Goal: Obtain resource: Obtain resource

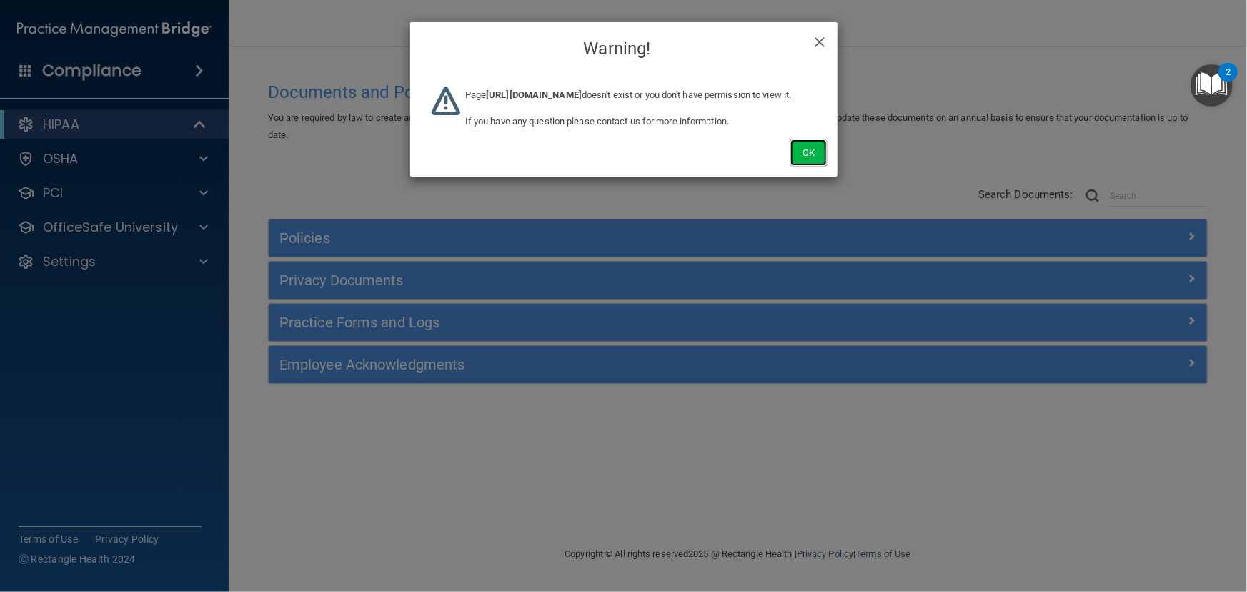
click at [802, 166] on button "Ok" at bounding box center [808, 152] width 36 height 26
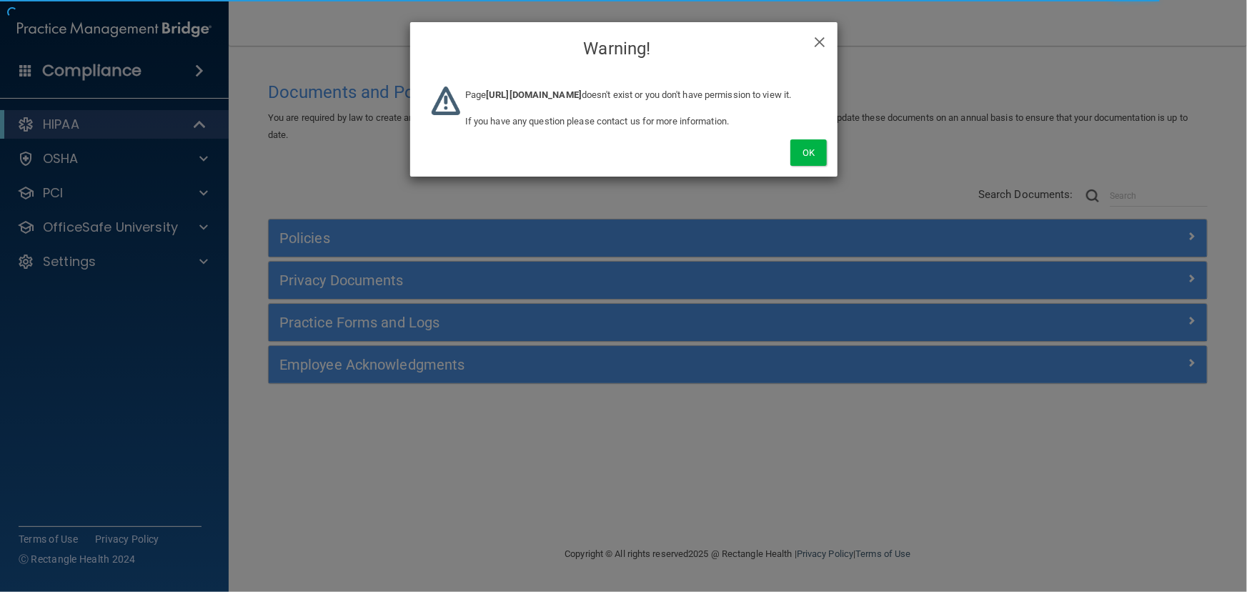
click at [190, 268] on div "× Close Warning! Page [URL][DOMAIN_NAME] doesn't exist or you don't have permis…" at bounding box center [623, 296] width 1247 height 592
click at [191, 262] on div "× Close Warning! Page [URL][DOMAIN_NAME] doesn't exist or you don't have permis…" at bounding box center [623, 296] width 1247 height 592
click at [809, 176] on div "Ok" at bounding box center [623, 136] width 427 height 79
click at [804, 166] on button "Ok" at bounding box center [808, 152] width 36 height 26
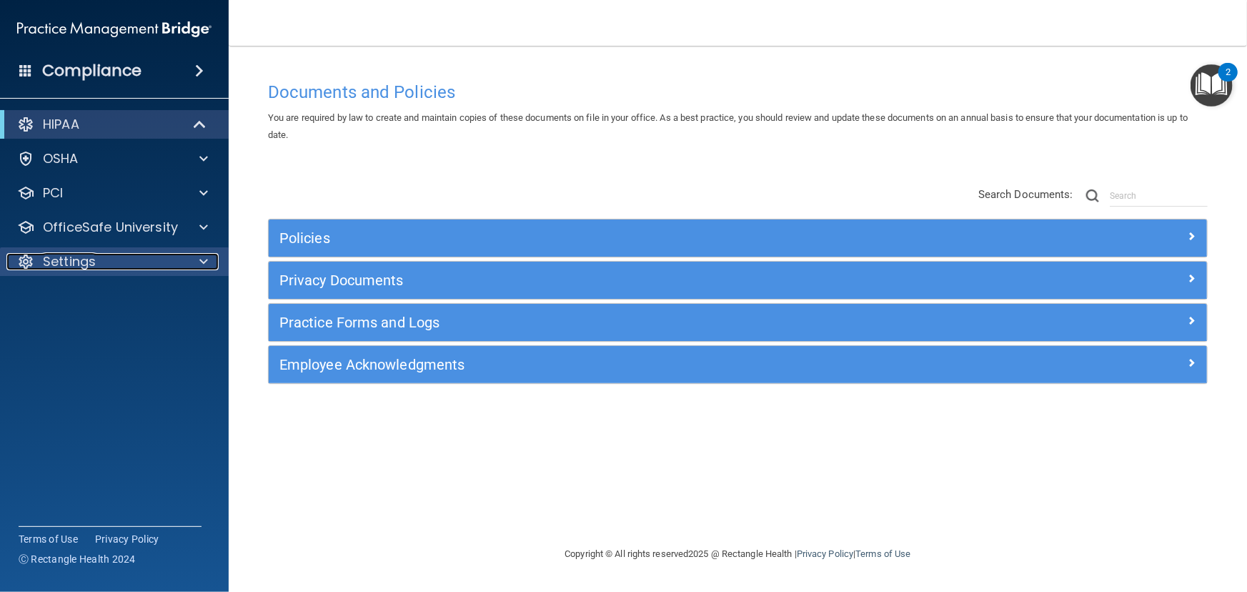
click at [164, 261] on div "Settings" at bounding box center [94, 261] width 177 height 17
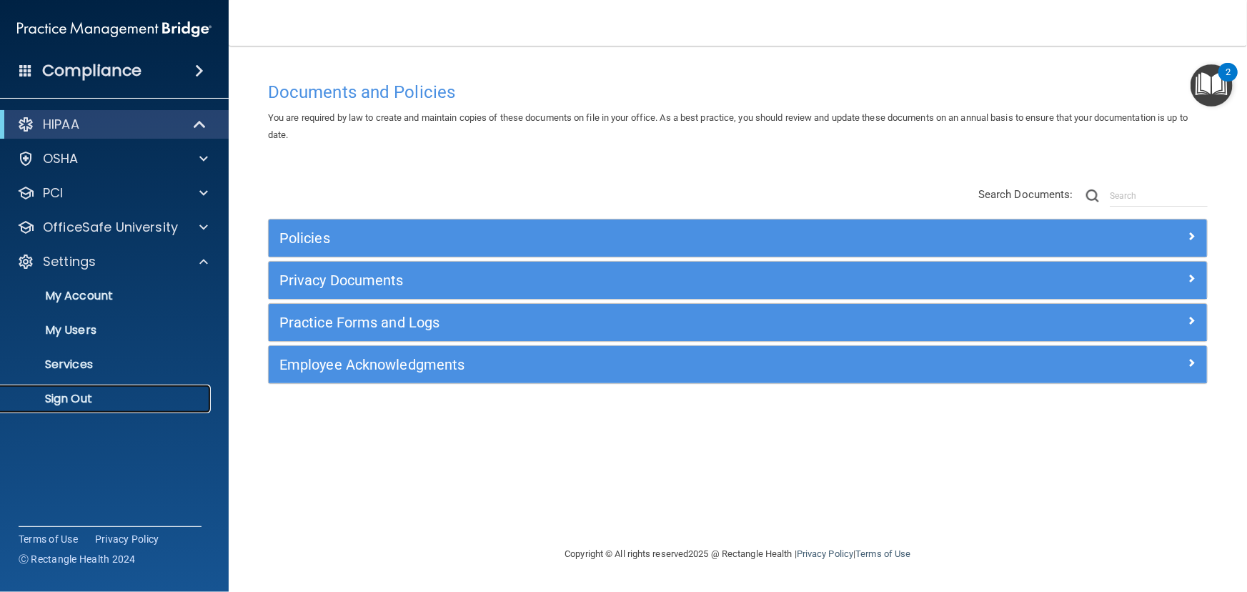
click at [157, 404] on p "Sign Out" at bounding box center [106, 398] width 195 height 14
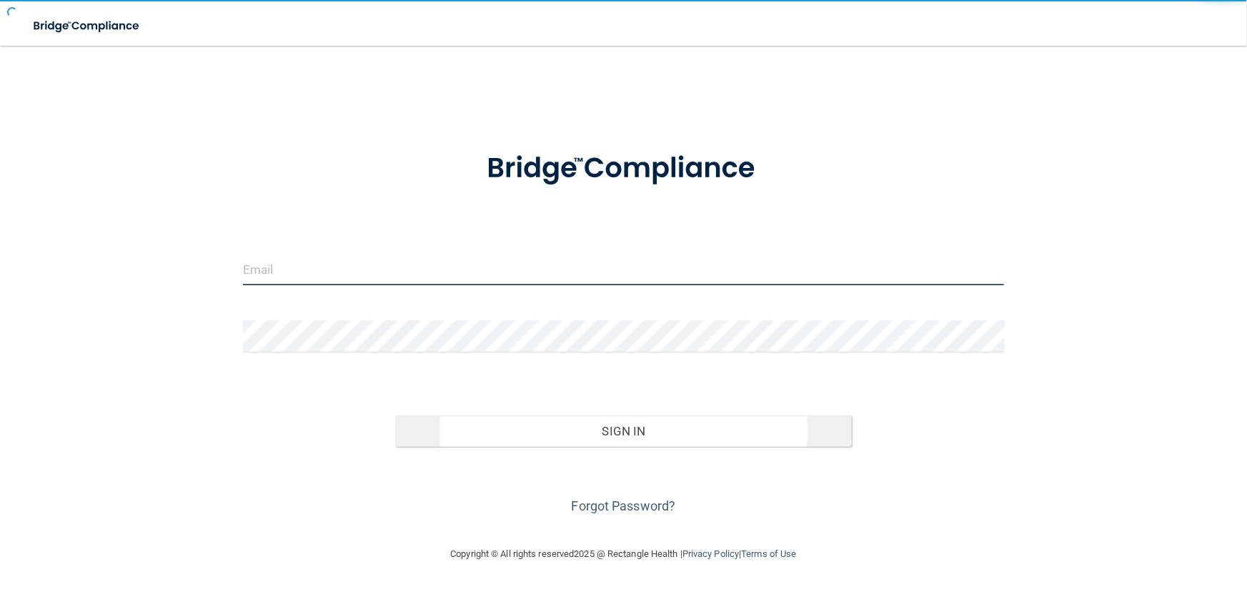
type input "[EMAIL_ADDRESS][DOMAIN_NAME]"
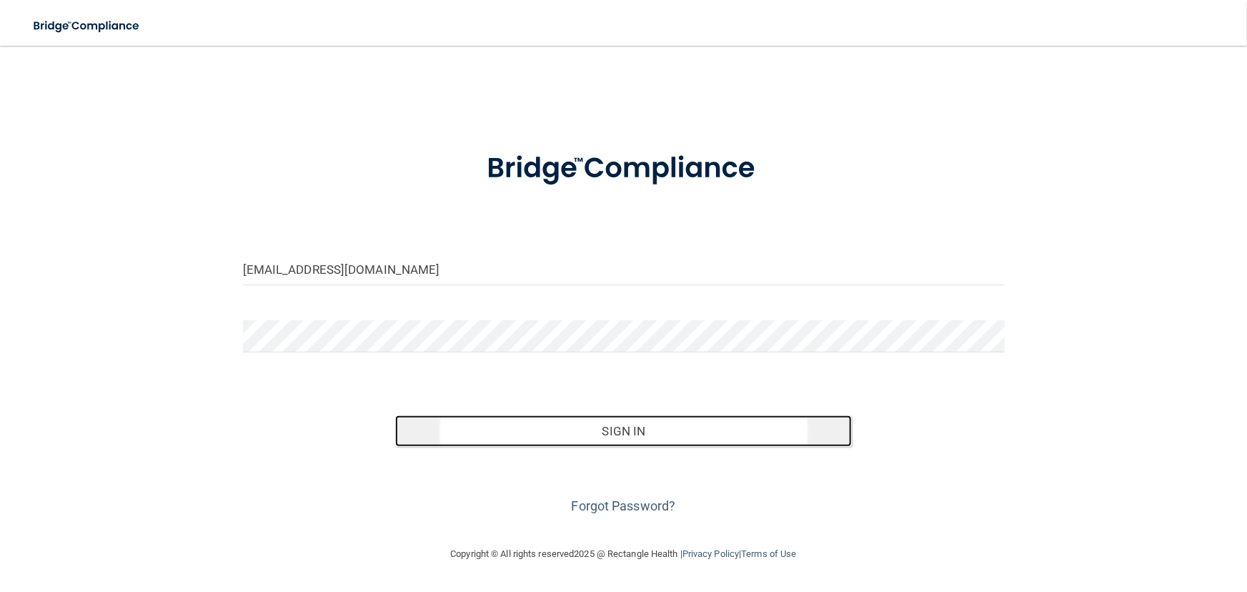
click at [529, 433] on button "Sign In" at bounding box center [623, 430] width 456 height 31
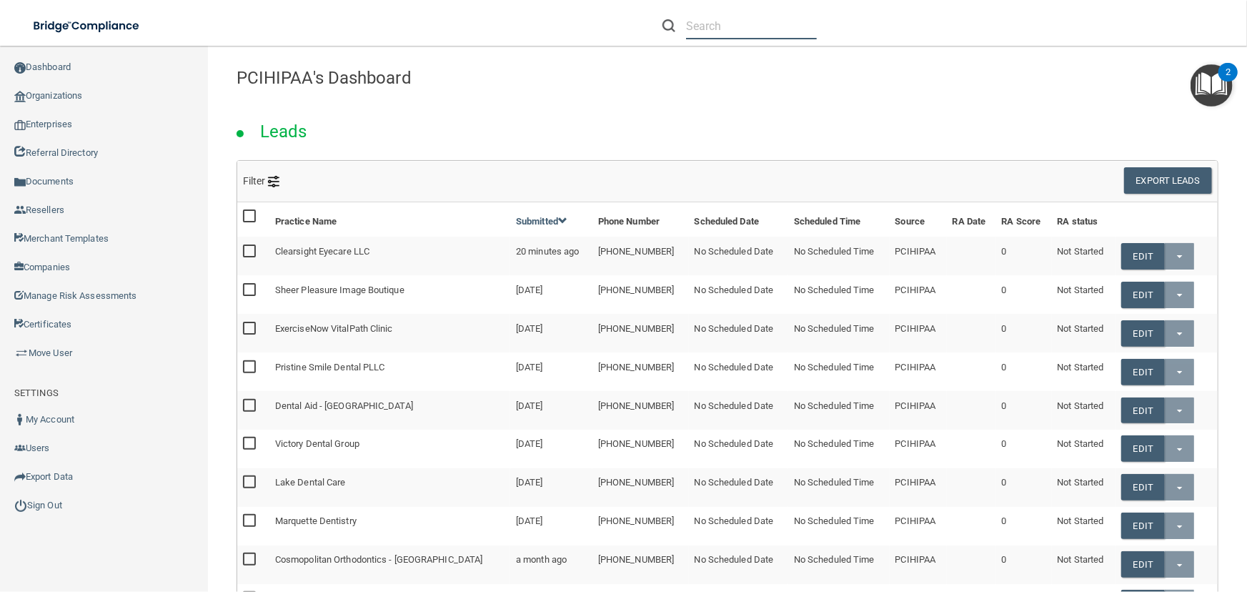
click at [701, 14] on input "text" at bounding box center [751, 26] width 131 height 26
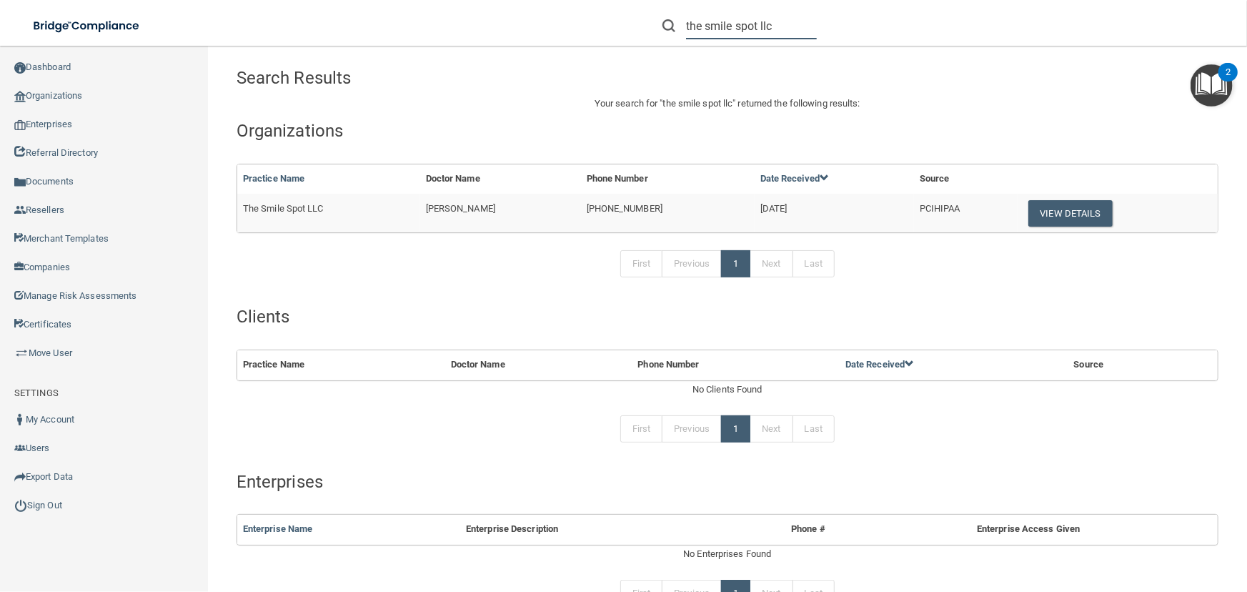
type input "the smile spot llc"
click at [966, 113] on div "Search Results Your search for " the smile spot llc " returned the following re…" at bounding box center [727, 427] width 982 height 734
click at [1073, 219] on button "View Details" at bounding box center [1070, 213] width 84 height 26
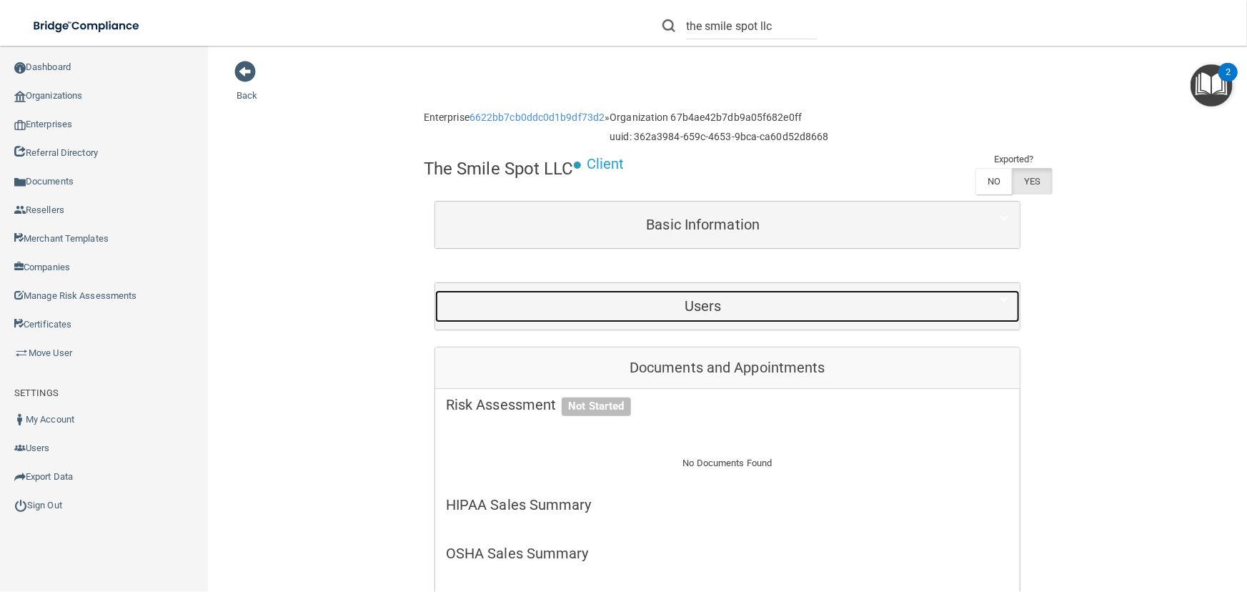
click at [639, 306] on h5 "Users" at bounding box center [703, 306] width 514 height 16
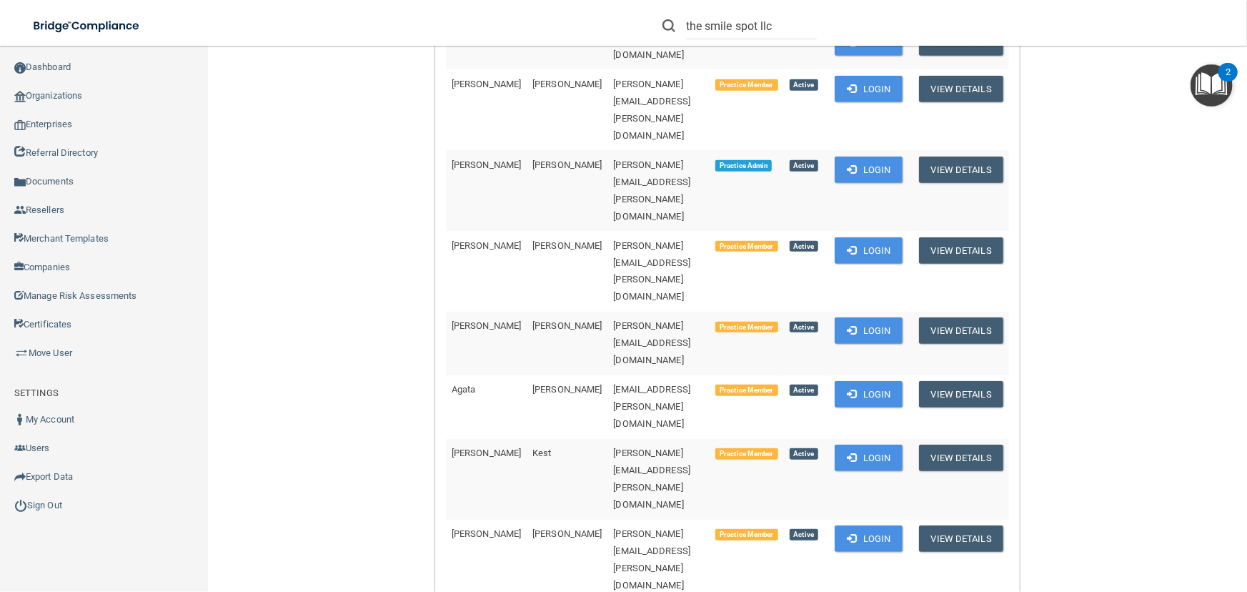
scroll to position [194, 0]
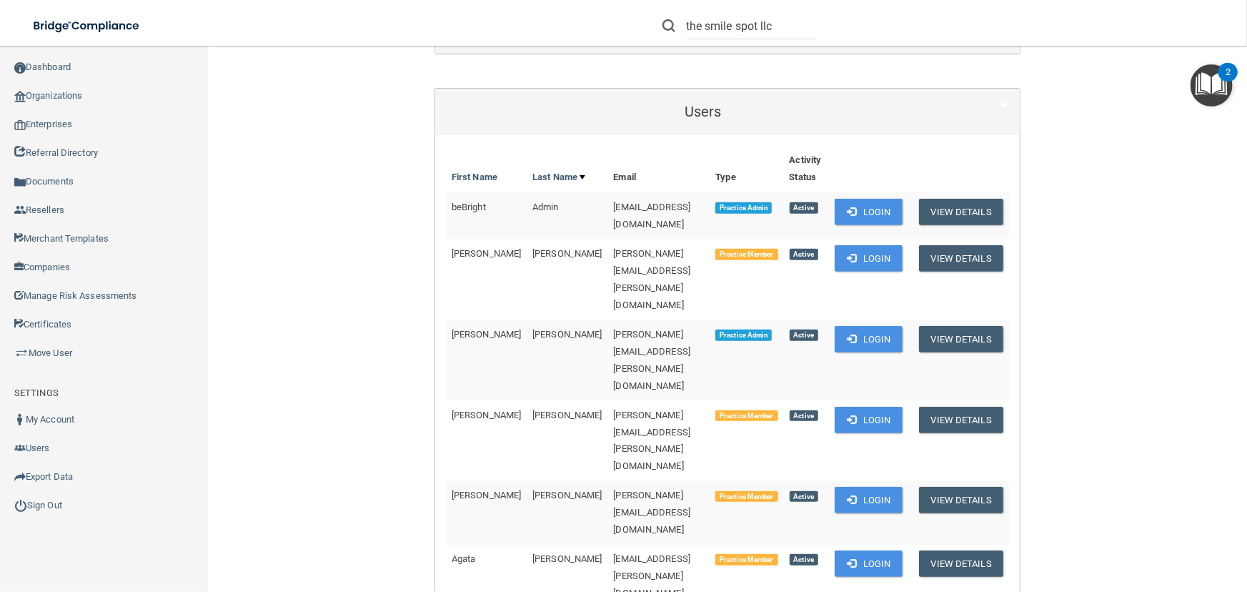
click at [614, 201] on span "[EMAIL_ADDRESS][DOMAIN_NAME]" at bounding box center [652, 215] width 77 height 28
copy td "[EMAIL_ADDRESS][DOMAIN_NAME]"
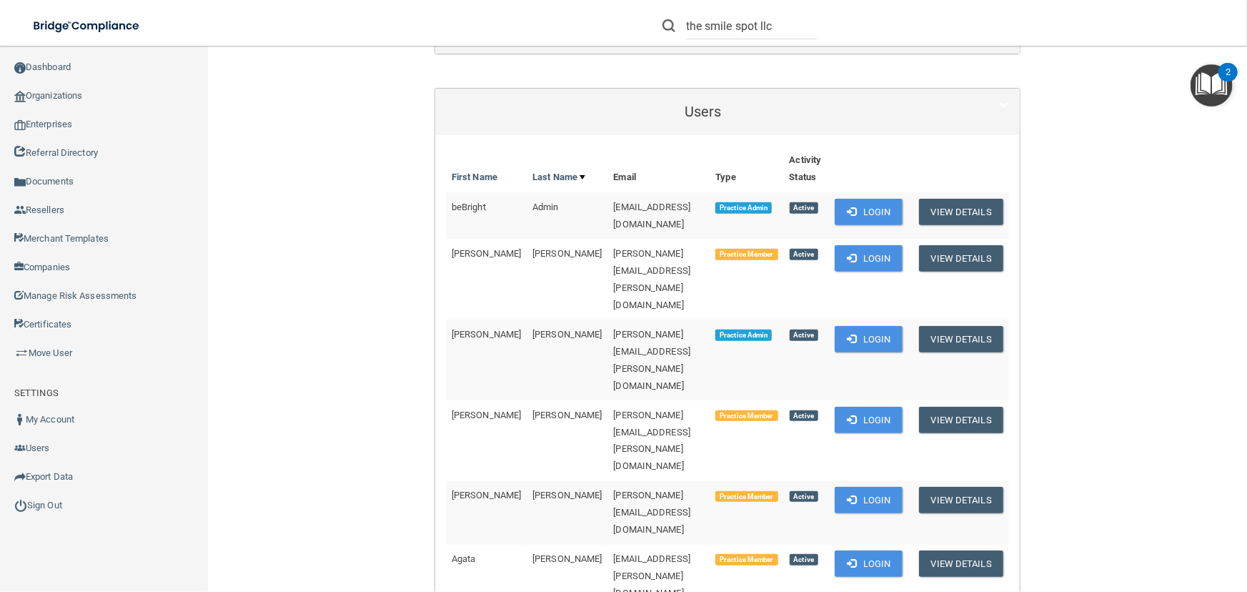
click at [608, 239] on td "[PERSON_NAME][EMAIL_ADDRESS][PERSON_NAME][DOMAIN_NAME]" at bounding box center [659, 279] width 102 height 81
click at [614, 209] on span "[EMAIL_ADDRESS][DOMAIN_NAME]" at bounding box center [652, 215] width 77 height 28
copy td "[EMAIL_ADDRESS][DOMAIN_NAME]"
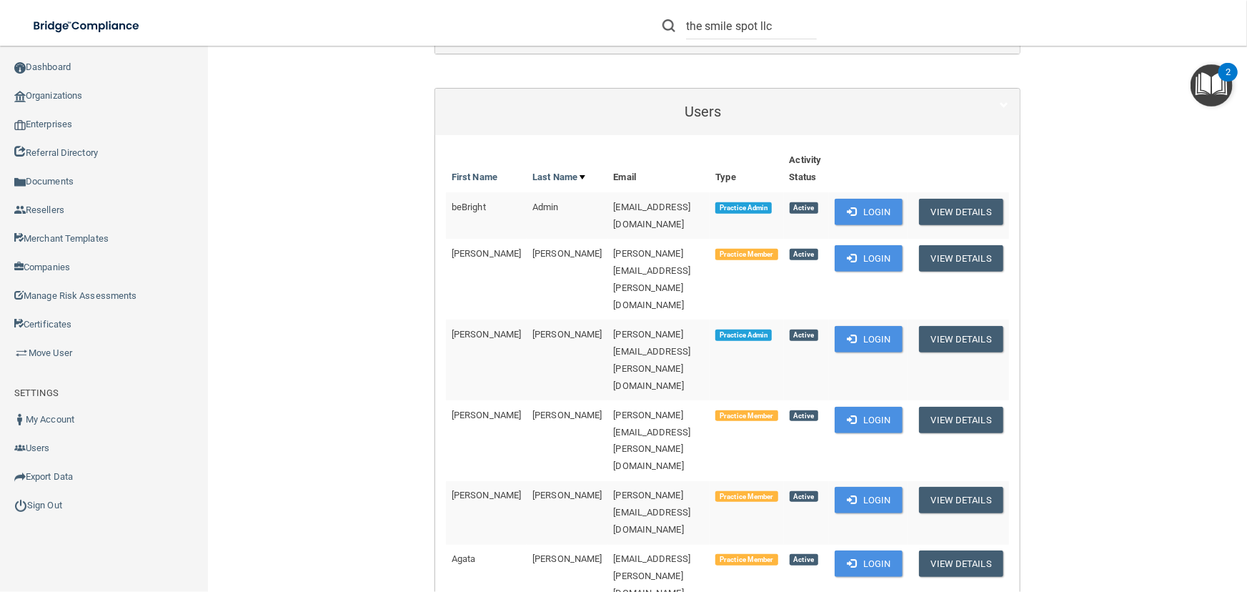
click at [653, 248] on span "[PERSON_NAME][EMAIL_ADDRESS][PERSON_NAME][DOMAIN_NAME]" at bounding box center [652, 279] width 77 height 62
copy td "[PERSON_NAME][EMAIL_ADDRESS][PERSON_NAME][DOMAIN_NAME]"
click at [608, 319] on td "[PERSON_NAME][EMAIL_ADDRESS][PERSON_NAME][DOMAIN_NAME]" at bounding box center [659, 359] width 102 height 81
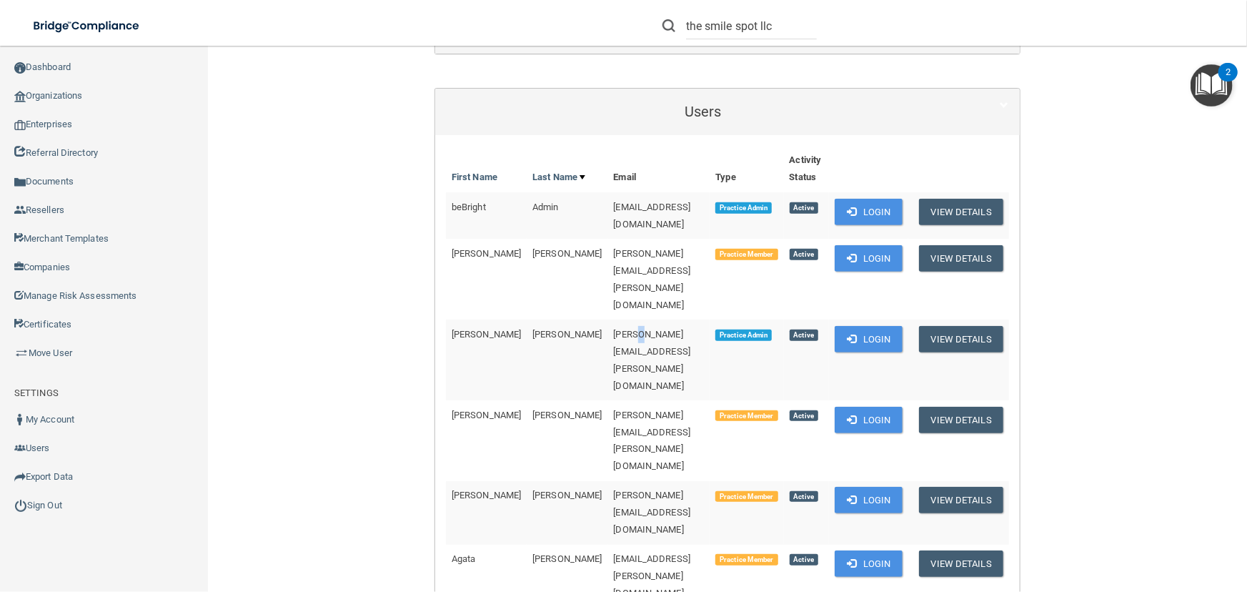
click at [608, 319] on td "[PERSON_NAME][EMAIL_ADDRESS][PERSON_NAME][DOMAIN_NAME]" at bounding box center [659, 359] width 102 height 81
click at [614, 329] on span "[PERSON_NAME][EMAIL_ADDRESS][PERSON_NAME][DOMAIN_NAME]" at bounding box center [652, 360] width 77 height 62
click at [614, 409] on span "[PERSON_NAME][EMAIL_ADDRESS][PERSON_NAME][DOMAIN_NAME]" at bounding box center [652, 440] width 77 height 62
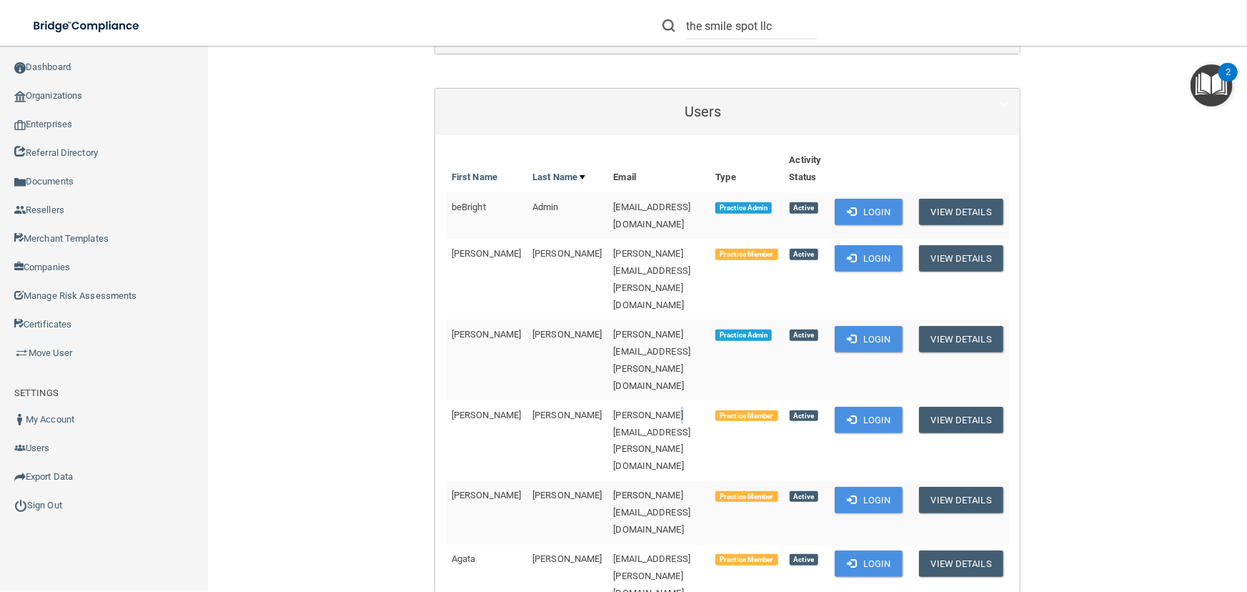
click at [614, 409] on span "[PERSON_NAME][EMAIL_ADDRESS][PERSON_NAME][DOMAIN_NAME]" at bounding box center [652, 440] width 77 height 62
copy td "[PERSON_NAME][EMAIL_ADDRESS][PERSON_NAME][DOMAIN_NAME]"
click at [634, 489] on span "[PERSON_NAME][EMAIL_ADDRESS][DOMAIN_NAME]" at bounding box center [652, 511] width 77 height 45
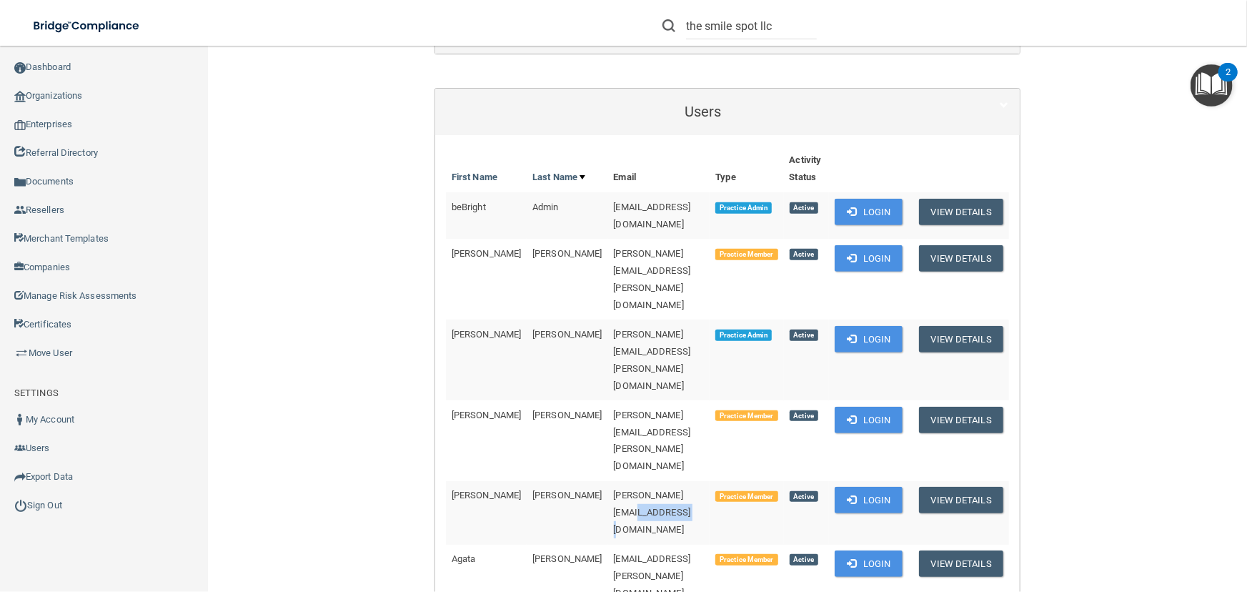
click at [634, 489] on span "[PERSON_NAME][EMAIL_ADDRESS][DOMAIN_NAME]" at bounding box center [652, 511] width 77 height 45
copy td "[PERSON_NAME][EMAIL_ADDRESS][DOMAIN_NAME]"
click at [614, 553] on span "[EMAIL_ADDRESS][PERSON_NAME][DOMAIN_NAME]" at bounding box center [652, 575] width 77 height 45
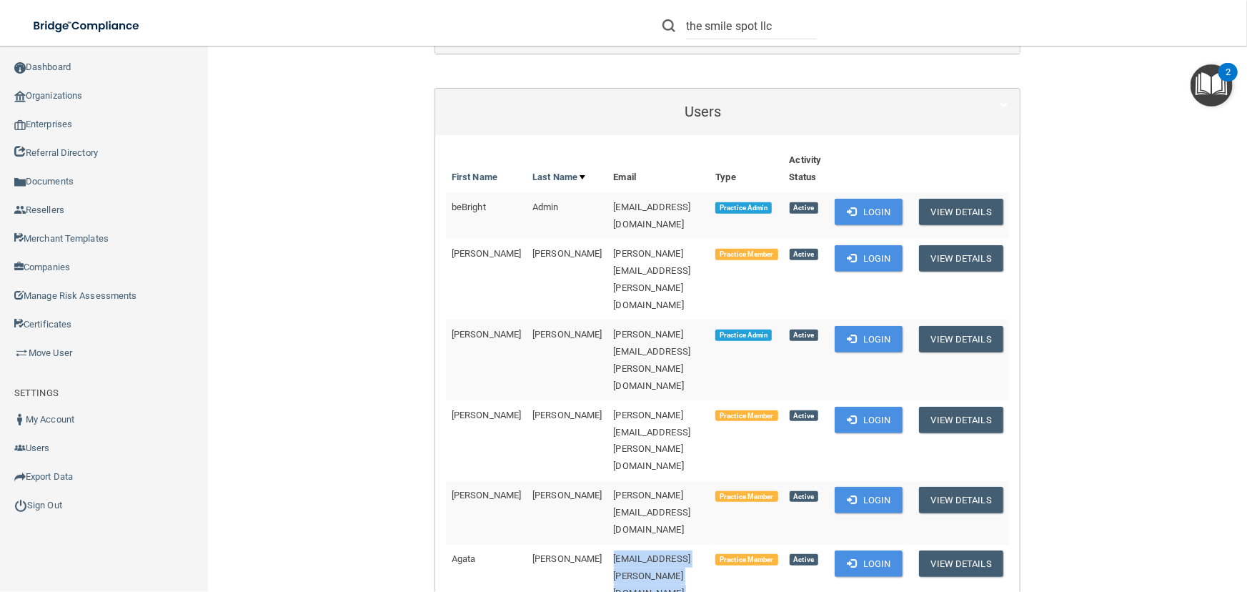
click at [614, 553] on span "[EMAIL_ADDRESS][PERSON_NAME][DOMAIN_NAME]" at bounding box center [652, 575] width 77 height 45
copy td "[EMAIL_ADDRESS][PERSON_NAME][DOMAIN_NAME]"
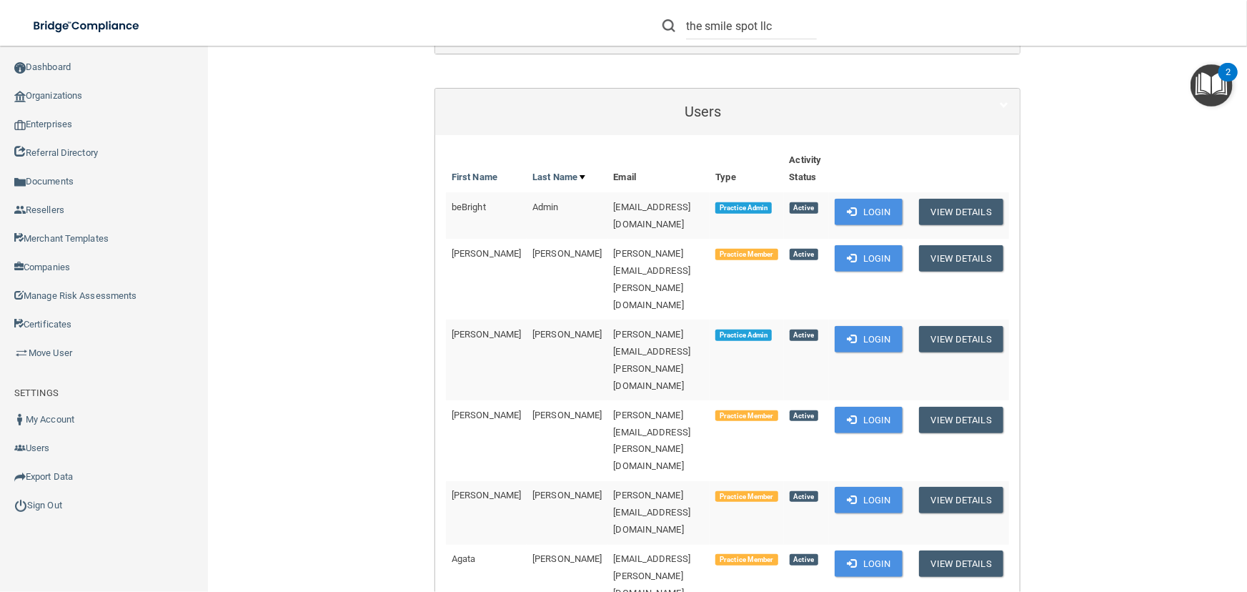
copy td "[PERSON_NAME][EMAIL_ADDRESS][PERSON_NAME][DOMAIN_NAME]"
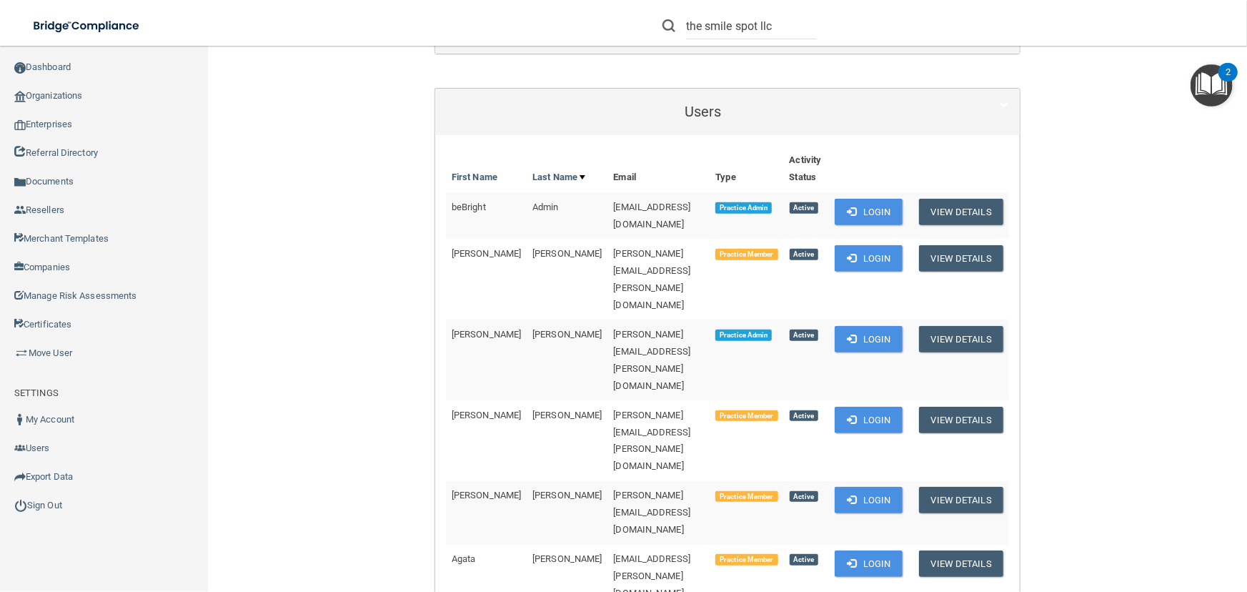
copy td "michelle.kirkham@smilespotct.com"
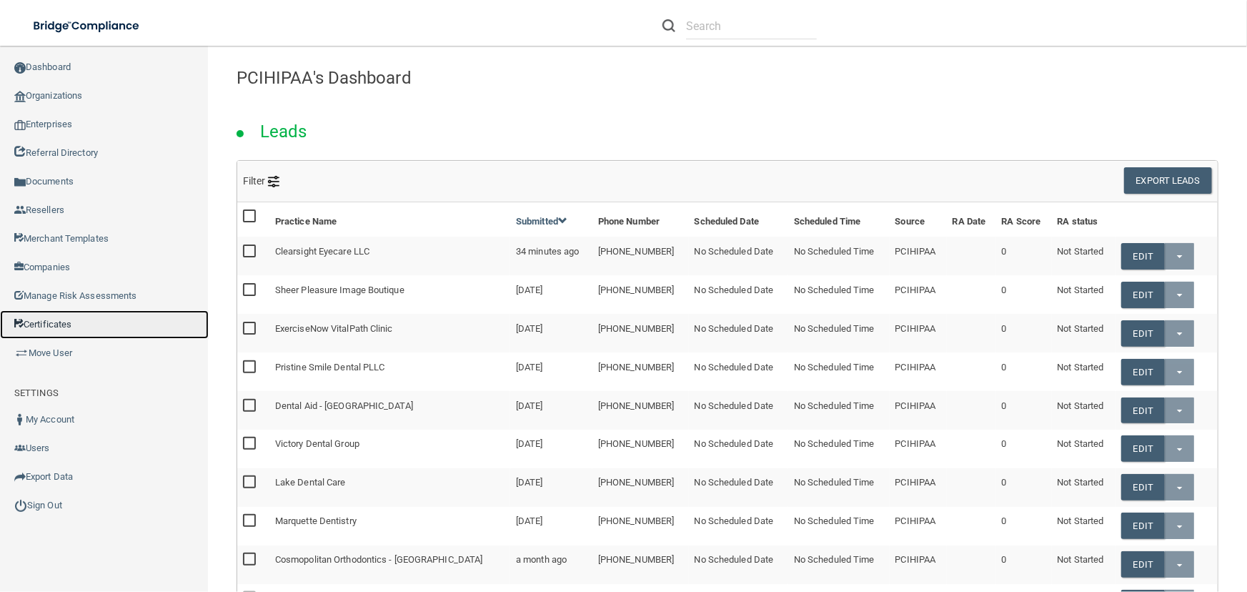
click at [91, 326] on link "Certificates" at bounding box center [104, 324] width 209 height 29
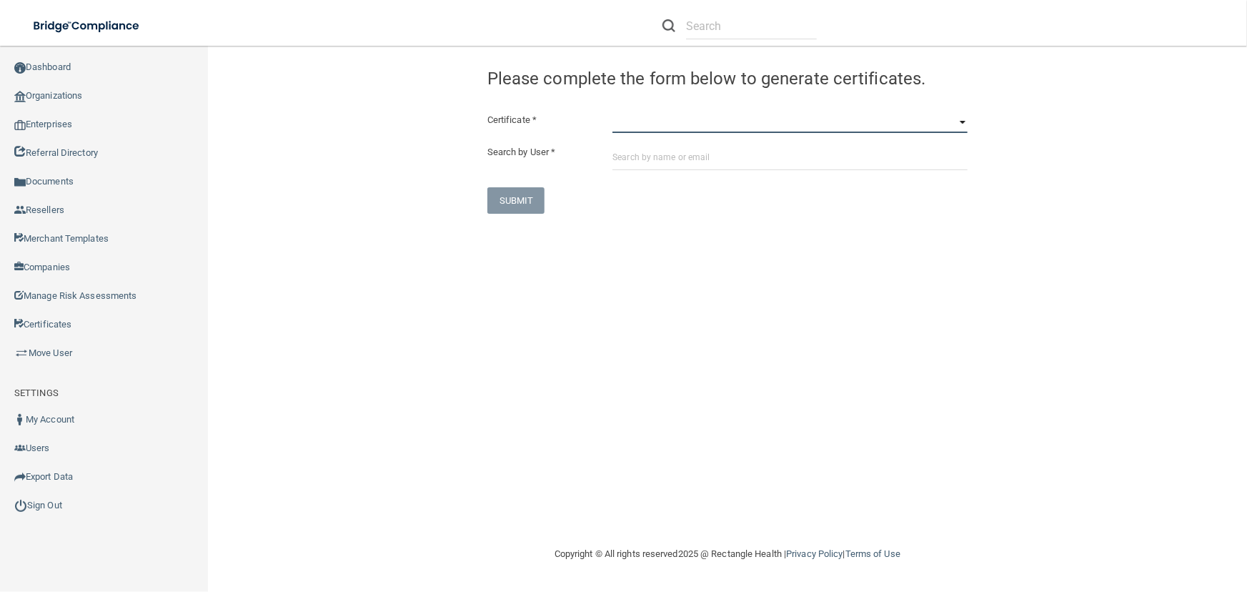
click at [629, 121] on select "HIPAA Officer Certification Training OSHA Bloodborne Pathogens OSHA [MEDICAL_DA…" at bounding box center [789, 121] width 355 height 21
select select "0"
click at [612, 111] on select "HIPAA Officer Certification Training OSHA Bloodborne Pathogens OSHA [MEDICAL_DA…" at bounding box center [789, 121] width 355 height 21
click at [649, 156] on input "text" at bounding box center [789, 157] width 355 height 26
paste input "[EMAIL_ADDRESS][DOMAIN_NAME]"
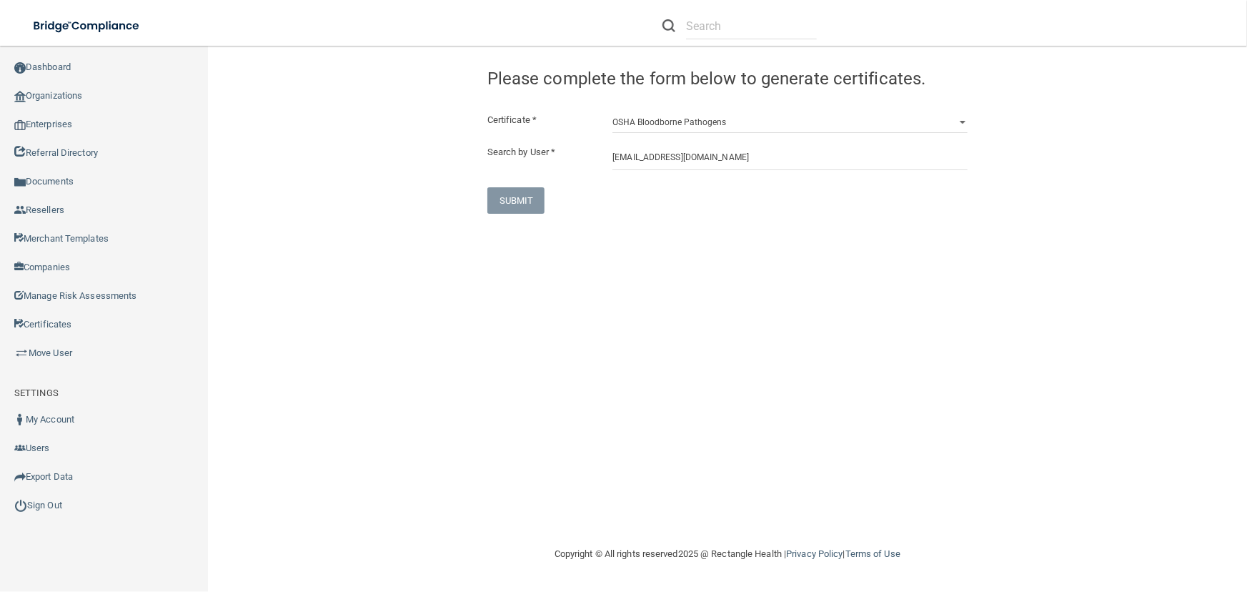
click at [705, 308] on div "Congratulation! The certificate has been generated and should now be viewable i…" at bounding box center [727, 295] width 982 height 471
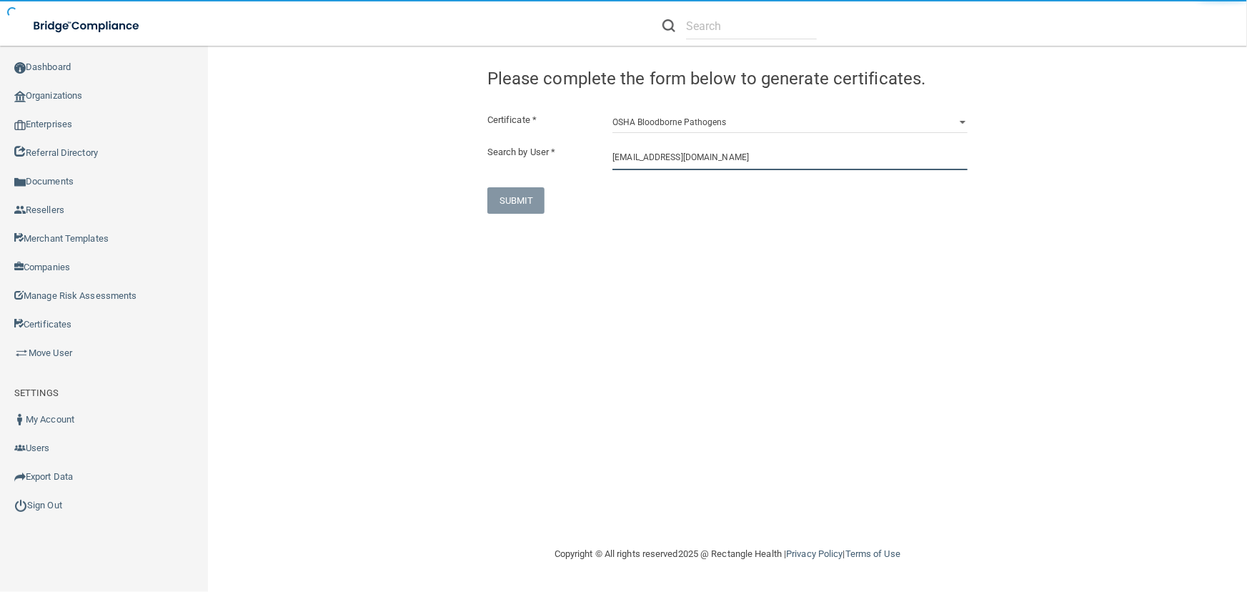
click at [671, 161] on input "[EMAIL_ADDRESS][DOMAIN_NAME]" at bounding box center [789, 157] width 355 height 26
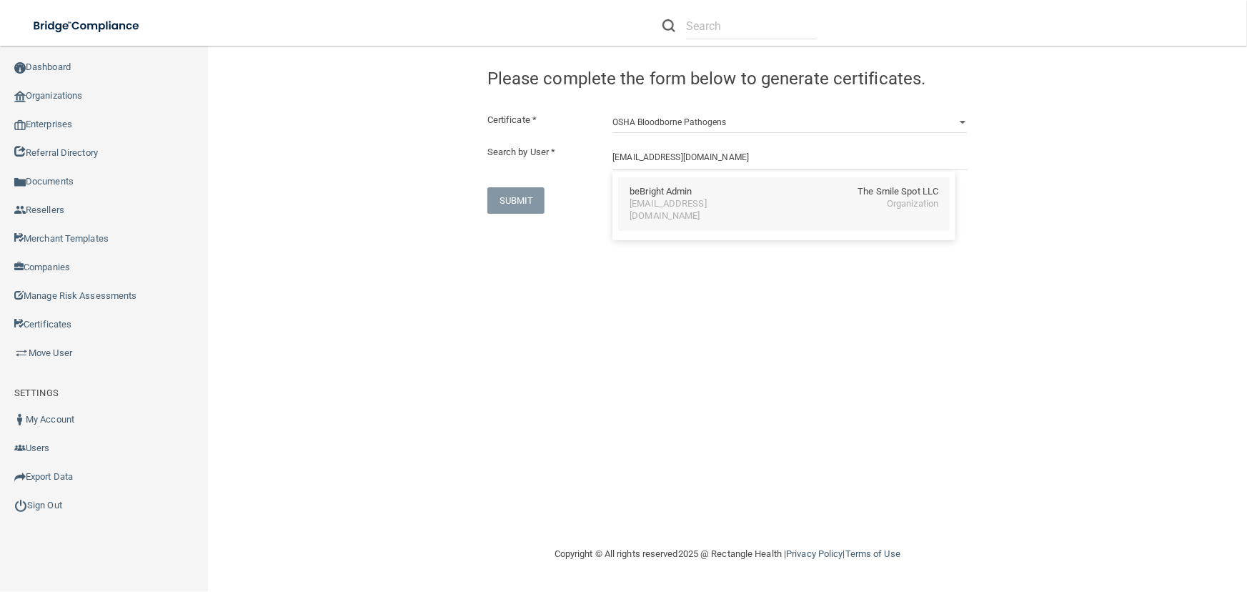
click at [715, 226] on div "beBright Admin The Smile Spot LLC [EMAIL_ADDRESS][DOMAIN_NAME] Organization" at bounding box center [783, 204] width 331 height 54
type input "beBright Admin"
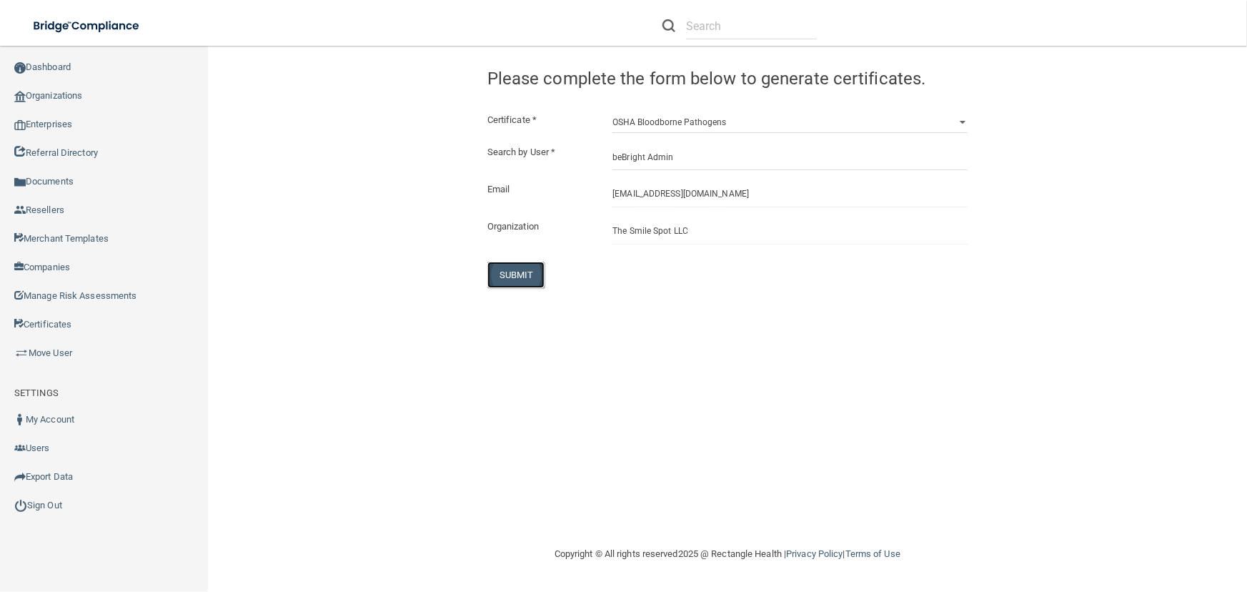
click at [528, 271] on button "SUBMIT" at bounding box center [516, 274] width 58 height 26
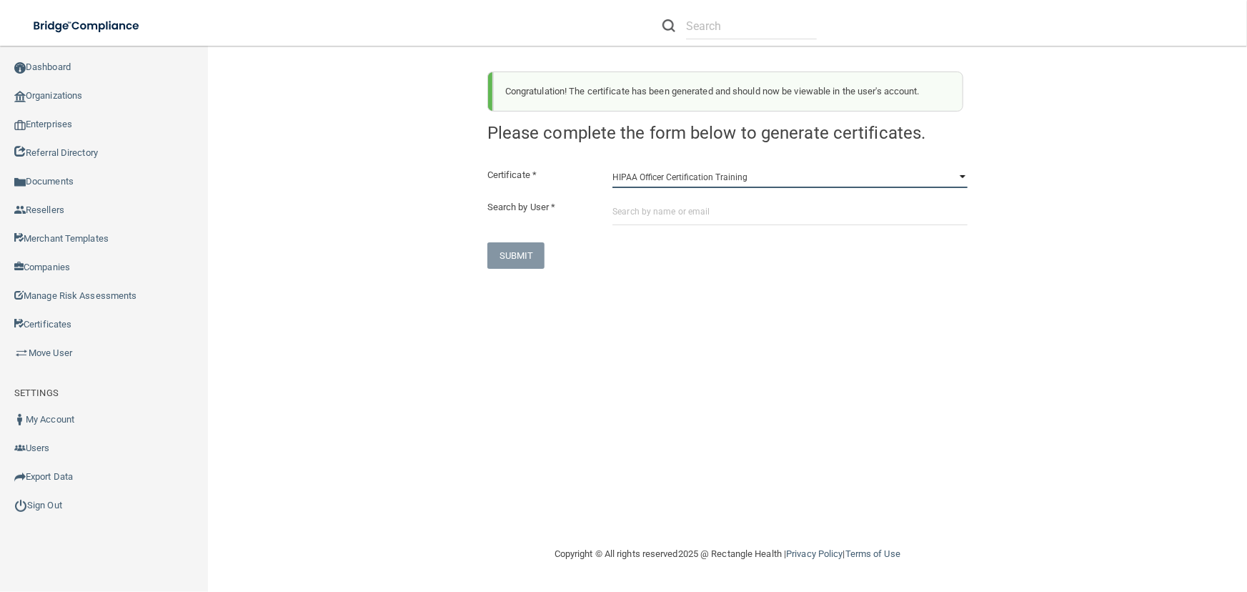
click at [731, 169] on select "HIPAA Officer Certification Training OSHA Bloodborne Pathogens OSHA [MEDICAL_DA…" at bounding box center [789, 176] width 355 height 21
select select "1"
click at [612, 166] on select "HIPAA Officer Certification Training OSHA Bloodborne Pathogens OSHA [MEDICAL_DA…" at bounding box center [789, 176] width 355 height 21
click at [717, 214] on input "text" at bounding box center [789, 212] width 355 height 26
paste input "[EMAIL_ADDRESS][DOMAIN_NAME]"
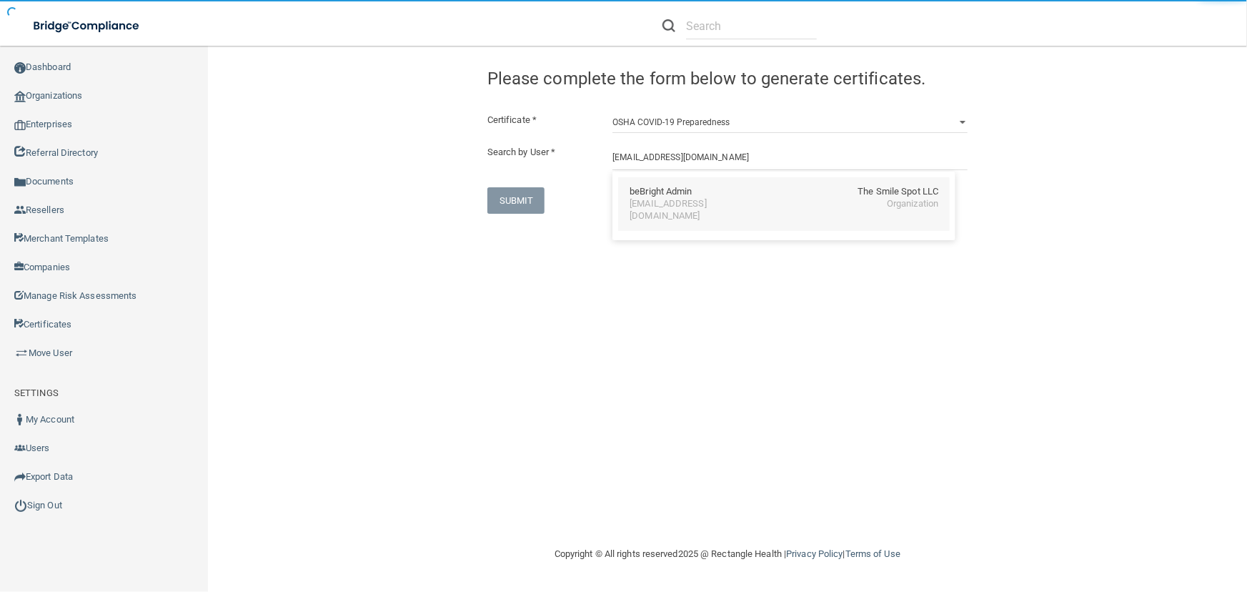
click at [687, 191] on div "beBright Admin" at bounding box center [660, 192] width 62 height 12
type input "beBright Admin"
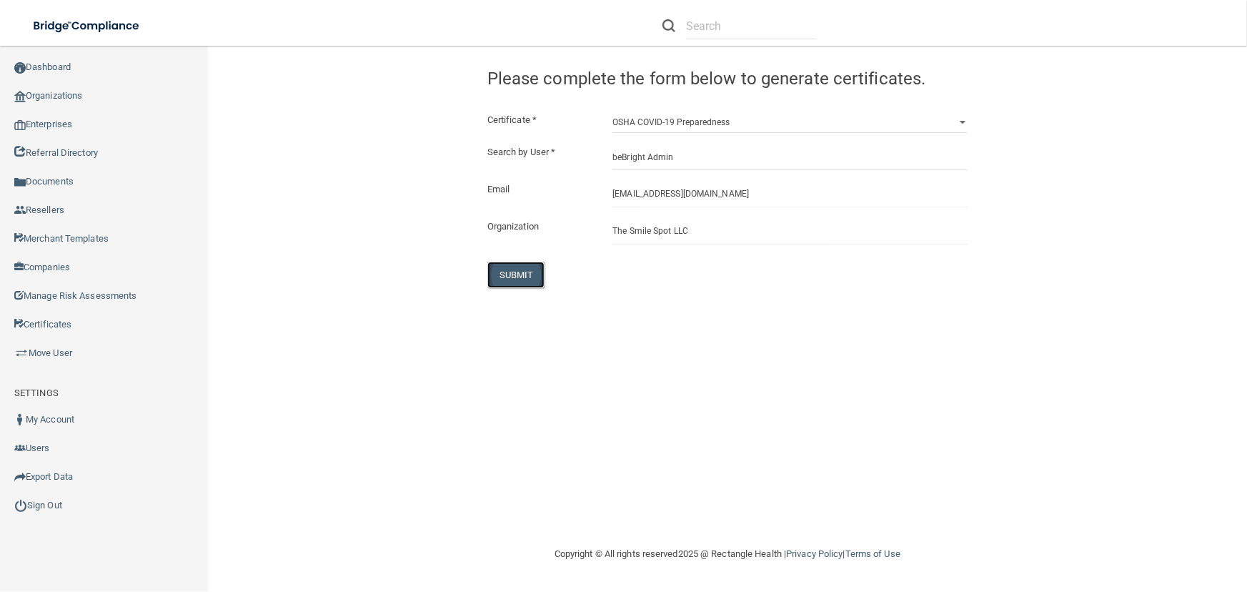
click at [512, 282] on button "SUBMIT" at bounding box center [516, 274] width 58 height 26
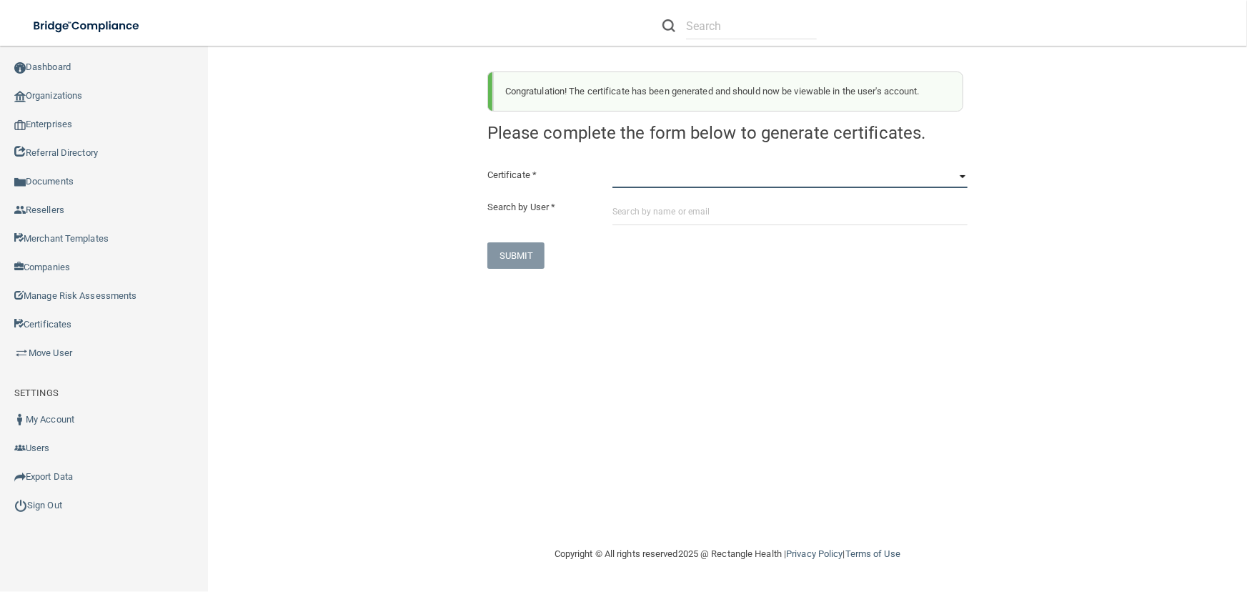
click at [681, 173] on select "HIPAA Officer Certification Training OSHA Bloodborne Pathogens OSHA [MEDICAL_DA…" at bounding box center [789, 176] width 355 height 21
select select "3"
click at [612, 166] on select "HIPAA Officer Certification Training OSHA Bloodborne Pathogens OSHA [MEDICAL_DA…" at bounding box center [789, 176] width 355 height 21
paste input "[EMAIL_ADDRESS][DOMAIN_NAME]"
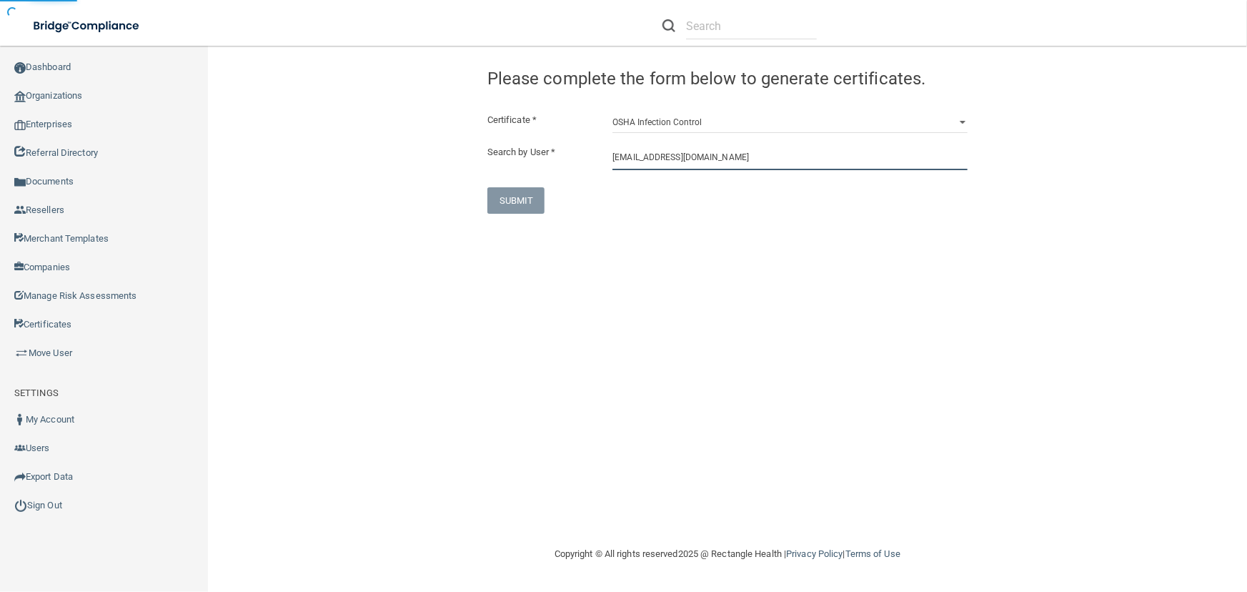
click at [656, 163] on input "[EMAIL_ADDRESS][DOMAIN_NAME]" at bounding box center [789, 157] width 355 height 26
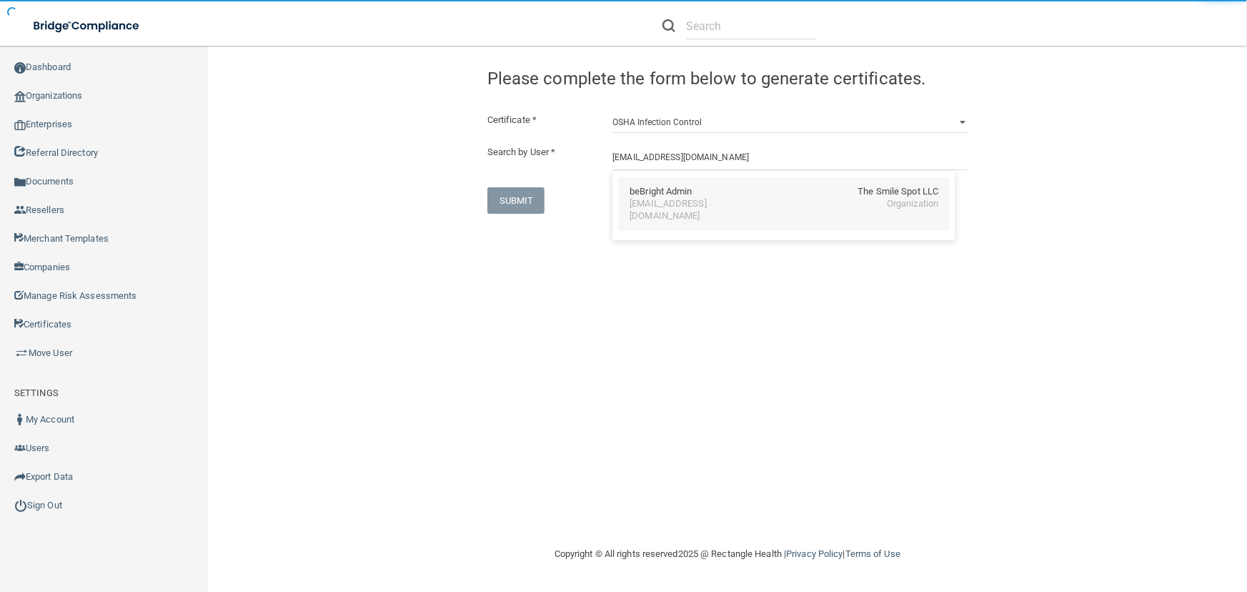
click at [672, 204] on div "[EMAIL_ADDRESS][DOMAIN_NAME]" at bounding box center [691, 210] width 124 height 24
type input "beBright Admin"
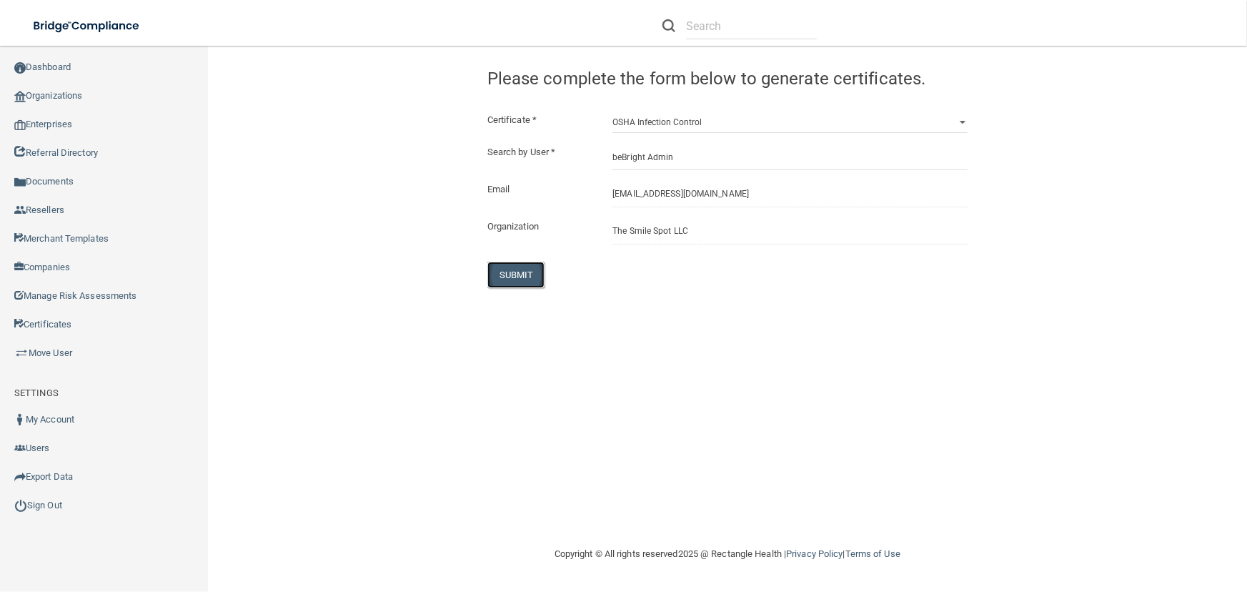
click at [535, 269] on button "SUBMIT" at bounding box center [516, 274] width 58 height 26
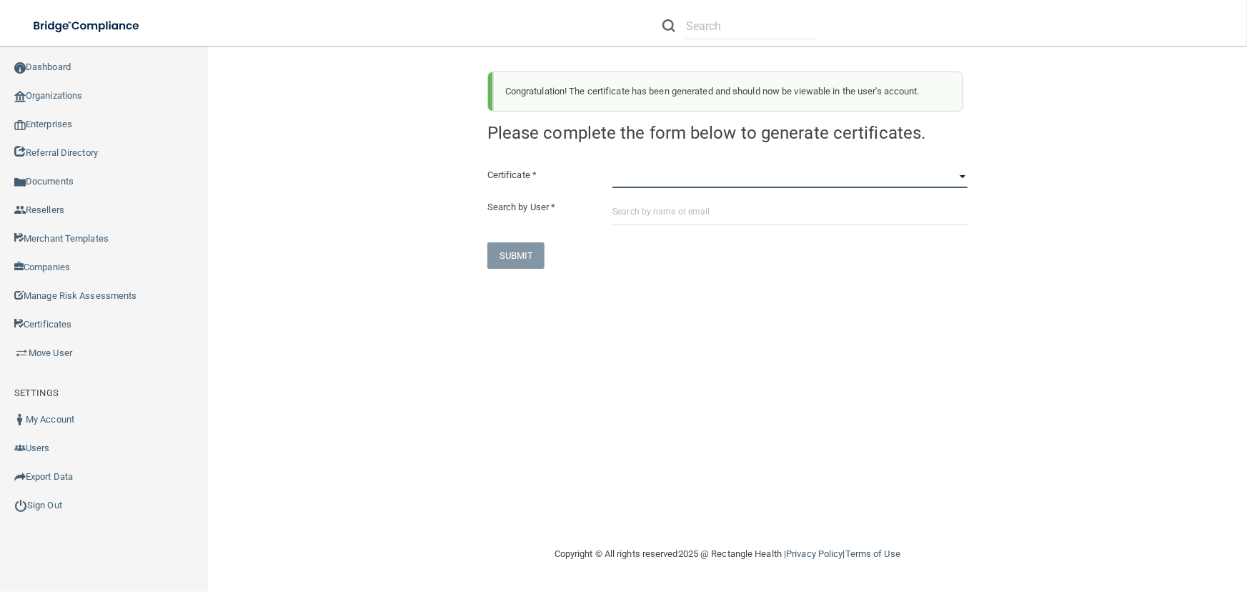
click at [652, 177] on select "HIPAA Officer Certification Training OSHA Bloodborne Pathogens OSHA [MEDICAL_DA…" at bounding box center [789, 176] width 355 height 21
select select "4"
click at [612, 166] on select "HIPAA Officer Certification Training OSHA Bloodborne Pathogens OSHA [MEDICAL_DA…" at bounding box center [789, 176] width 355 height 21
paste input "[EMAIL_ADDRESS][DOMAIN_NAME]"
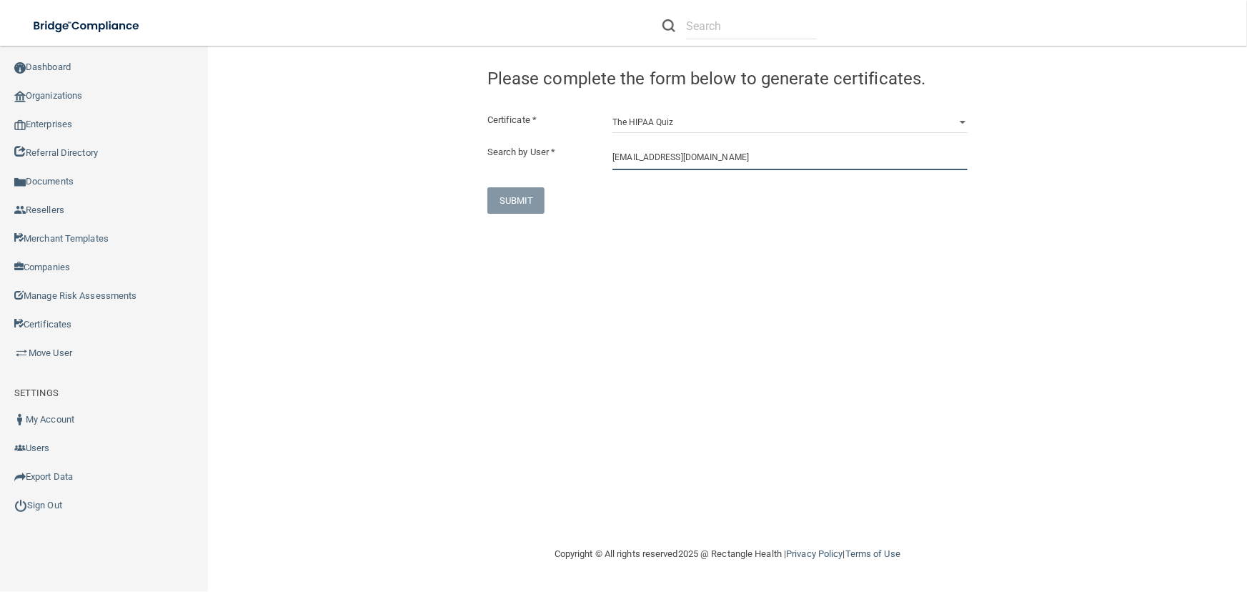
click at [685, 167] on input "[EMAIL_ADDRESS][DOMAIN_NAME]" at bounding box center [789, 157] width 355 height 26
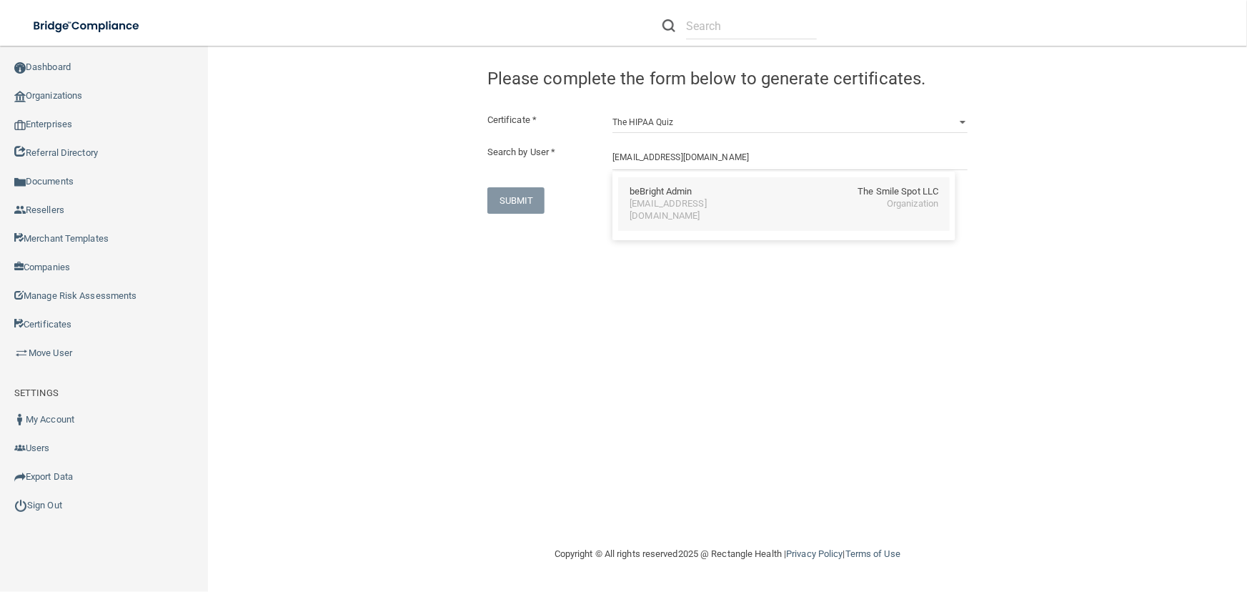
click at [691, 210] on div "[EMAIL_ADDRESS][DOMAIN_NAME]" at bounding box center [691, 210] width 124 height 24
type input "beBright Admin"
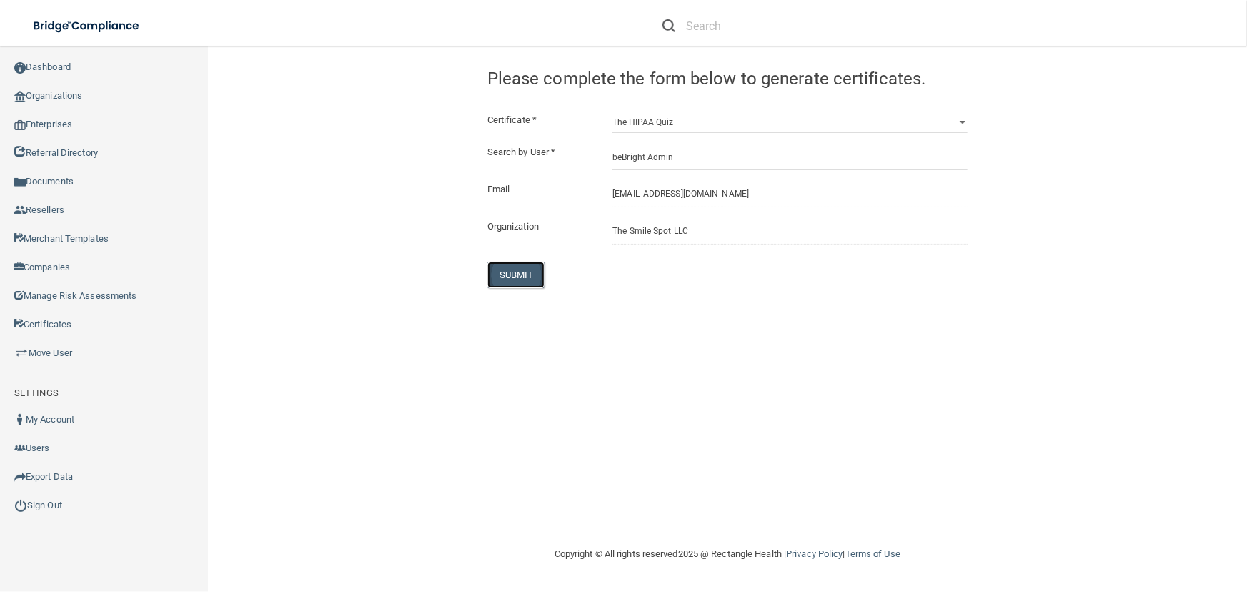
click at [529, 271] on button "SUBMIT" at bounding box center [516, 274] width 58 height 26
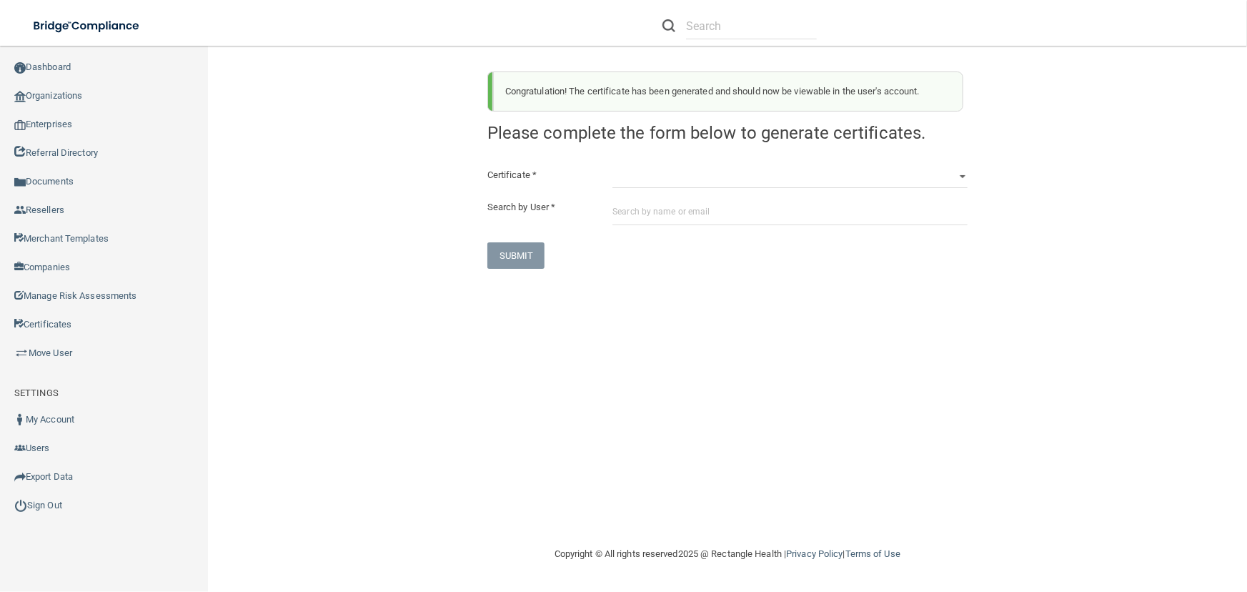
click at [639, 196] on div "Certificate * HIPAA Officer Certification Training OSHA Bloodborne Pathogens OS…" at bounding box center [727, 217] width 480 height 102
click at [635, 182] on select "HIPAA Officer Certification Training OSHA Bloodborne Pathogens OSHA [MEDICAL_DA…" at bounding box center [789, 176] width 355 height 21
select select "0"
click at [612, 166] on select "HIPAA Officer Certification Training OSHA Bloodborne Pathogens OSHA [MEDICAL_DA…" at bounding box center [789, 176] width 355 height 21
paste input "[PERSON_NAME][EMAIL_ADDRESS][PERSON_NAME][DOMAIN_NAME]"
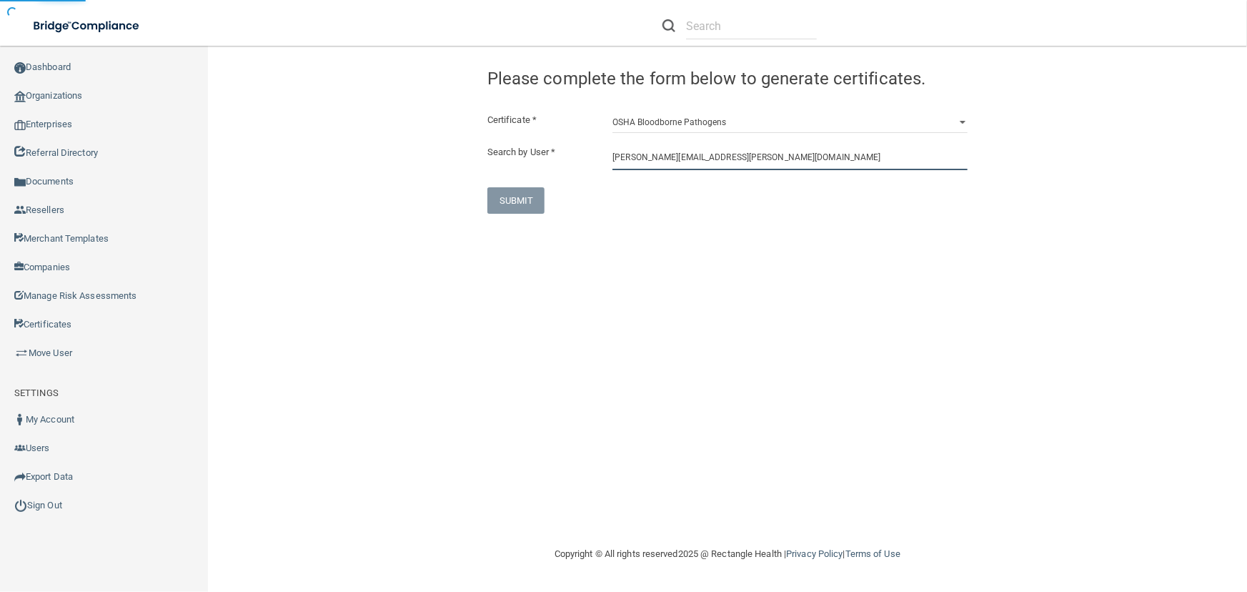
click at [687, 164] on input "[PERSON_NAME][EMAIL_ADDRESS][PERSON_NAME][DOMAIN_NAME]" at bounding box center [789, 157] width 355 height 26
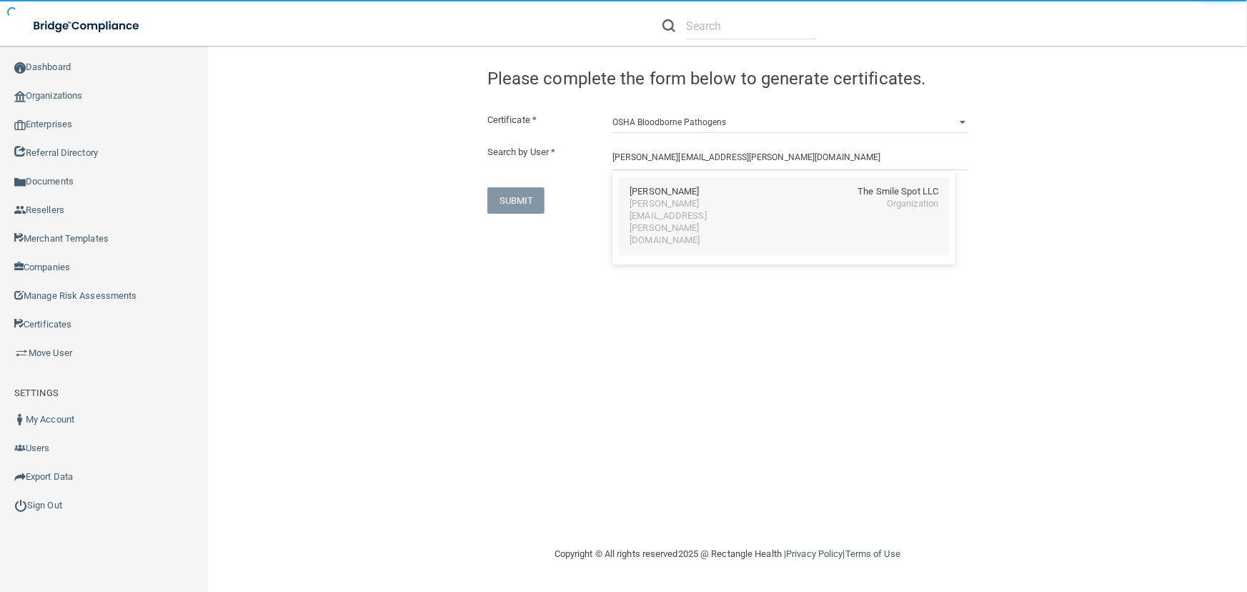
click at [687, 214] on div "[PERSON_NAME] The Smile Spot LLC [PERSON_NAME][EMAIL_ADDRESS][PERSON_NAME][DOMA…" at bounding box center [783, 216] width 331 height 78
type input "[PERSON_NAME]"
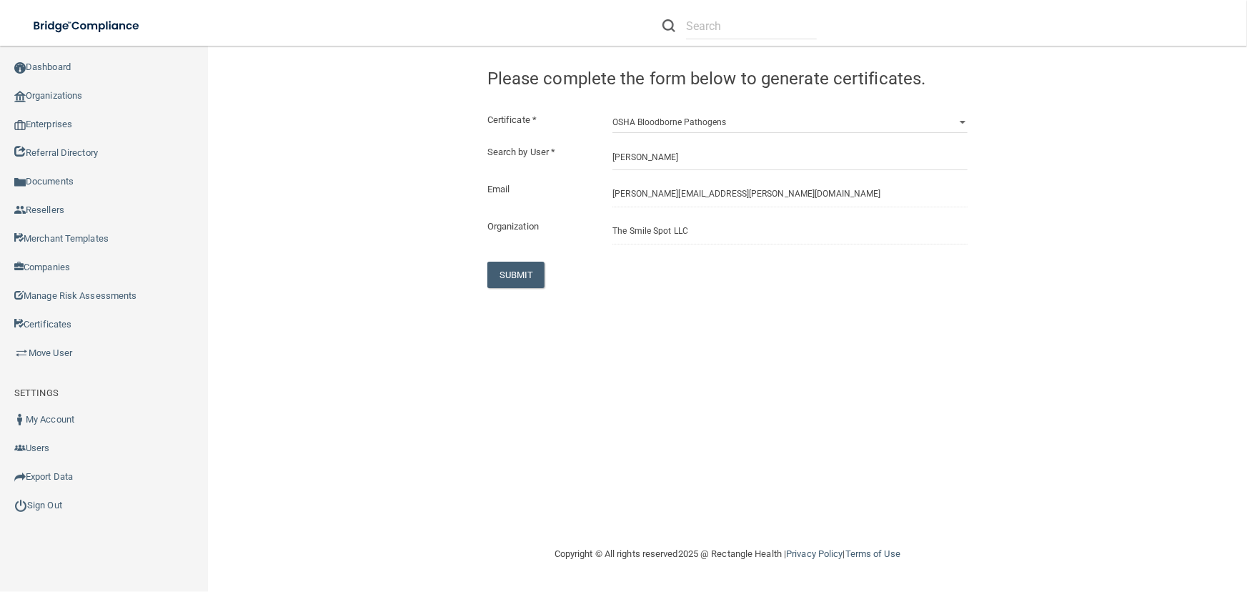
click at [498, 288] on div "Congratulation! The certificate has been generated and should now be viewable i…" at bounding box center [727, 295] width 982 height 471
click at [504, 283] on button "SUBMIT" at bounding box center [516, 274] width 58 height 26
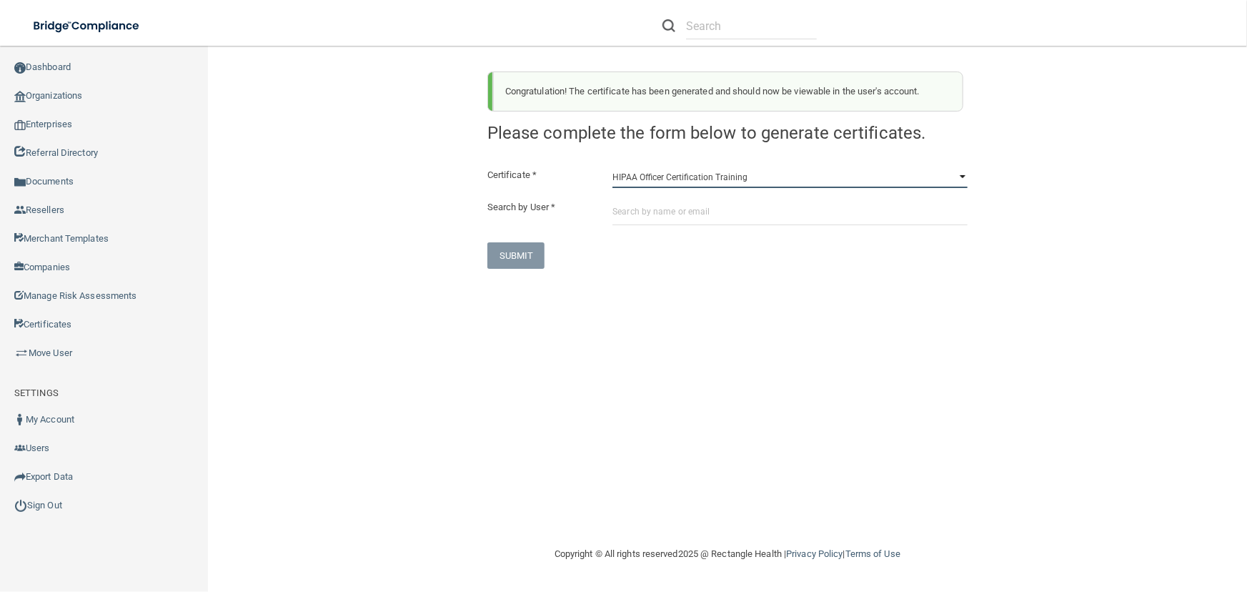
click at [674, 174] on select "HIPAA Officer Certification Training OSHA Bloodborne Pathogens OSHA [MEDICAL_DA…" at bounding box center [789, 176] width 355 height 21
select select "1"
click at [612, 166] on select "HIPAA Officer Certification Training OSHA Bloodborne Pathogens OSHA [MEDICAL_DA…" at bounding box center [789, 176] width 355 height 21
paste input "[PERSON_NAME][EMAIL_ADDRESS][PERSON_NAME][DOMAIN_NAME]"
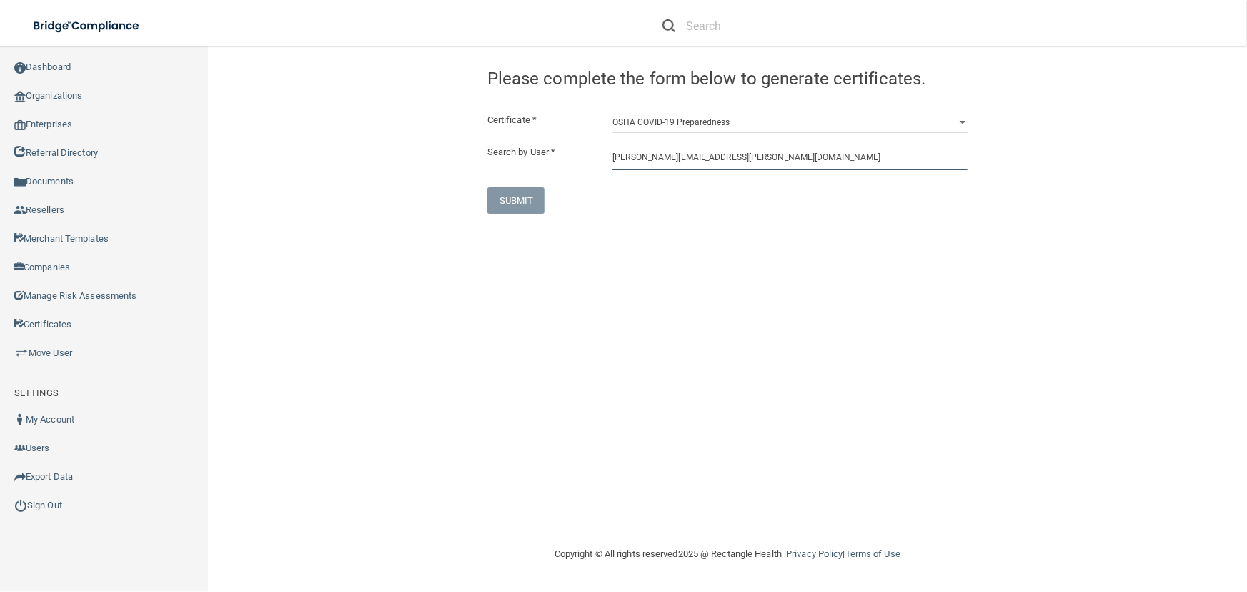
click at [667, 163] on input "[PERSON_NAME][EMAIL_ADDRESS][PERSON_NAME][DOMAIN_NAME]" at bounding box center [789, 157] width 355 height 26
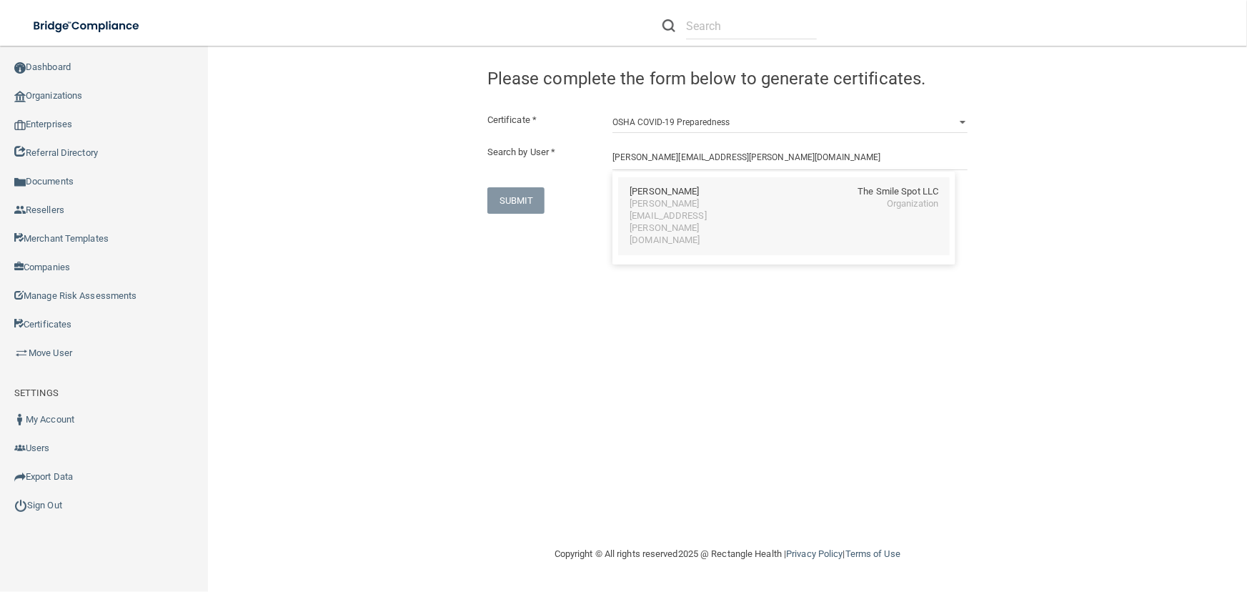
click at [688, 210] on div "[PERSON_NAME] The Smile Spot LLC [PERSON_NAME][EMAIL_ADDRESS][PERSON_NAME][DOMA…" at bounding box center [783, 216] width 331 height 78
type input "[PERSON_NAME]"
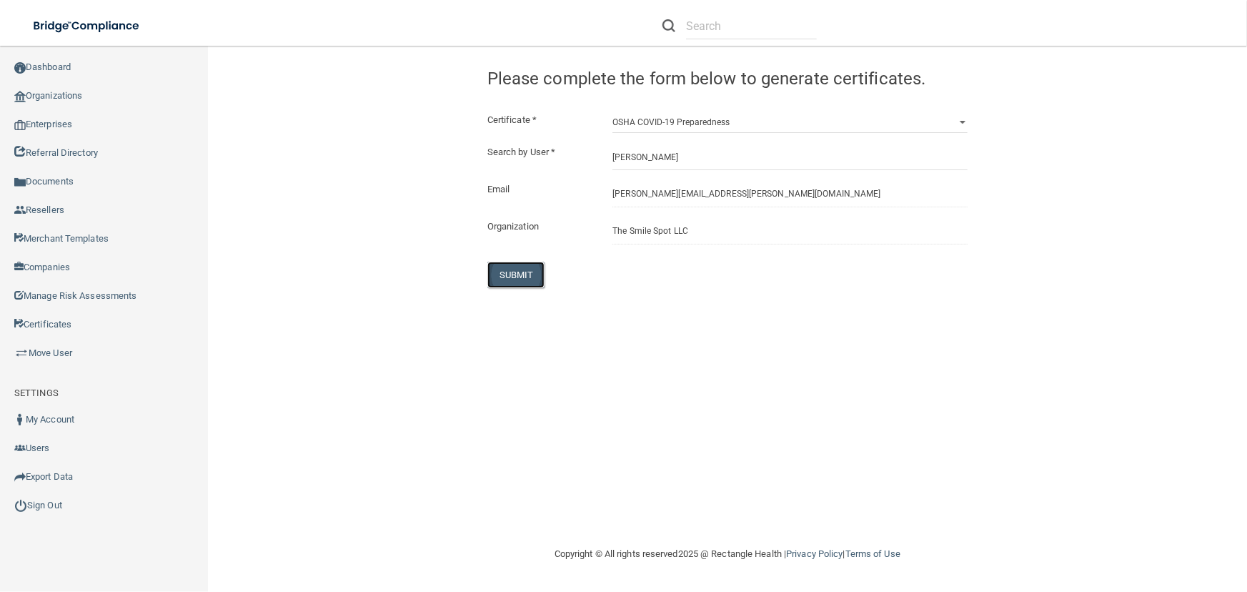
click at [538, 271] on button "SUBMIT" at bounding box center [516, 274] width 58 height 26
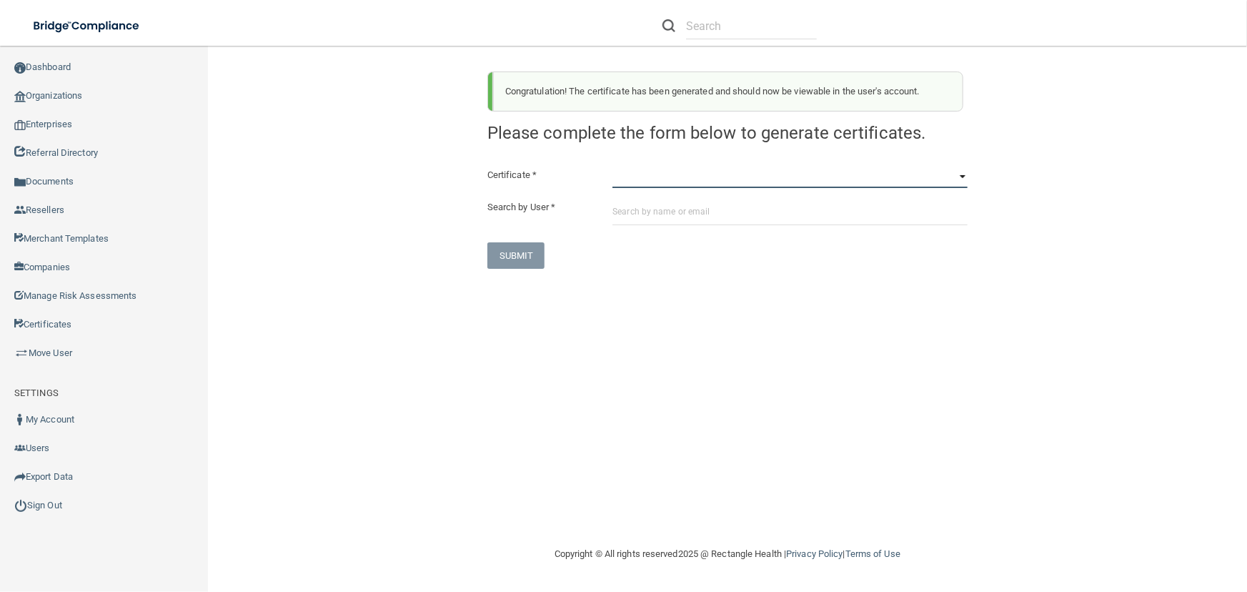
click at [682, 167] on select "HIPAA Officer Certification Training OSHA Bloodborne Pathogens OSHA [MEDICAL_DA…" at bounding box center [789, 176] width 355 height 21
click at [612, 166] on select "HIPAA Officer Certification Training OSHA Bloodborne Pathogens OSHA [MEDICAL_DA…" at bounding box center [789, 176] width 355 height 21
drag, startPoint x: 669, startPoint y: 209, endPoint x: 641, endPoint y: 171, distance: 46.9
click at [641, 171] on select "HIPAA Officer Certification Training OSHA Bloodborne Pathogens OSHA [MEDICAL_DA…" at bounding box center [789, 176] width 355 height 21
select select "3"
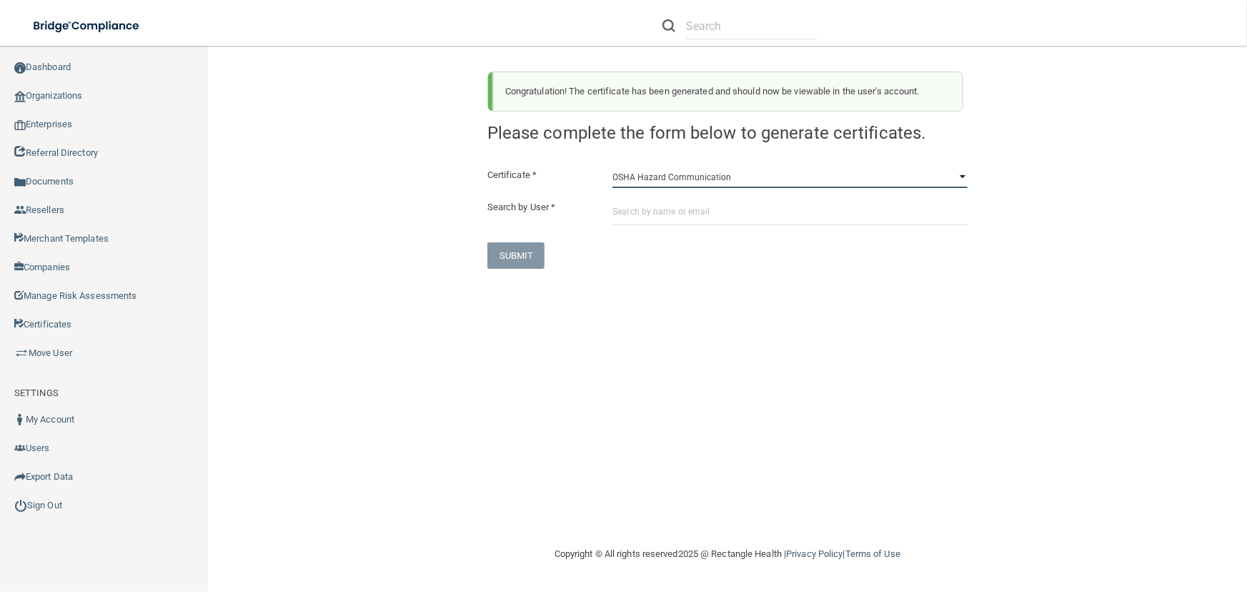
click at [612, 166] on select "HIPAA Officer Certification Training OSHA Bloodborne Pathogens OSHA [MEDICAL_DA…" at bounding box center [789, 176] width 355 height 21
click at [657, 214] on input "text" at bounding box center [789, 212] width 355 height 26
paste input "[PERSON_NAME][EMAIL_ADDRESS][PERSON_NAME][DOMAIN_NAME]"
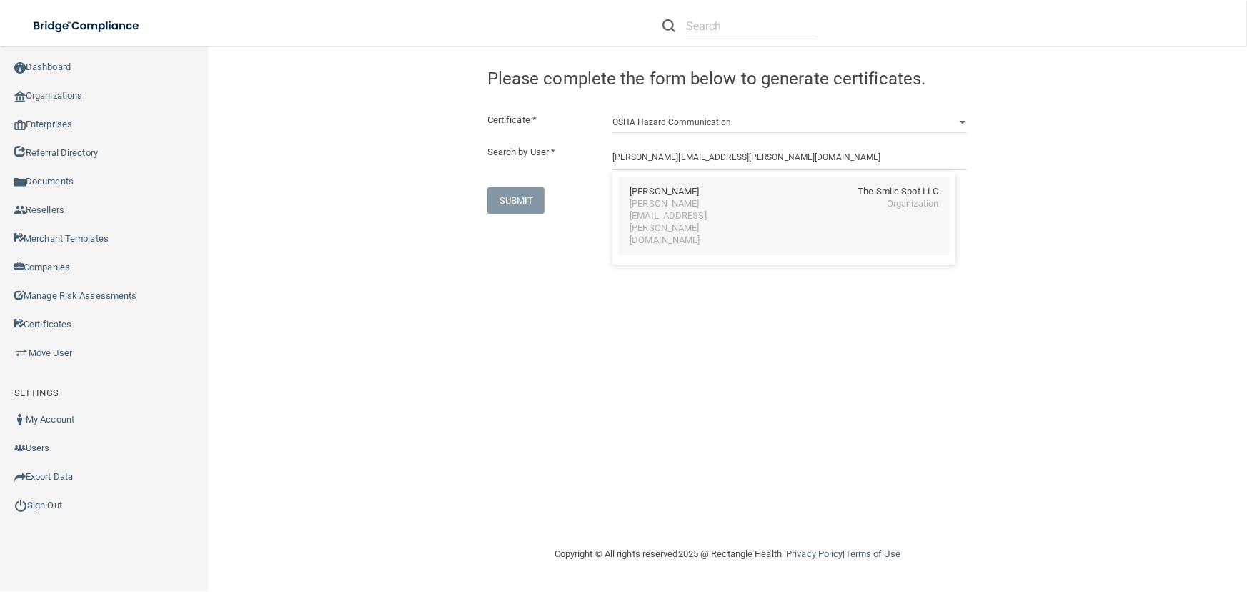
click at [652, 193] on div "[PERSON_NAME]" at bounding box center [663, 192] width 69 height 12
type input "[PERSON_NAME]"
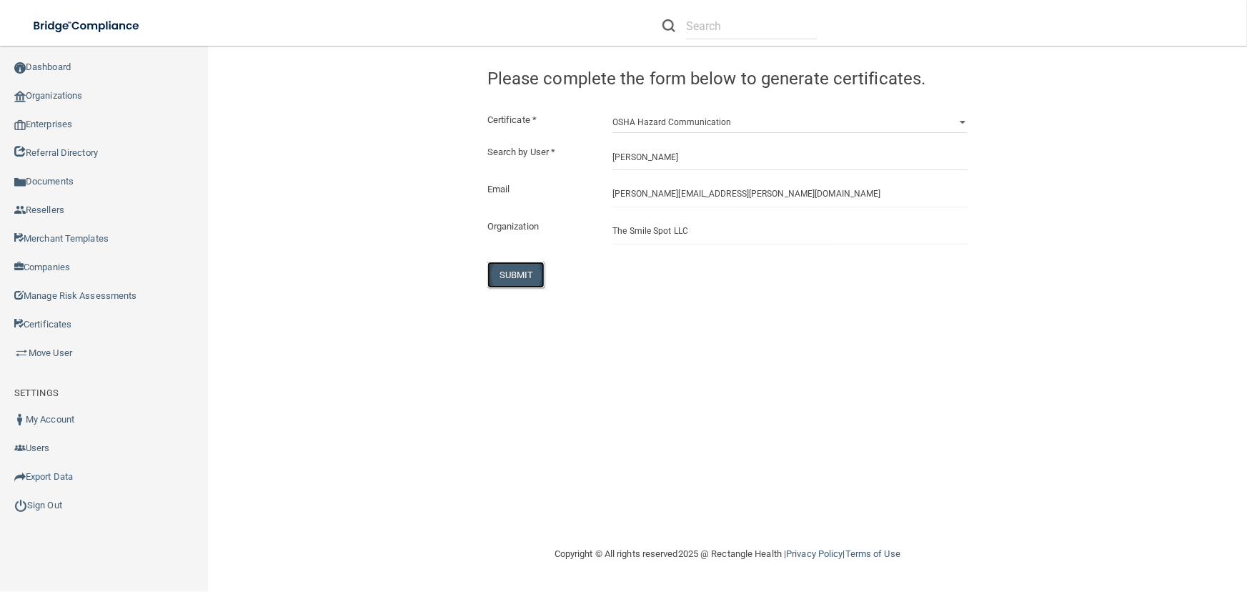
click at [501, 279] on button "SUBMIT" at bounding box center [516, 274] width 58 height 26
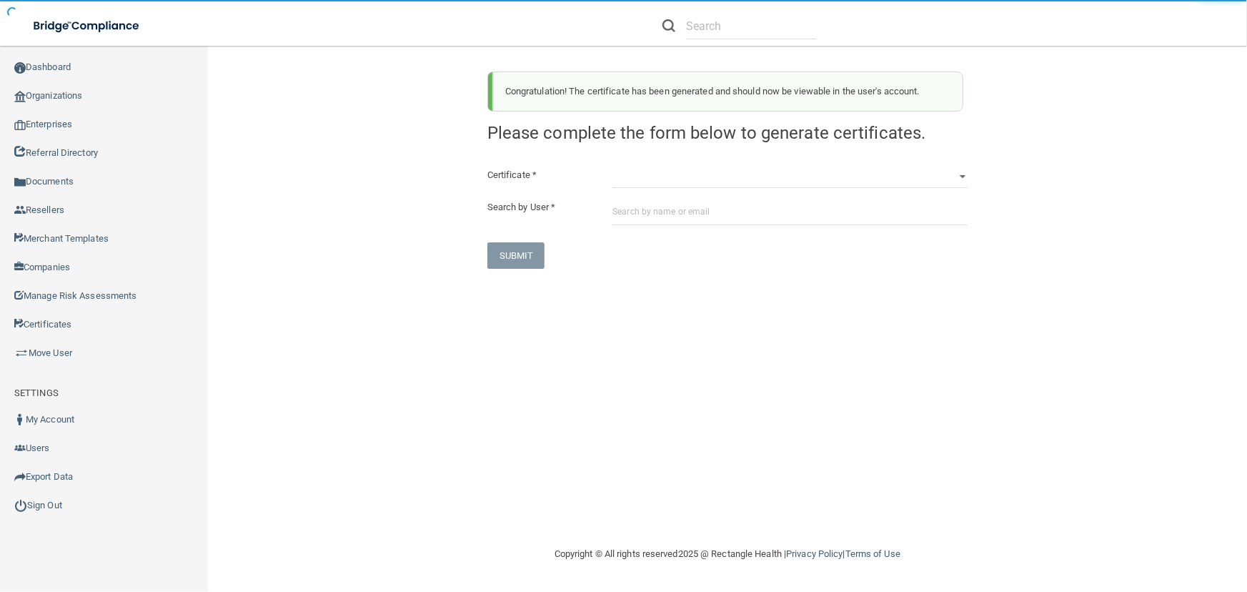
click at [742, 192] on div "Certificate * HIPAA Officer Certification Training OSHA Bloodborne Pathogens OS…" at bounding box center [727, 217] width 480 height 102
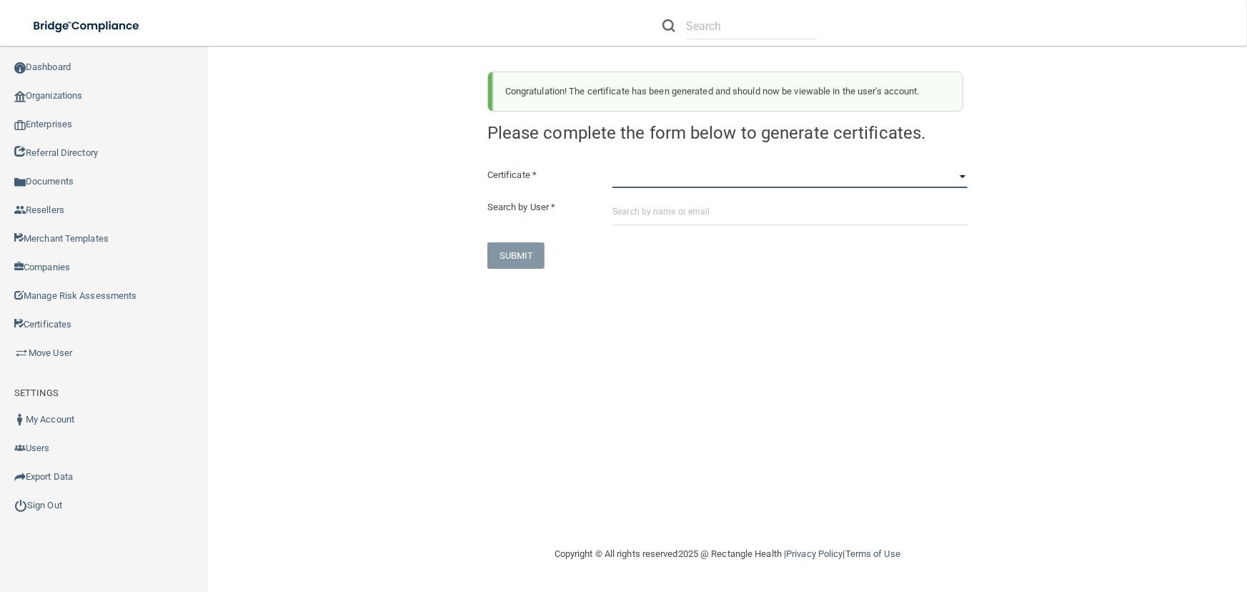
click at [733, 181] on select "HIPAA Officer Certification Training OSHA Bloodborne Pathogens OSHA [MEDICAL_DA…" at bounding box center [789, 176] width 355 height 21
select select "4"
click at [612, 166] on select "HIPAA Officer Certification Training OSHA Bloodborne Pathogens OSHA [MEDICAL_DA…" at bounding box center [789, 176] width 355 height 21
click at [704, 220] on input "text" at bounding box center [789, 212] width 355 height 26
paste input "[PERSON_NAME][EMAIL_ADDRESS][PERSON_NAME][DOMAIN_NAME]"
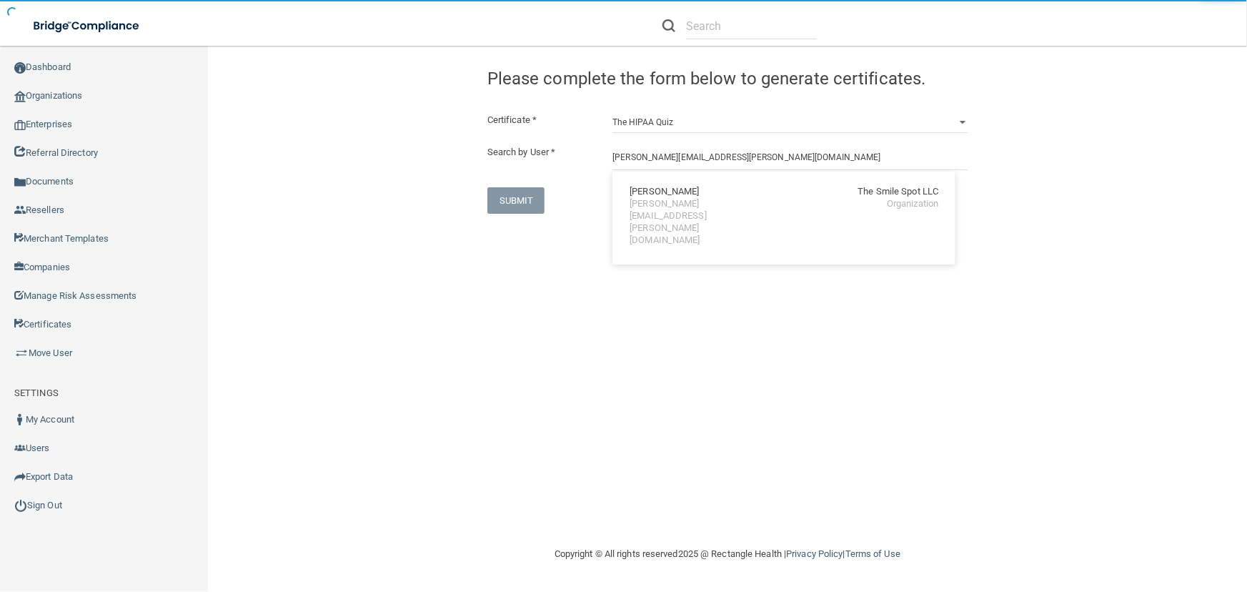
click at [682, 201] on div "[PERSON_NAME][EMAIL_ADDRESS][PERSON_NAME][DOMAIN_NAME]" at bounding box center [691, 222] width 124 height 49
type input "[PERSON_NAME]"
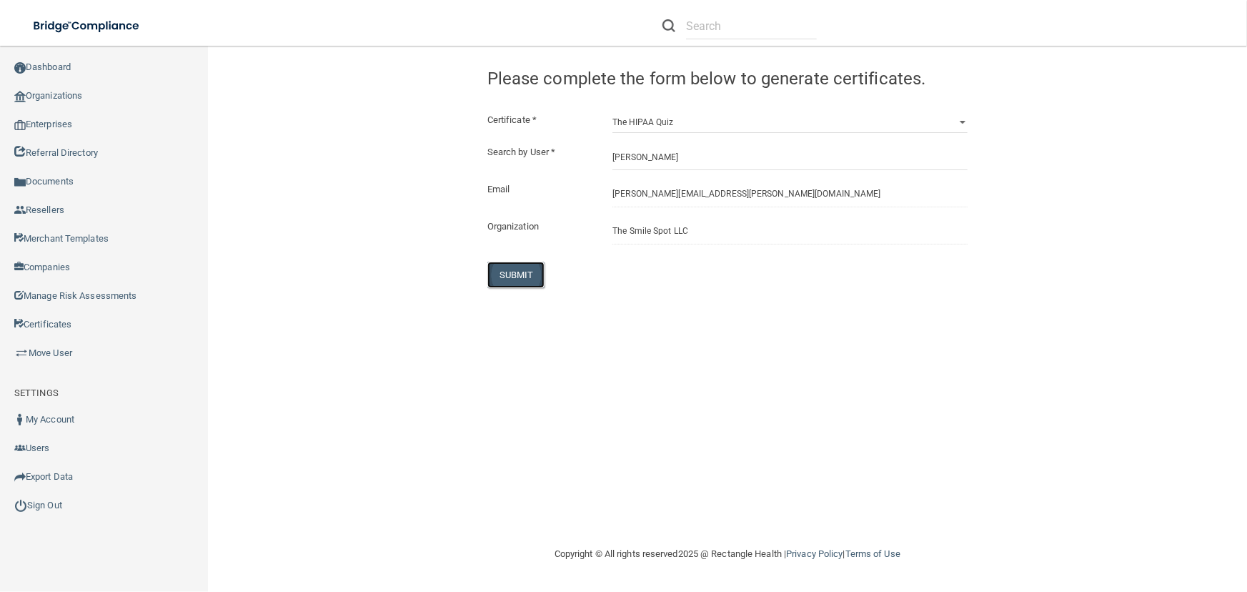
click at [519, 281] on button "SUBMIT" at bounding box center [516, 274] width 58 height 26
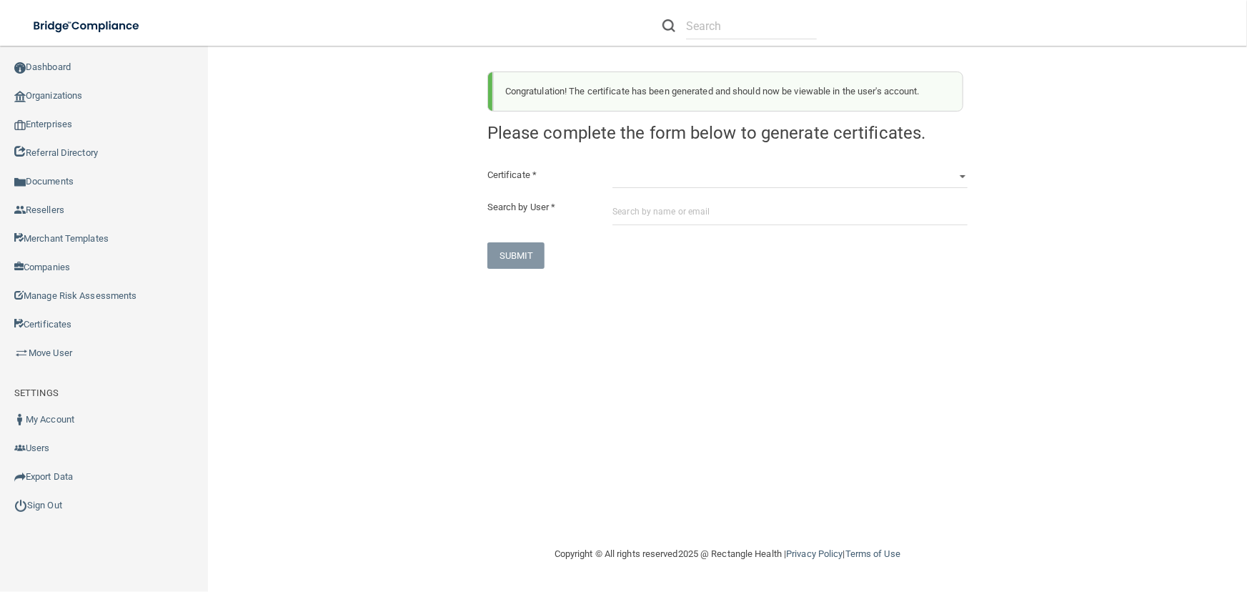
click at [614, 184] on div "HIPAA Officer Certification Training OSHA Bloodborne Pathogens OSHA [MEDICAL_DA…" at bounding box center [790, 176] width 376 height 21
click at [635, 165] on div "Congratulation! The certificate has been generated and should now be viewable i…" at bounding box center [726, 164] width 501 height 209
click at [641, 183] on select "HIPAA Officer Certification Training OSHA Bloodborne Pathogens OSHA [MEDICAL_DA…" at bounding box center [789, 176] width 355 height 21
select select "0"
click at [612, 166] on select "HIPAA Officer Certification Training OSHA Bloodborne Pathogens OSHA [MEDICAL_DA…" at bounding box center [789, 176] width 355 height 21
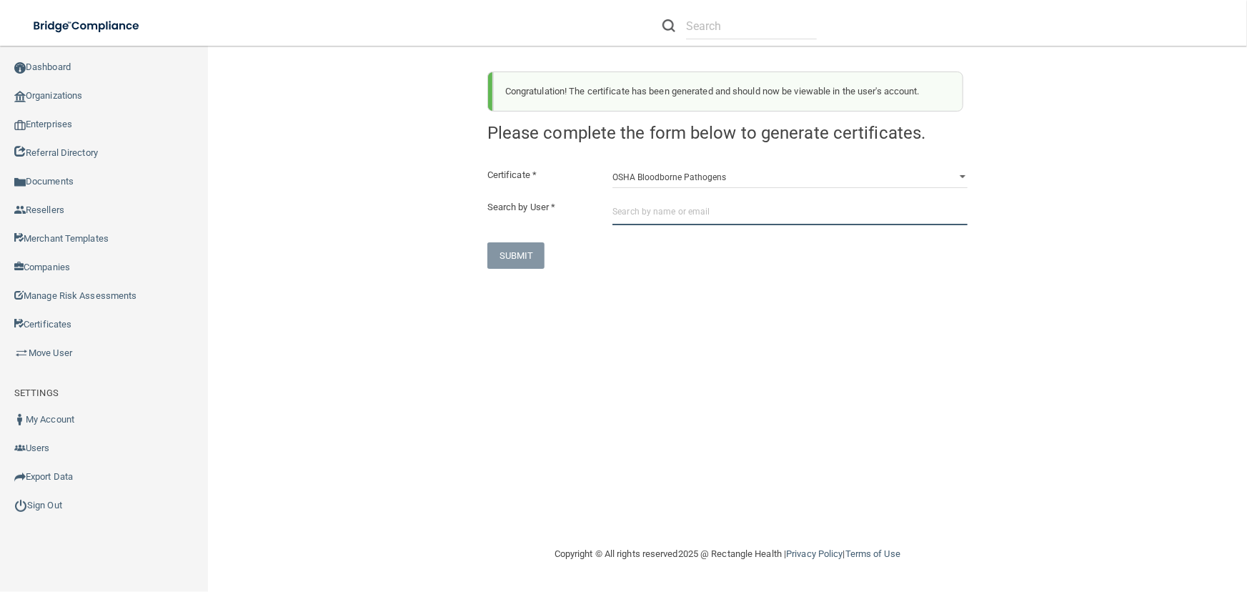
paste input "[PERSON_NAME][EMAIL_ADDRESS][PERSON_NAME][DOMAIN_NAME]"
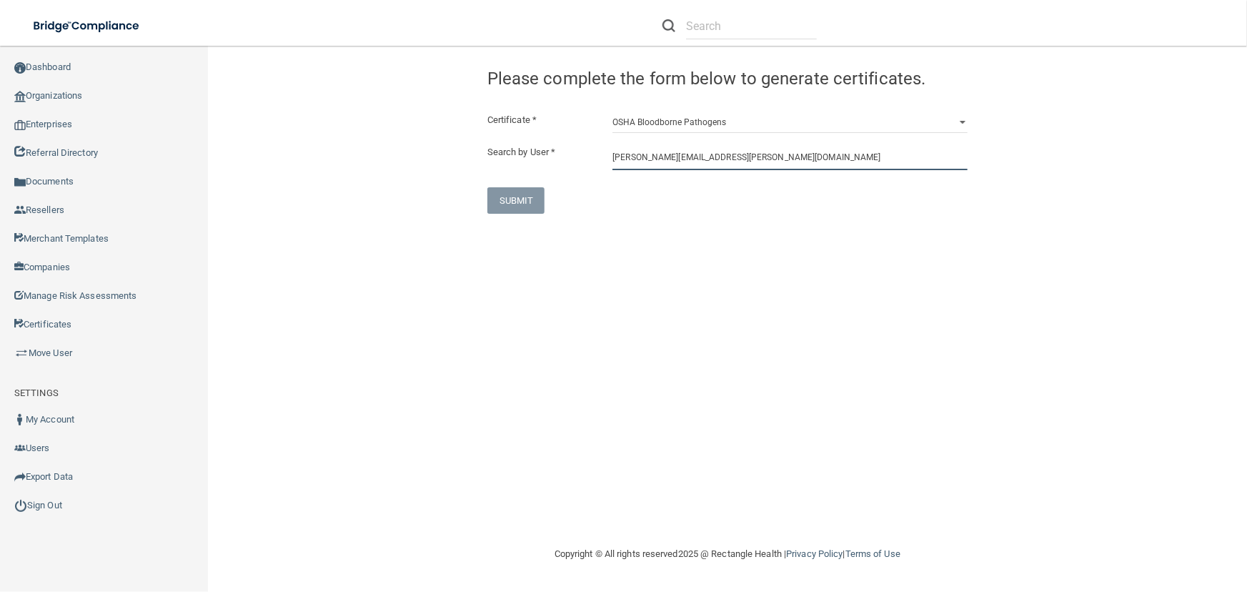
click at [675, 163] on input "[PERSON_NAME][EMAIL_ADDRESS][PERSON_NAME][DOMAIN_NAME]" at bounding box center [789, 157] width 355 height 26
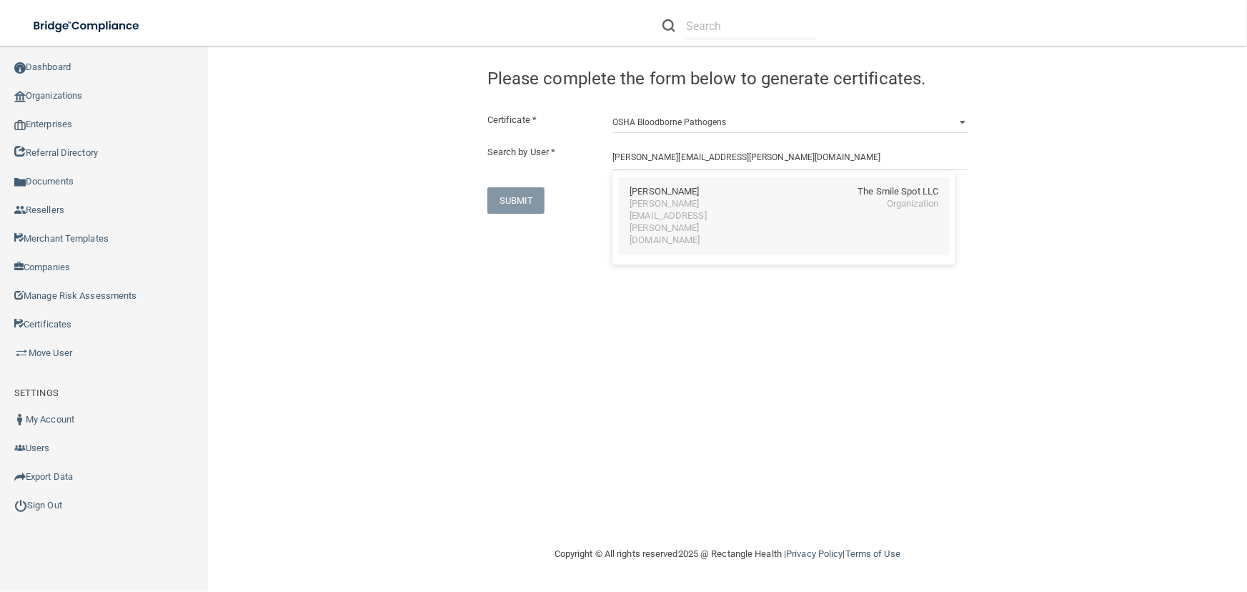
click at [687, 195] on div "[PERSON_NAME]" at bounding box center [663, 192] width 69 height 12
type input "[PERSON_NAME]"
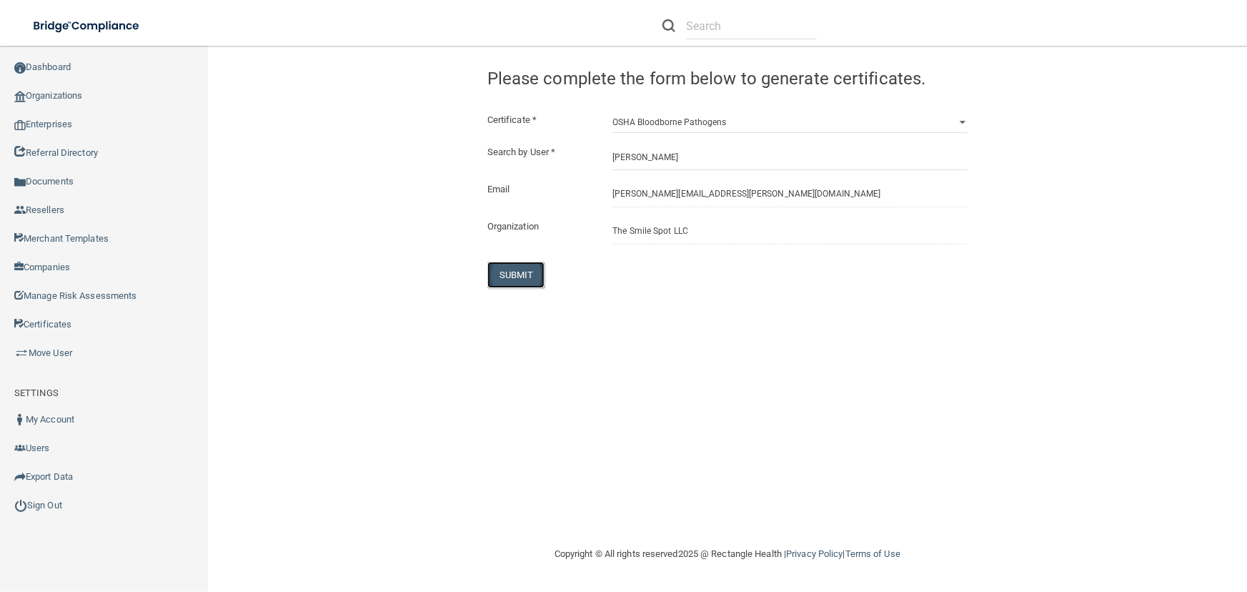
click at [516, 276] on button "SUBMIT" at bounding box center [516, 274] width 58 height 26
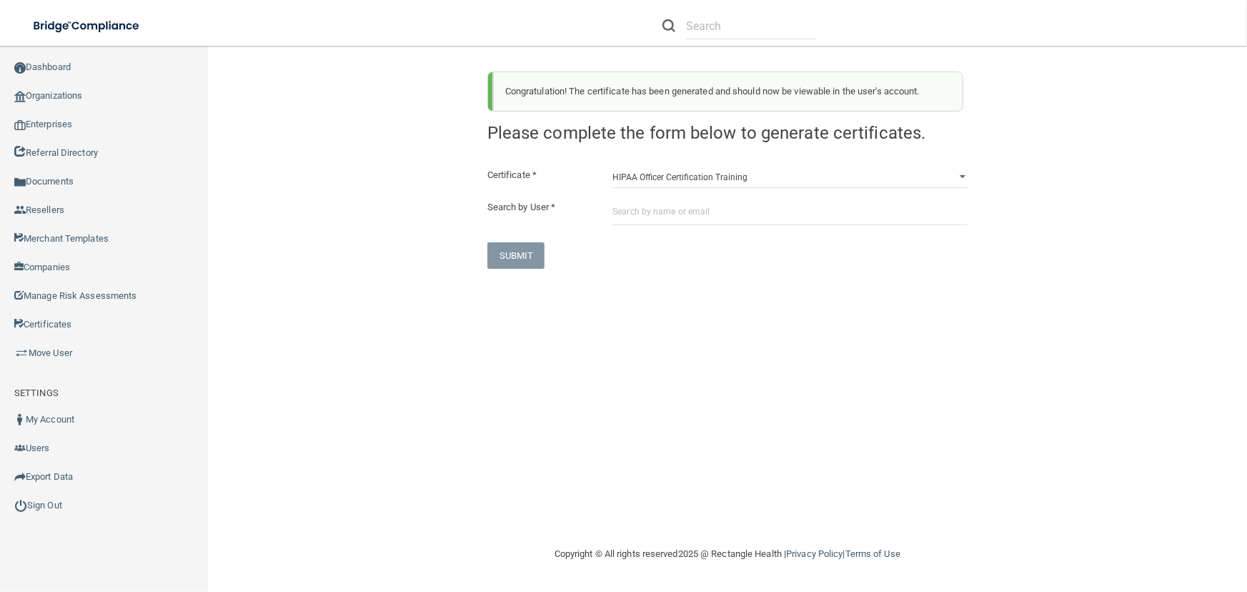
click at [654, 164] on div "Congratulation! The certificate has been generated and should now be viewable i…" at bounding box center [726, 164] width 501 height 209
click at [655, 174] on select "HIPAA Officer Certification Training OSHA Bloodborne Pathogens OSHA [MEDICAL_DA…" at bounding box center [789, 176] width 355 height 21
select select "1"
click at [612, 166] on select "HIPAA Officer Certification Training OSHA Bloodborne Pathogens OSHA [MEDICAL_DA…" at bounding box center [789, 176] width 355 height 21
click at [669, 217] on input "text" at bounding box center [789, 212] width 355 height 26
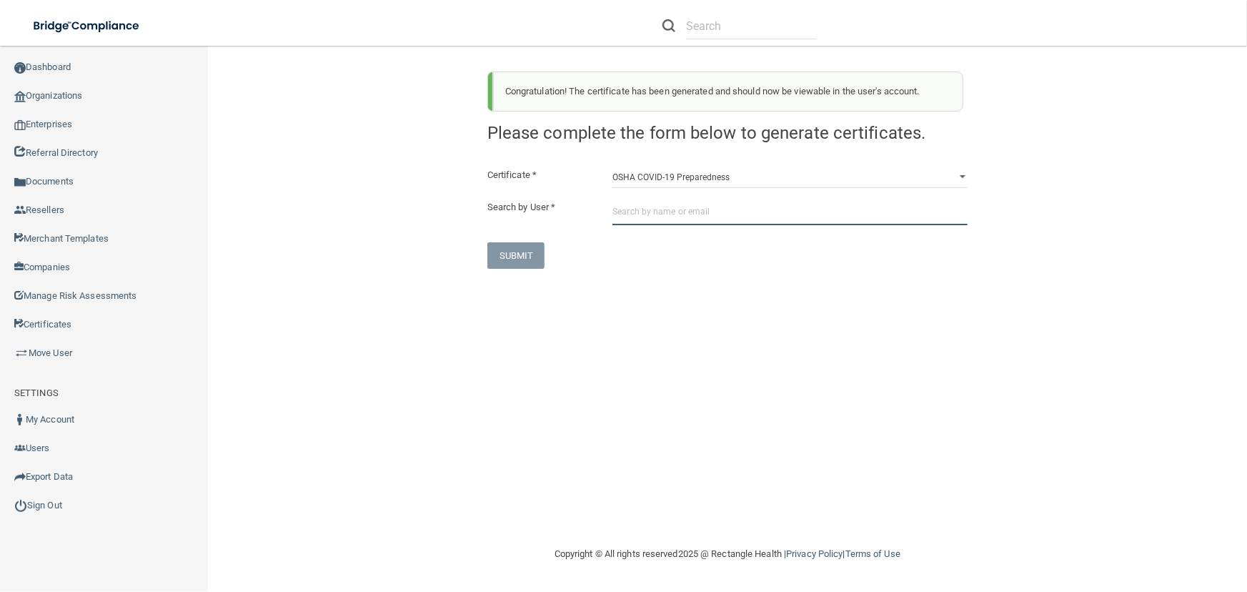
paste input "[PERSON_NAME][EMAIL_ADDRESS][PERSON_NAME][DOMAIN_NAME]"
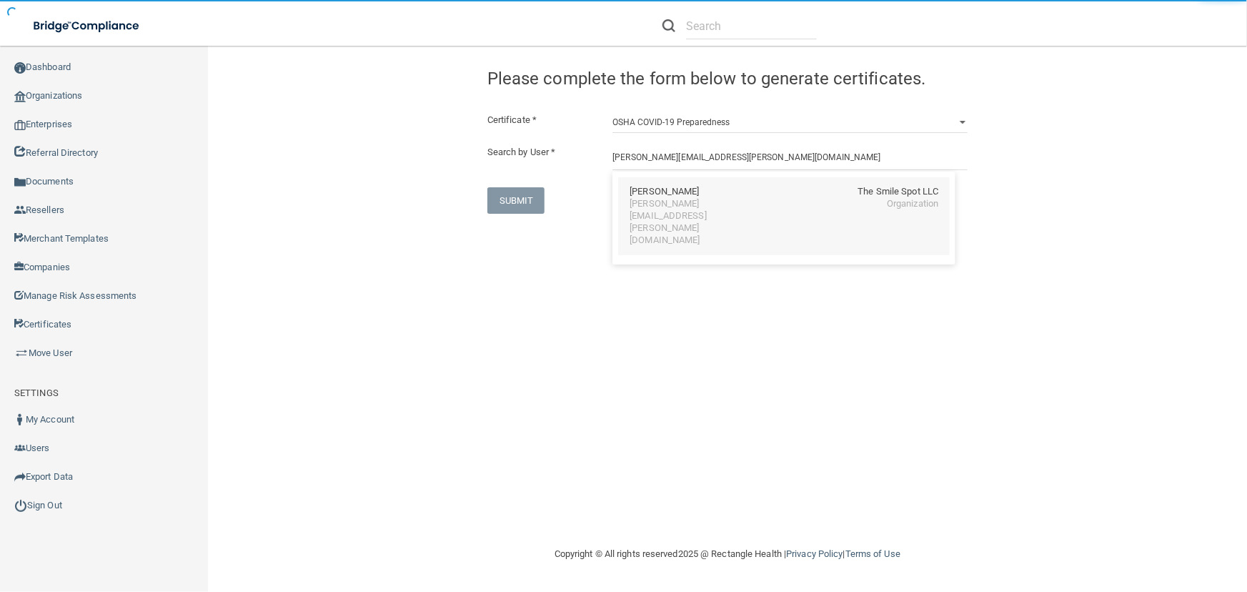
click at [688, 193] on div "[PERSON_NAME]" at bounding box center [663, 192] width 69 height 12
type input "[PERSON_NAME]"
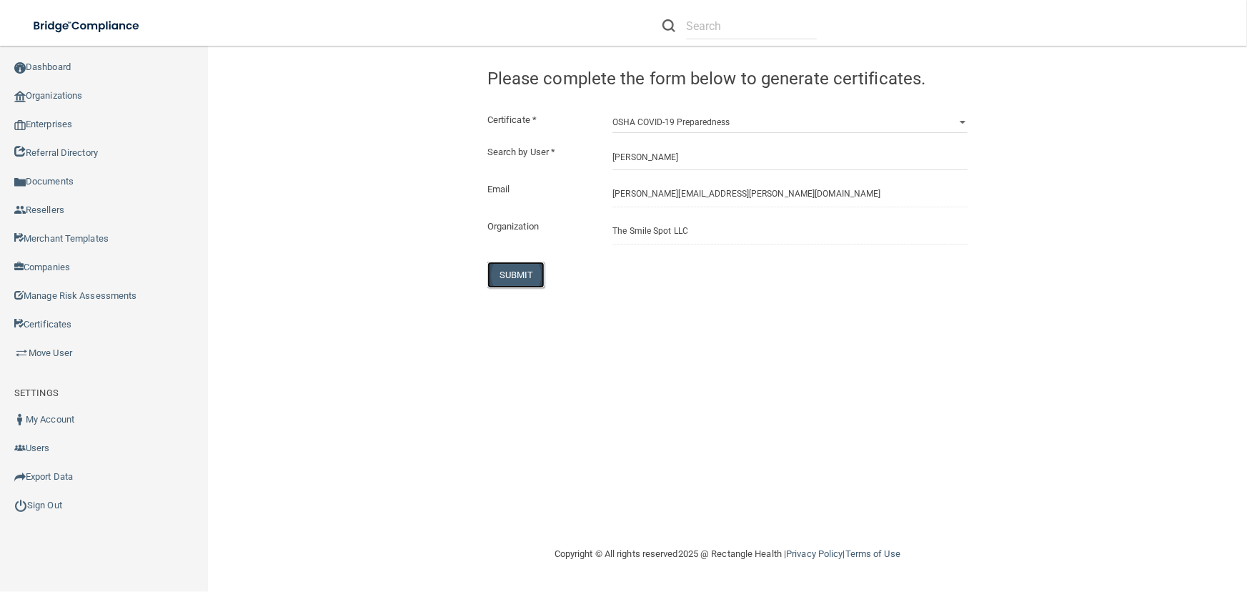
click at [529, 265] on button "SUBMIT" at bounding box center [516, 274] width 58 height 26
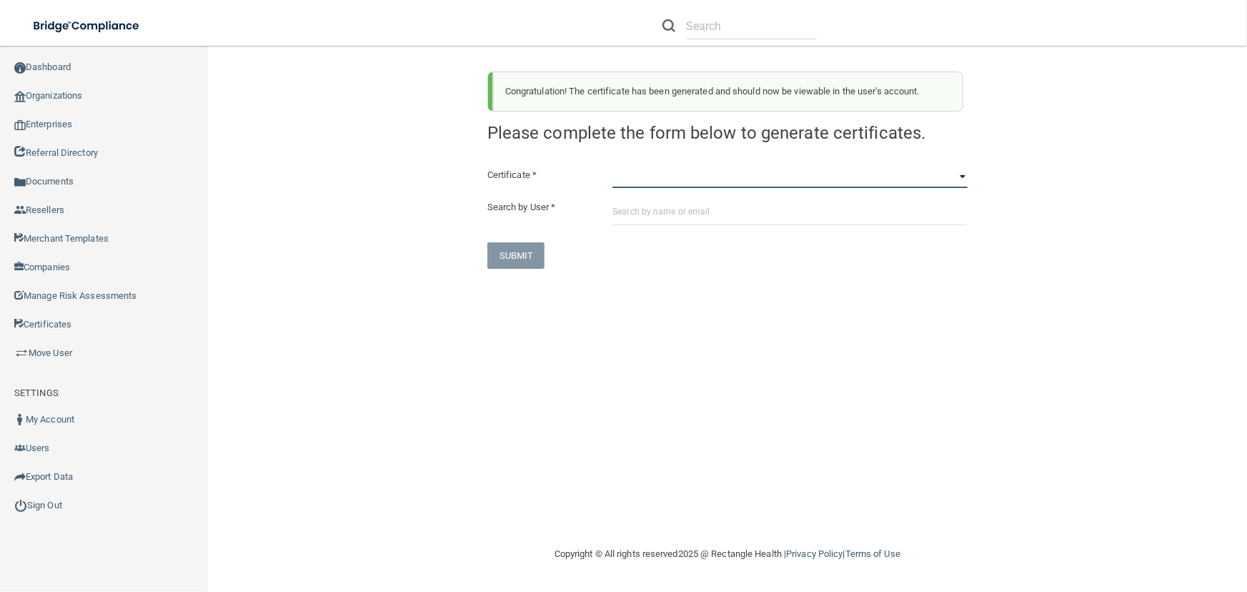
click at [629, 171] on select "HIPAA Officer Certification Training OSHA Bloodborne Pathogens OSHA [MEDICAL_DA…" at bounding box center [789, 176] width 355 height 21
select select "3"
click at [612, 166] on select "HIPAA Officer Certification Training OSHA Bloodborne Pathogens OSHA [MEDICAL_DA…" at bounding box center [789, 176] width 355 height 21
click at [662, 207] on input "text" at bounding box center [789, 212] width 355 height 26
paste input "[PERSON_NAME][EMAIL_ADDRESS][PERSON_NAME][DOMAIN_NAME]"
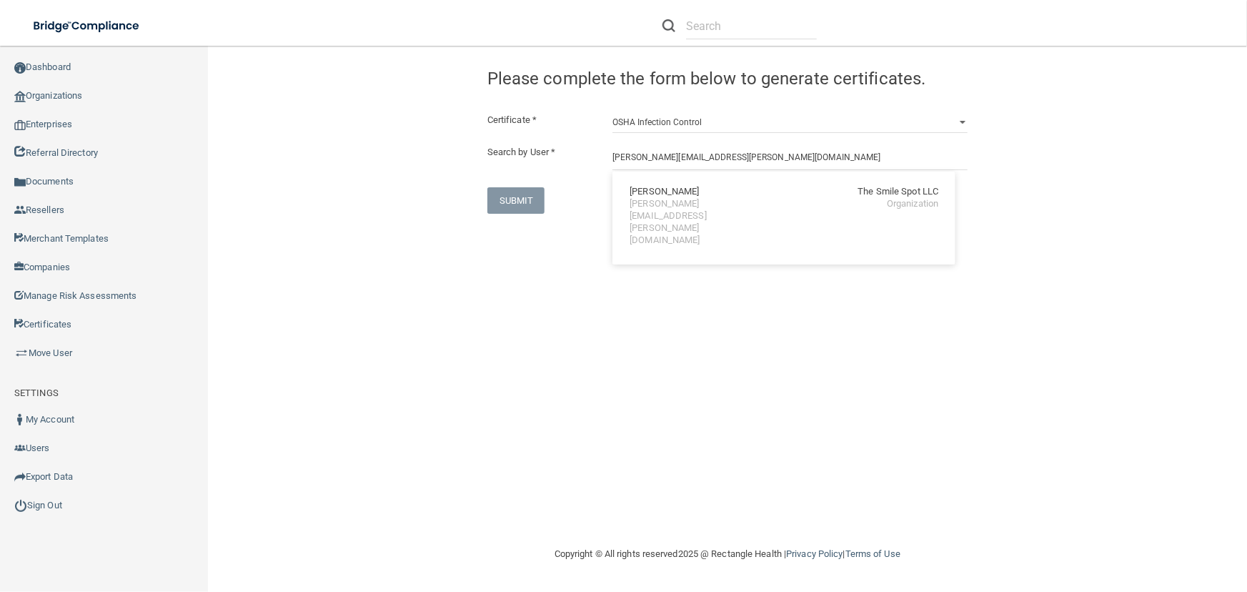
click at [662, 207] on div "[PERSON_NAME][EMAIL_ADDRESS][PERSON_NAME][DOMAIN_NAME]" at bounding box center [691, 222] width 124 height 49
type input "[PERSON_NAME]"
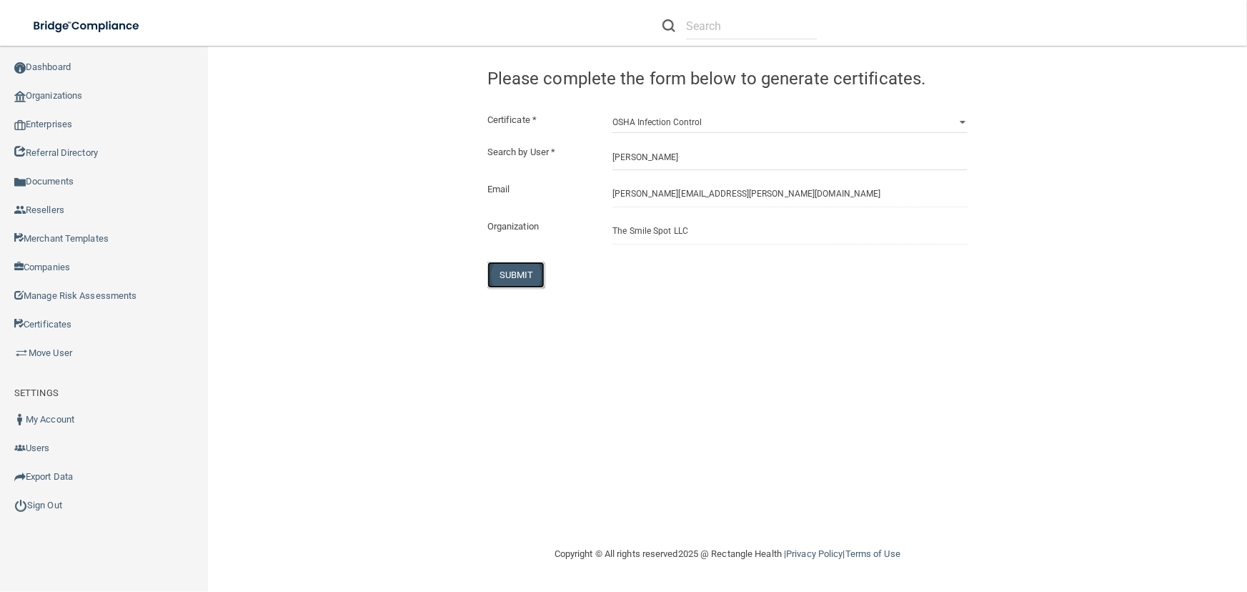
click at [506, 282] on button "SUBMIT" at bounding box center [516, 274] width 58 height 26
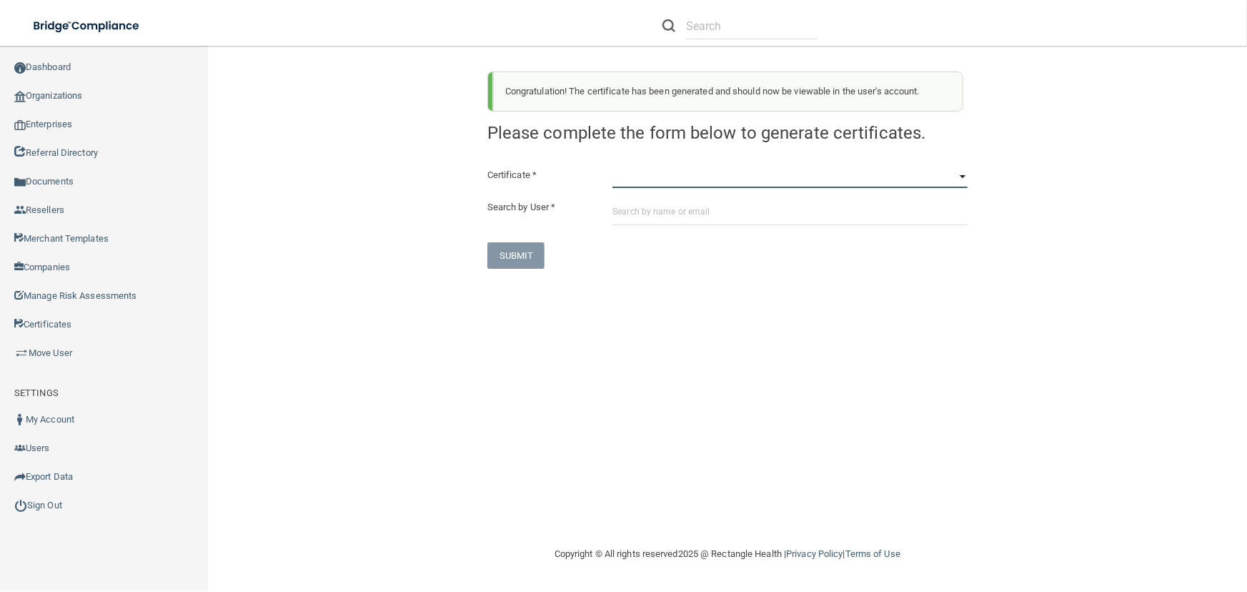
click at [676, 183] on select "HIPAA Officer Certification Training OSHA Bloodborne Pathogens OSHA [MEDICAL_DA…" at bounding box center [789, 176] width 355 height 21
select select "4"
click at [612, 166] on select "HIPAA Officer Certification Training OSHA Bloodborne Pathogens OSHA [MEDICAL_DA…" at bounding box center [789, 176] width 355 height 21
click at [671, 210] on input "text" at bounding box center [789, 212] width 355 height 26
paste input "[PERSON_NAME][EMAIL_ADDRESS][PERSON_NAME][DOMAIN_NAME]"
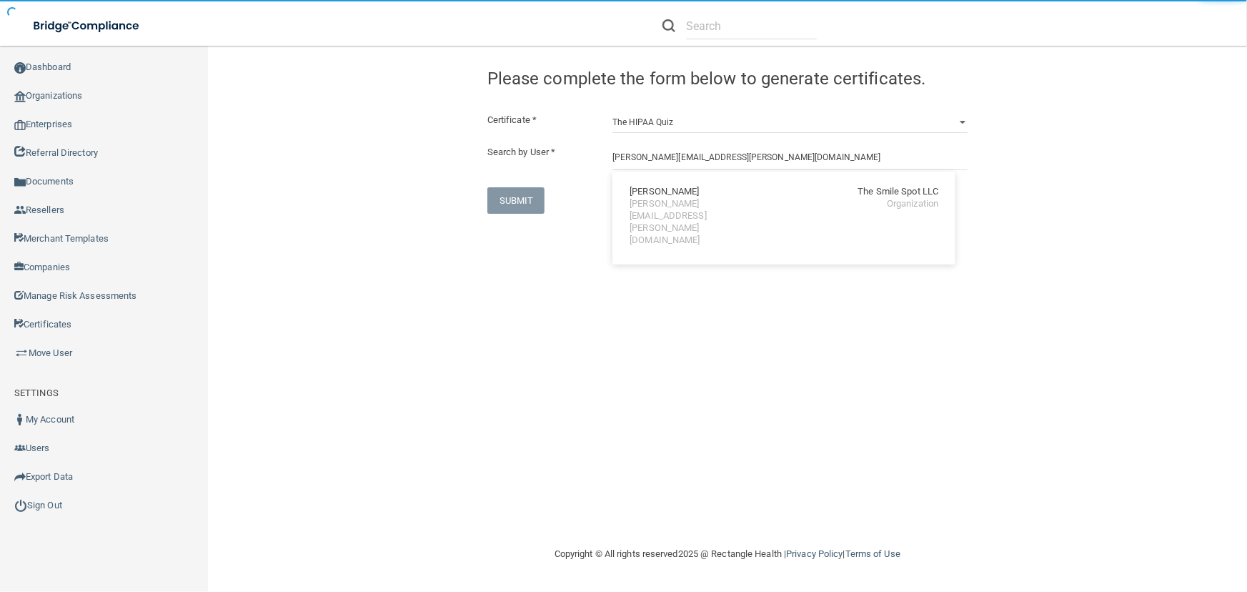
click at [668, 210] on div "[PERSON_NAME] The Smile Spot LLC [PERSON_NAME][EMAIL_ADDRESS][PERSON_NAME][DOMA…" at bounding box center [783, 216] width 331 height 78
type input "[PERSON_NAME]"
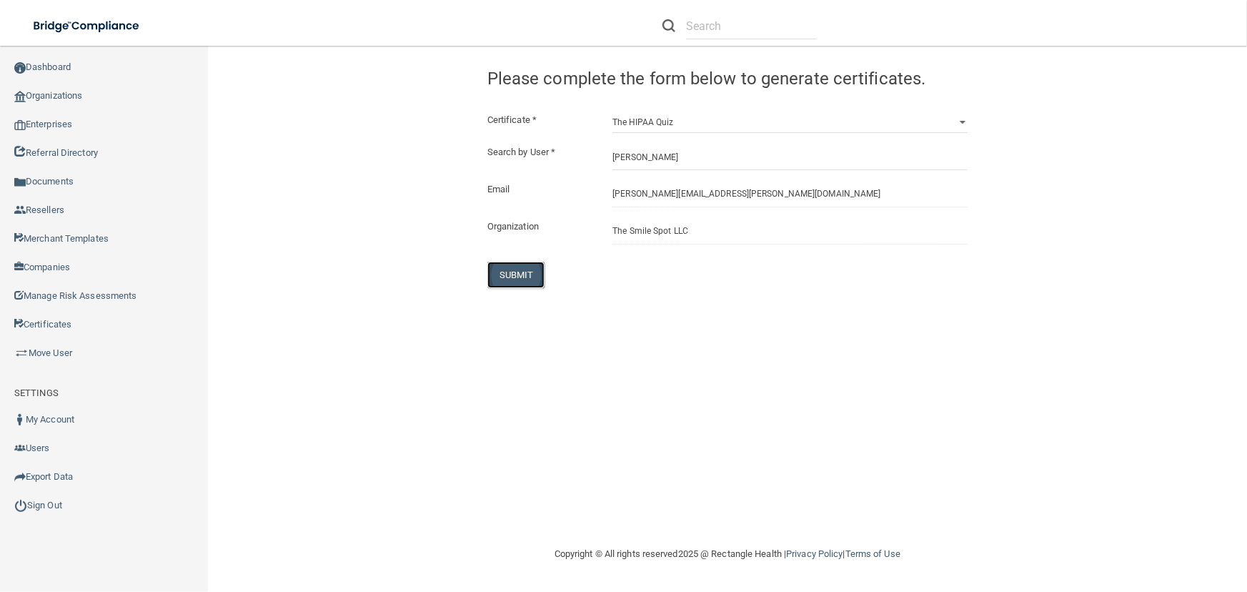
click at [504, 274] on button "SUBMIT" at bounding box center [516, 274] width 58 height 26
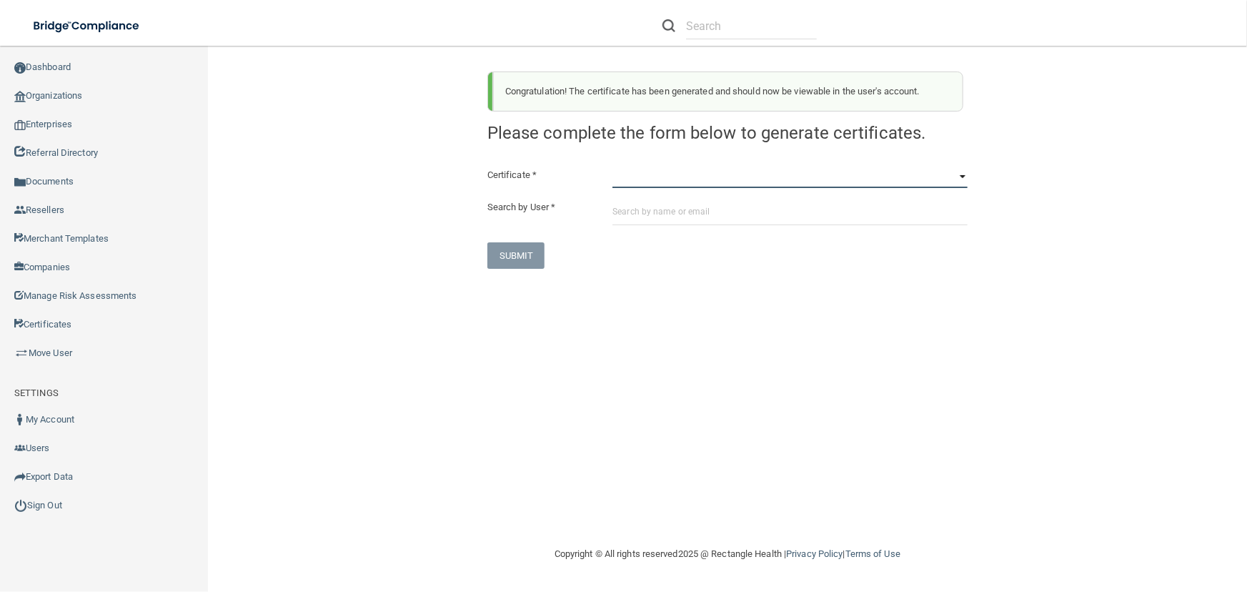
click at [681, 177] on select "HIPAA Officer Certification Training OSHA Bloodborne Pathogens OSHA [MEDICAL_DA…" at bounding box center [789, 176] width 355 height 21
select select "4"
click at [612, 166] on select "HIPAA Officer Certification Training OSHA Bloodborne Pathogens OSHA [MEDICAL_DA…" at bounding box center [789, 176] width 355 height 21
click at [697, 220] on input "text" at bounding box center [789, 212] width 355 height 26
paste input "[PERSON_NAME][EMAIL_ADDRESS][PERSON_NAME][DOMAIN_NAME]"
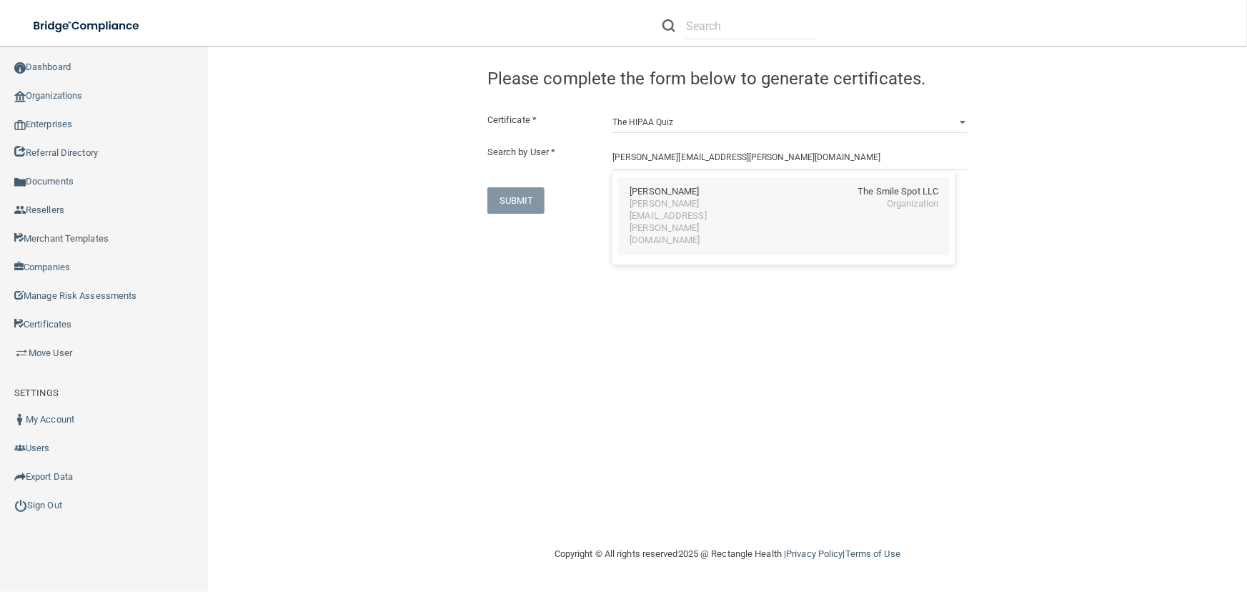
click at [697, 206] on div "[PERSON_NAME][EMAIL_ADDRESS][PERSON_NAME][DOMAIN_NAME]" at bounding box center [691, 222] width 124 height 49
type input "[PERSON_NAME]"
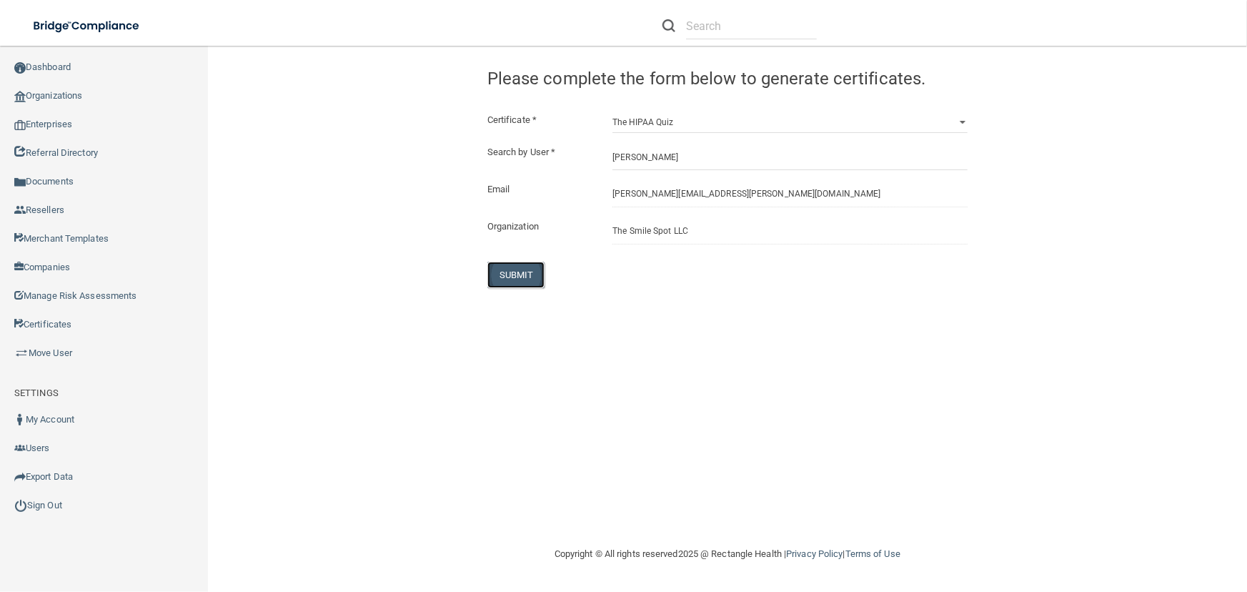
click at [506, 286] on button "SUBMIT" at bounding box center [516, 274] width 58 height 26
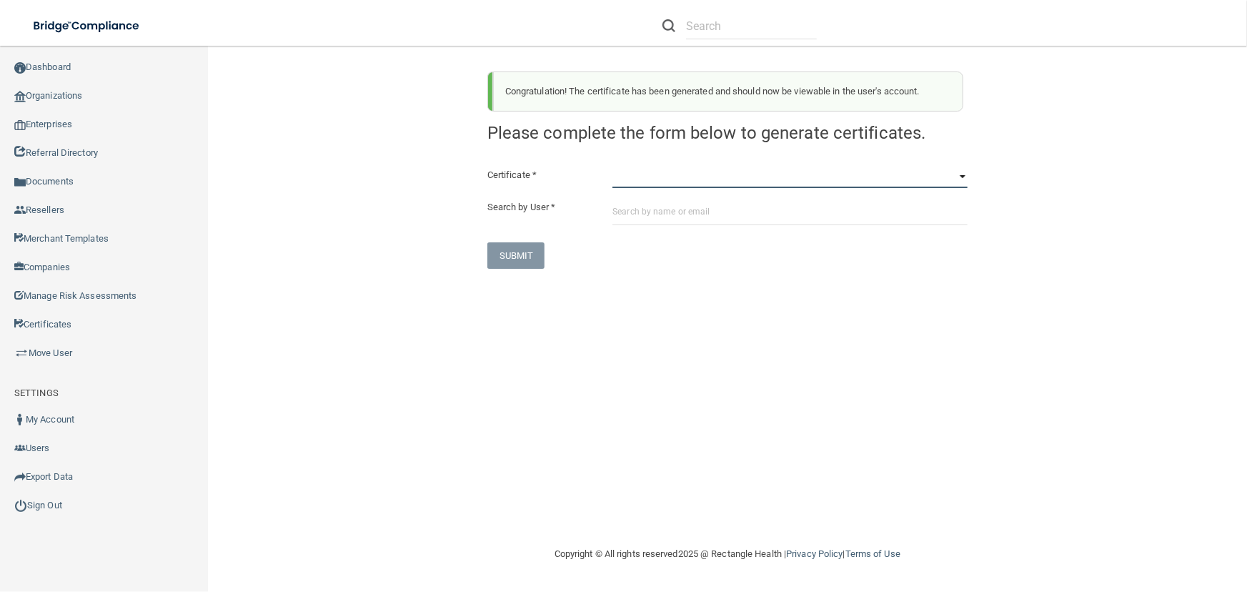
click at [642, 187] on select "HIPAA Officer Certification Training OSHA Bloodborne Pathogens OSHA [MEDICAL_DA…" at bounding box center [789, 176] width 355 height 21
select select "0"
click at [612, 166] on select "HIPAA Officer Certification Training OSHA Bloodborne Pathogens OSHA [MEDICAL_DA…" at bounding box center [789, 176] width 355 height 21
paste input "[PERSON_NAME][EMAIL_ADDRESS][PERSON_NAME][DOMAIN_NAME]"
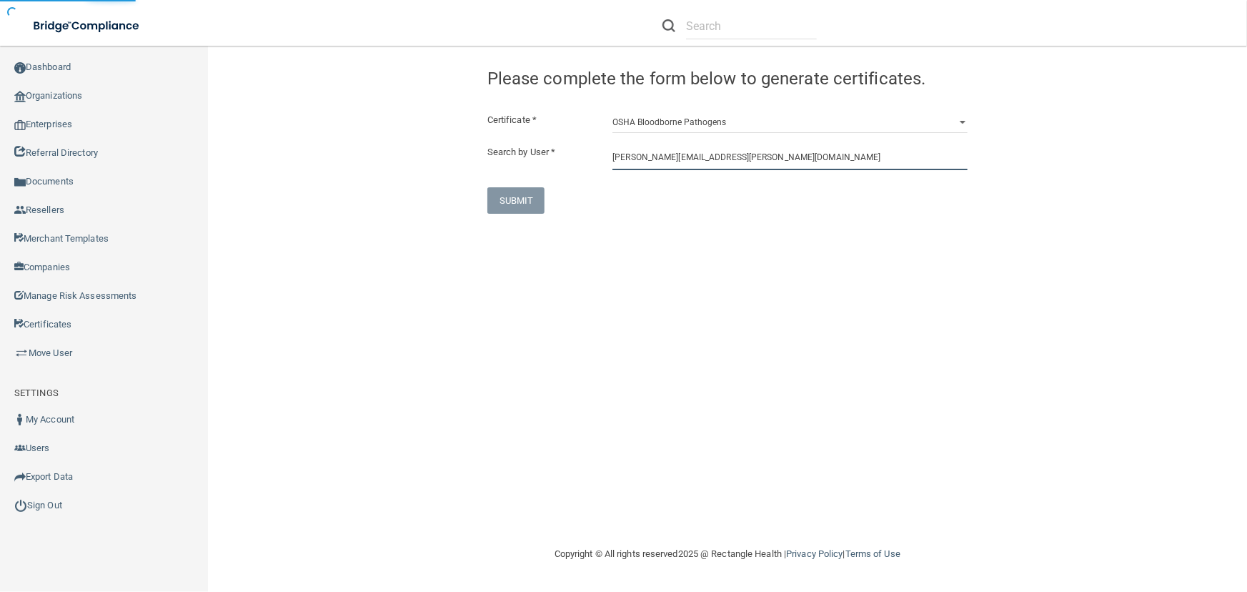
click at [675, 156] on input "[PERSON_NAME][EMAIL_ADDRESS][PERSON_NAME][DOMAIN_NAME]" at bounding box center [789, 157] width 355 height 26
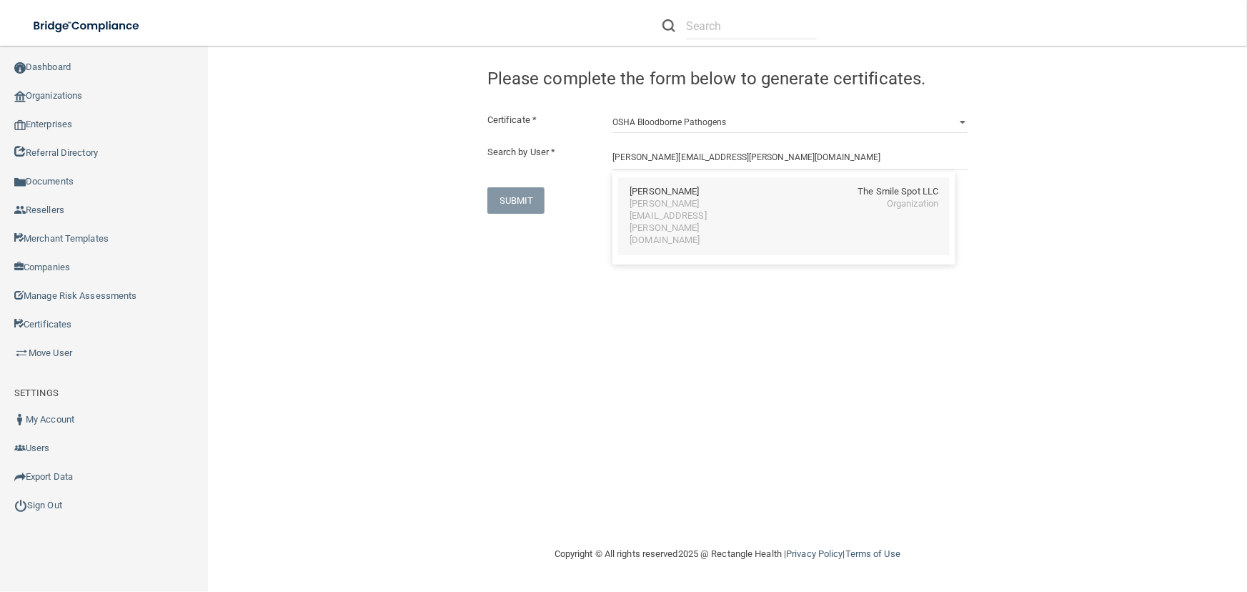
click at [675, 196] on div "[PERSON_NAME]" at bounding box center [663, 192] width 69 height 12
type input "[PERSON_NAME]"
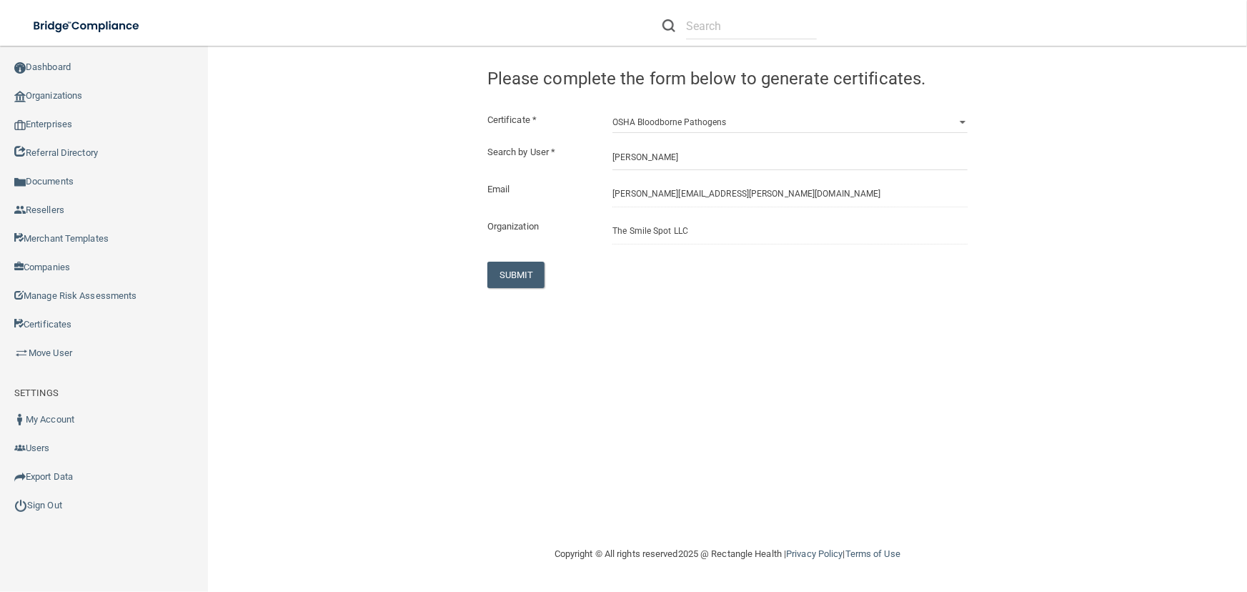
click at [514, 259] on div "Certificate * HIPAA Officer Certification Training OSHA Bloodborne Pathogens OS…" at bounding box center [727, 199] width 480 height 176
click at [499, 284] on button "SUBMIT" at bounding box center [516, 274] width 58 height 26
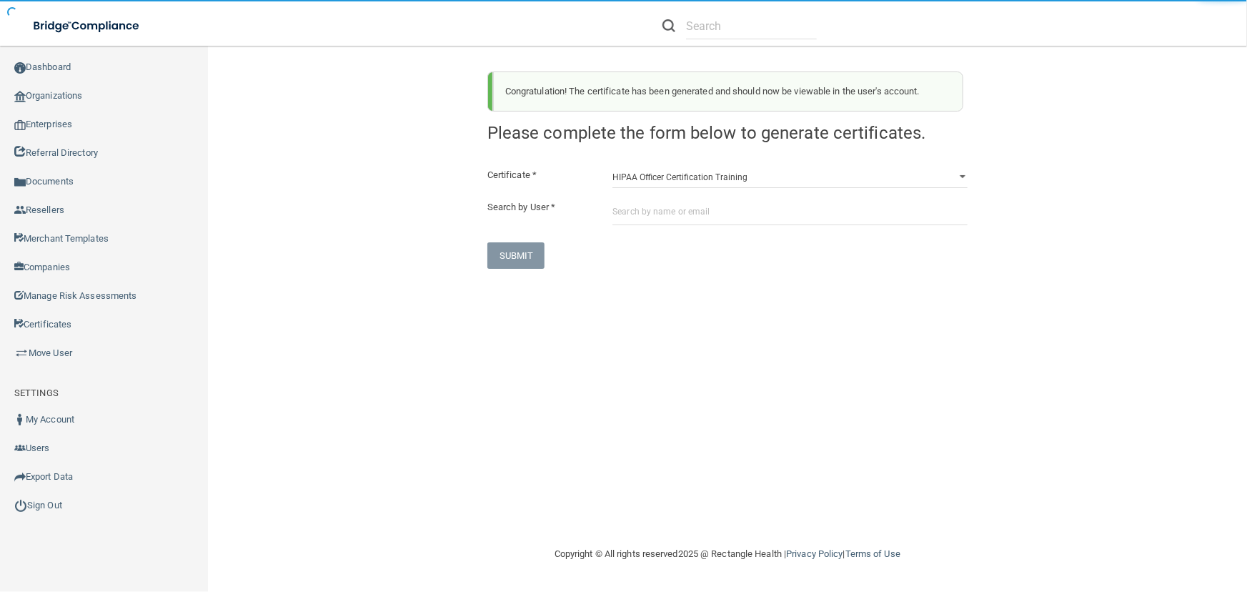
click at [673, 188] on div "Certificate * HIPAA Officer Certification Training OSHA Bloodborne Pathogens OS…" at bounding box center [727, 217] width 480 height 102
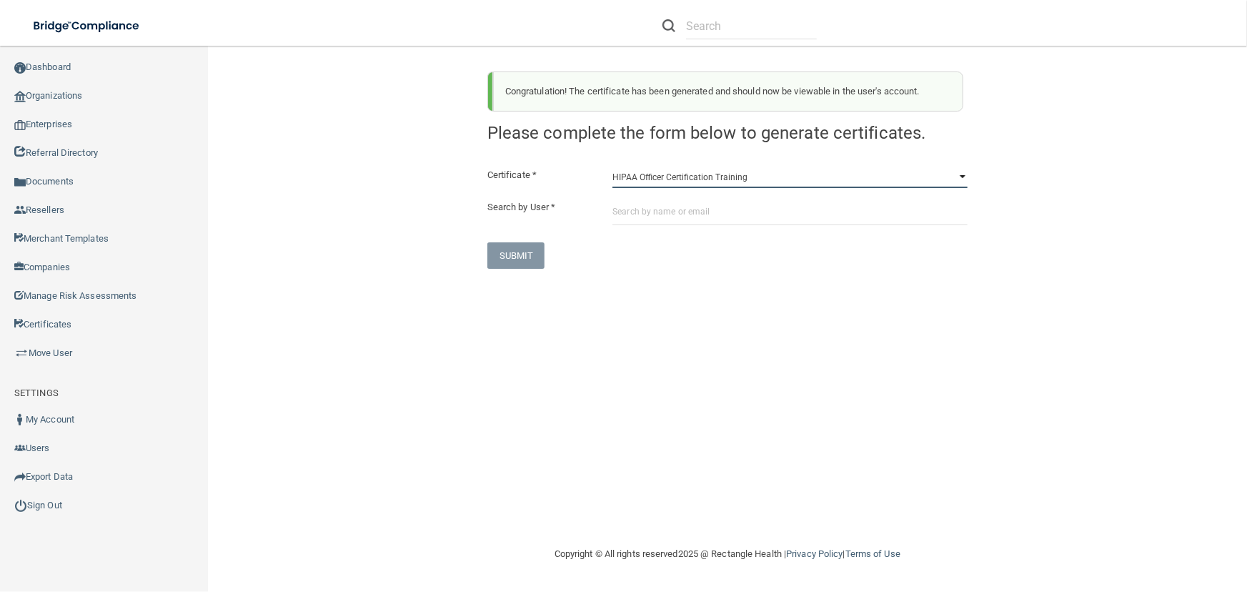
click at [672, 186] on select "HIPAA Officer Certification Training OSHA Bloodborne Pathogens OSHA [MEDICAL_DA…" at bounding box center [789, 176] width 355 height 21
click at [612, 166] on select "HIPAA Officer Certification Training OSHA Bloodborne Pathogens OSHA [MEDICAL_DA…" at bounding box center [789, 176] width 355 height 21
click at [670, 175] on select "HIPAA Officer Certification Training OSHA Bloodborne Pathogens OSHA [MEDICAL_DA…" at bounding box center [789, 176] width 355 height 21
select select "1"
click at [612, 166] on select "HIPAA Officer Certification Training OSHA Bloodborne Pathogens OSHA [MEDICAL_DA…" at bounding box center [789, 176] width 355 height 21
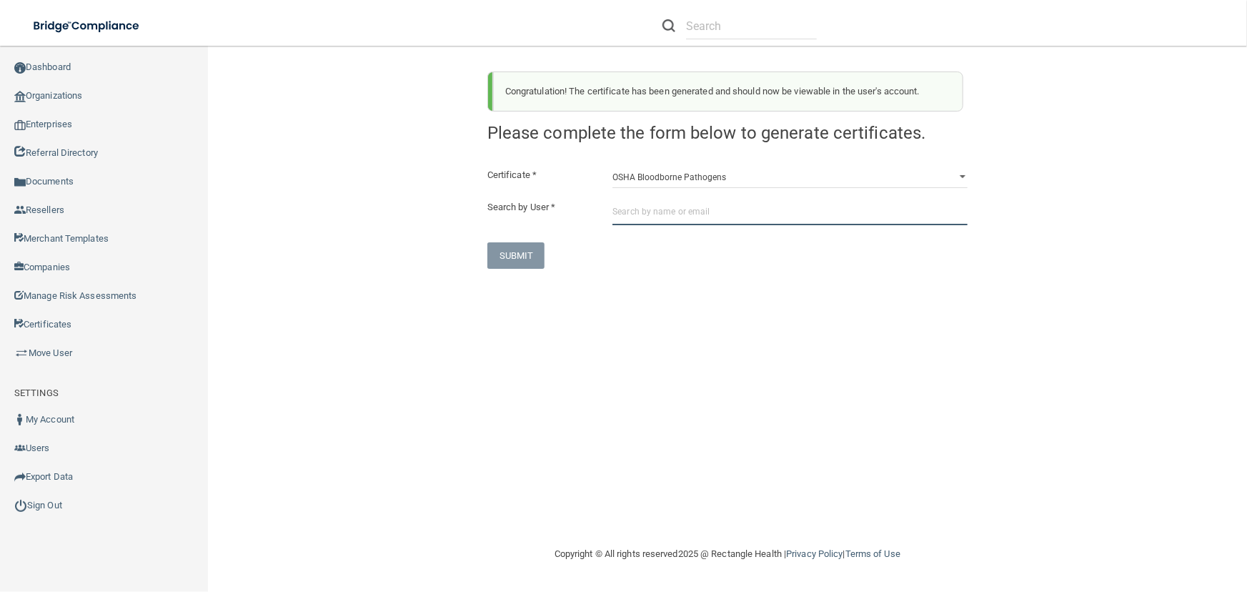
paste input "[PERSON_NAME][EMAIL_ADDRESS][PERSON_NAME][DOMAIN_NAME]"
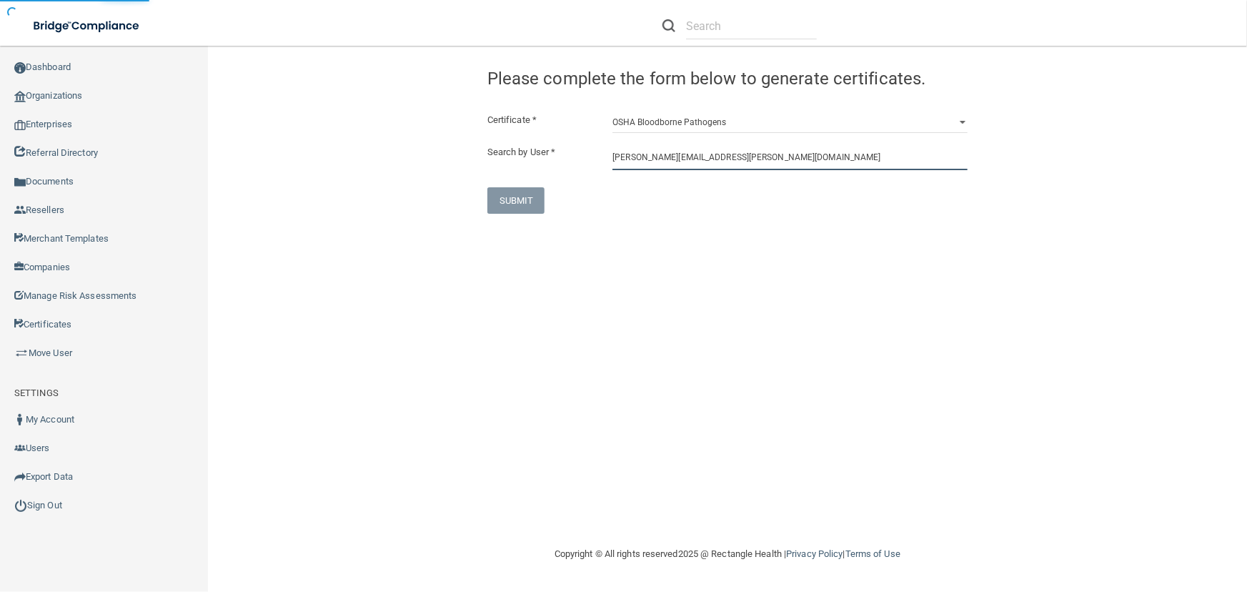
click at [702, 156] on input "[PERSON_NAME][EMAIL_ADDRESS][PERSON_NAME][DOMAIN_NAME]" at bounding box center [789, 157] width 355 height 26
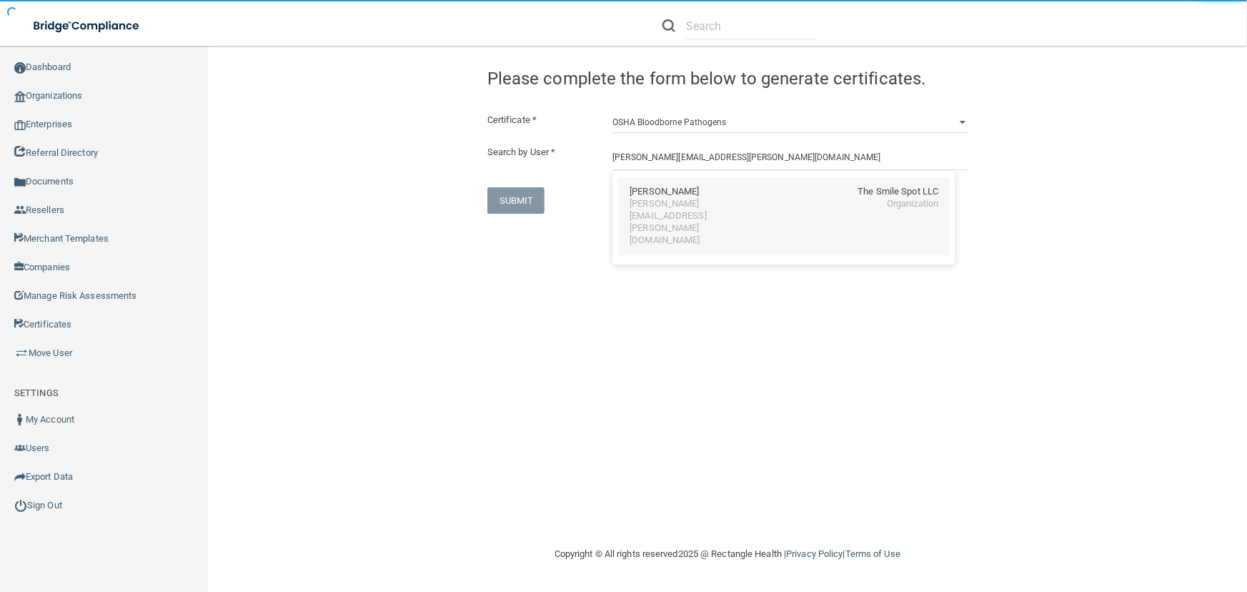
click at [712, 181] on div "[PERSON_NAME] The Smile Spot LLC [PERSON_NAME][EMAIL_ADDRESS][PERSON_NAME][DOMA…" at bounding box center [783, 216] width 331 height 78
type input "[PERSON_NAME]"
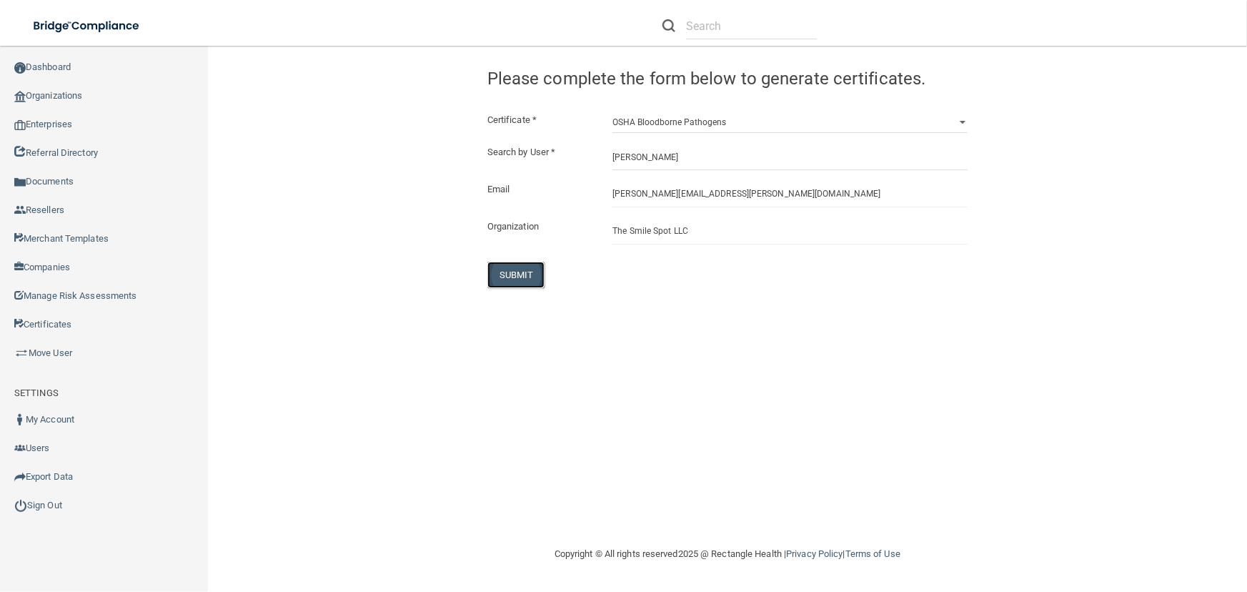
click at [523, 283] on button "SUBMIT" at bounding box center [516, 274] width 58 height 26
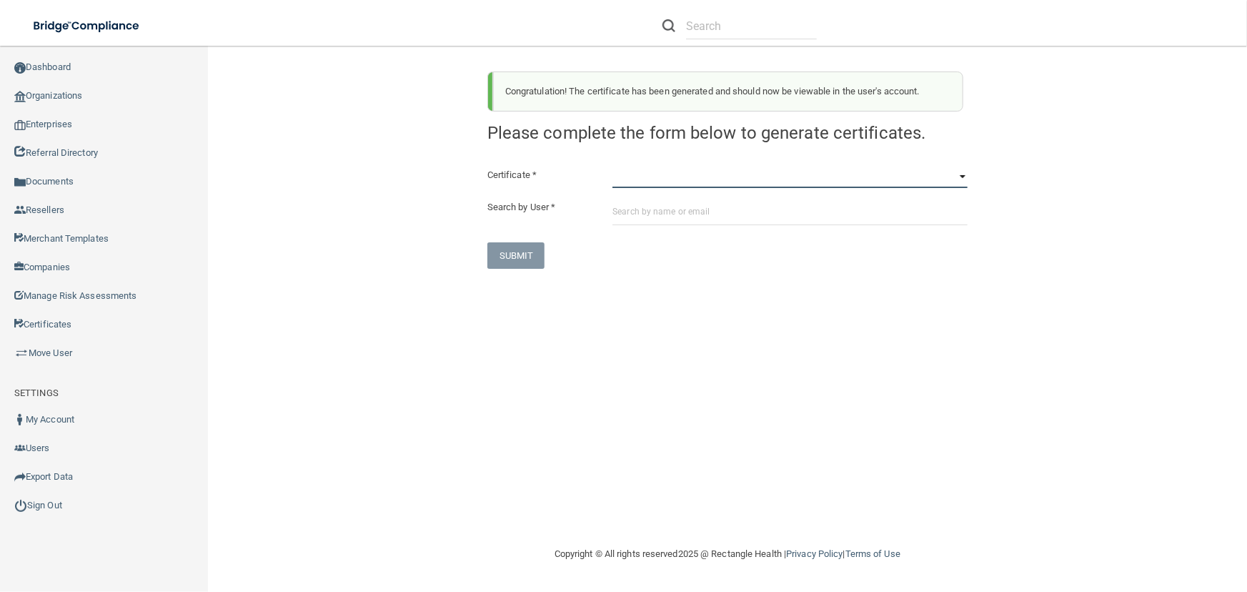
click at [676, 176] on select "HIPAA Officer Certification Training OSHA Bloodborne Pathogens OSHA [MEDICAL_DA…" at bounding box center [789, 176] width 355 height 21
select select "3"
click at [612, 166] on select "HIPAA Officer Certification Training OSHA Bloodborne Pathogens OSHA [MEDICAL_DA…" at bounding box center [789, 176] width 355 height 21
click at [685, 239] on div "Certificate * HIPAA Officer Certification Training OSHA Bloodborne Pathogens OS…" at bounding box center [727, 217] width 480 height 102
click at [679, 216] on input "text" at bounding box center [789, 212] width 355 height 26
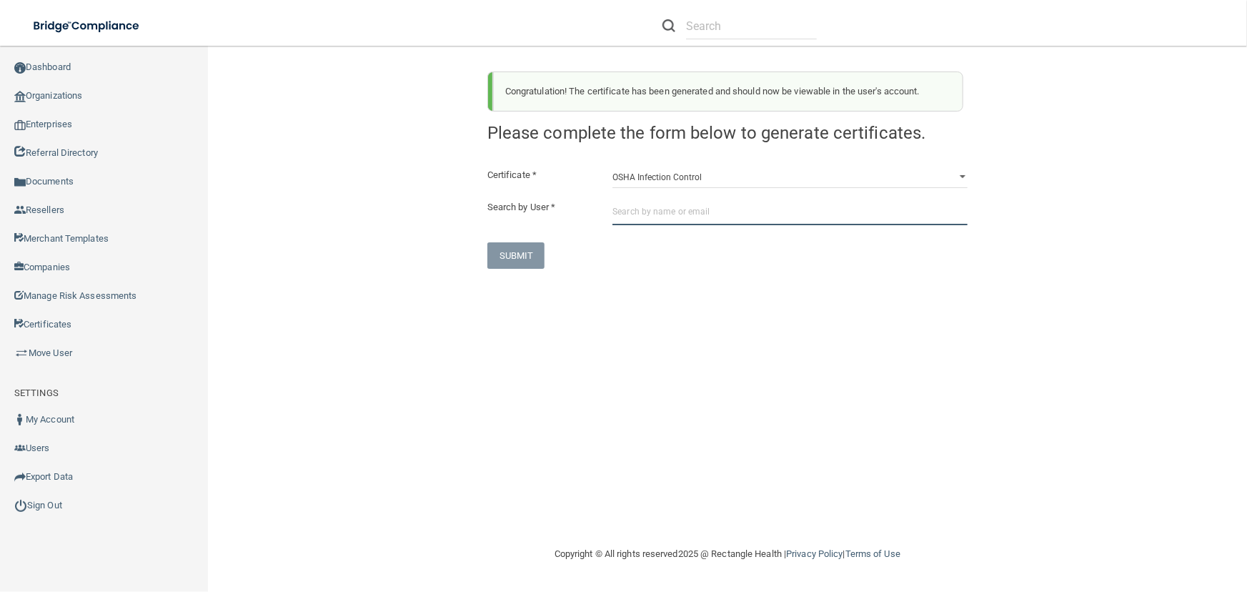
paste input "[PERSON_NAME][EMAIL_ADDRESS][PERSON_NAME][DOMAIN_NAME]"
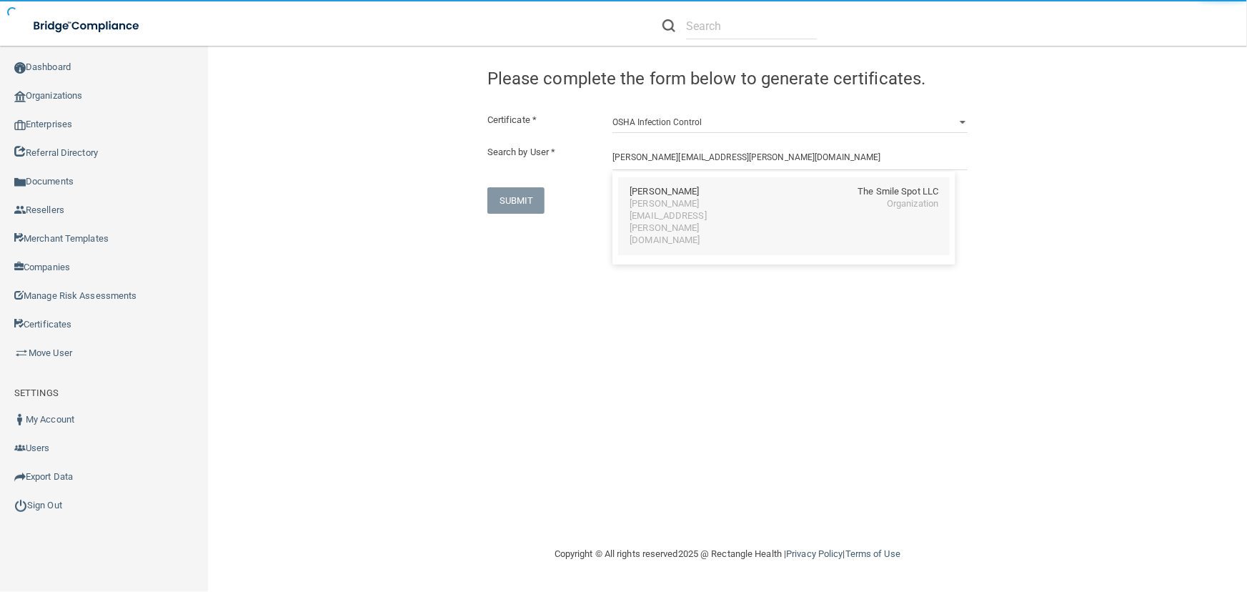
click at [680, 199] on div "[PERSON_NAME][EMAIL_ADDRESS][PERSON_NAME][DOMAIN_NAME]" at bounding box center [691, 222] width 124 height 49
type input "[PERSON_NAME]"
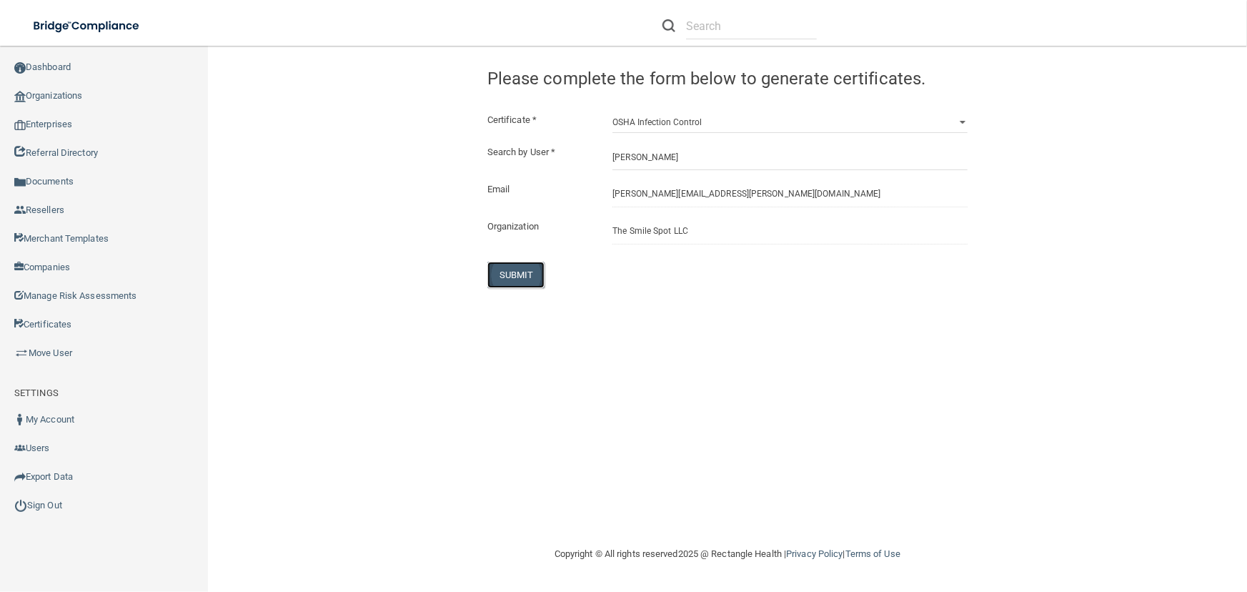
click at [514, 284] on button "SUBMIT" at bounding box center [516, 274] width 58 height 26
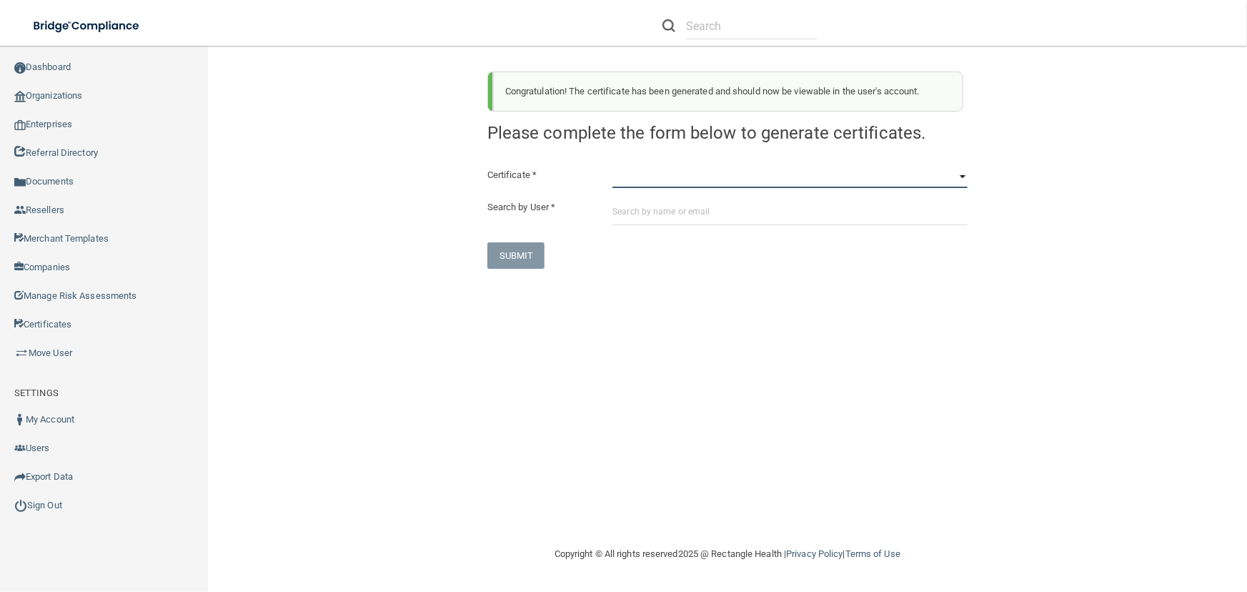
click at [639, 185] on select "HIPAA Officer Certification Training OSHA Bloodborne Pathogens OSHA [MEDICAL_DA…" at bounding box center [789, 176] width 355 height 21
select select "4"
click at [612, 166] on select "HIPAA Officer Certification Training OSHA Bloodborne Pathogens OSHA [MEDICAL_DA…" at bounding box center [789, 176] width 355 height 21
click at [651, 216] on input "text" at bounding box center [789, 212] width 355 height 26
paste input "[PERSON_NAME][EMAIL_ADDRESS][PERSON_NAME][DOMAIN_NAME]"
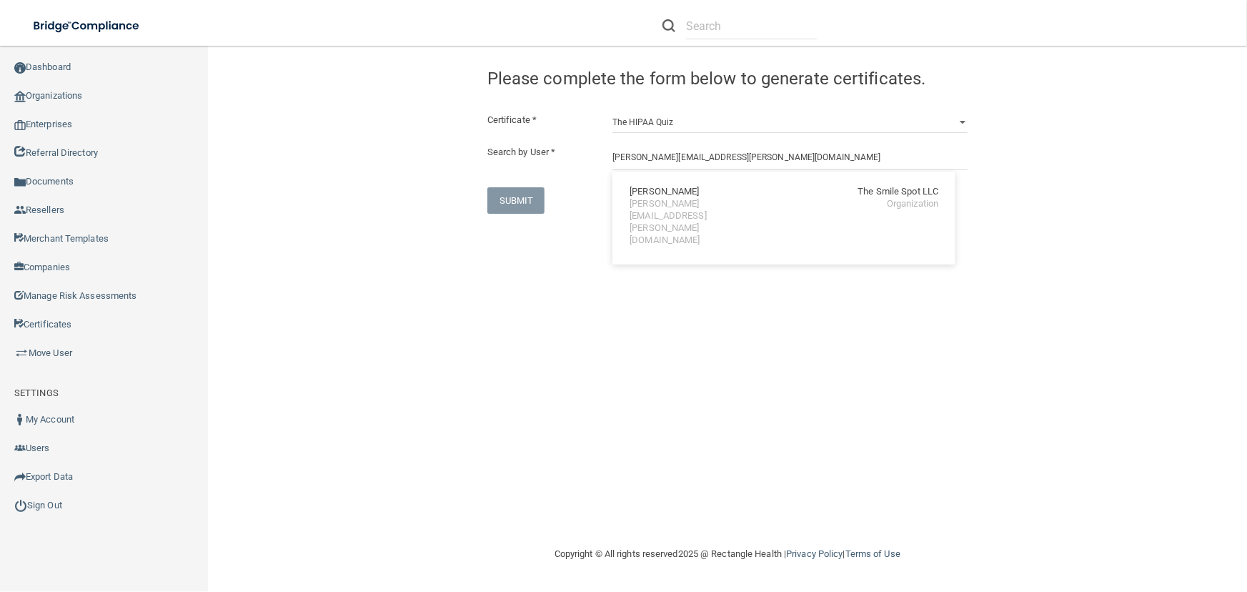
click at [651, 215] on div "[PERSON_NAME] The Smile Spot LLC [PERSON_NAME][EMAIL_ADDRESS][PERSON_NAME][DOMA…" at bounding box center [783, 216] width 331 height 78
type input "[PERSON_NAME]"
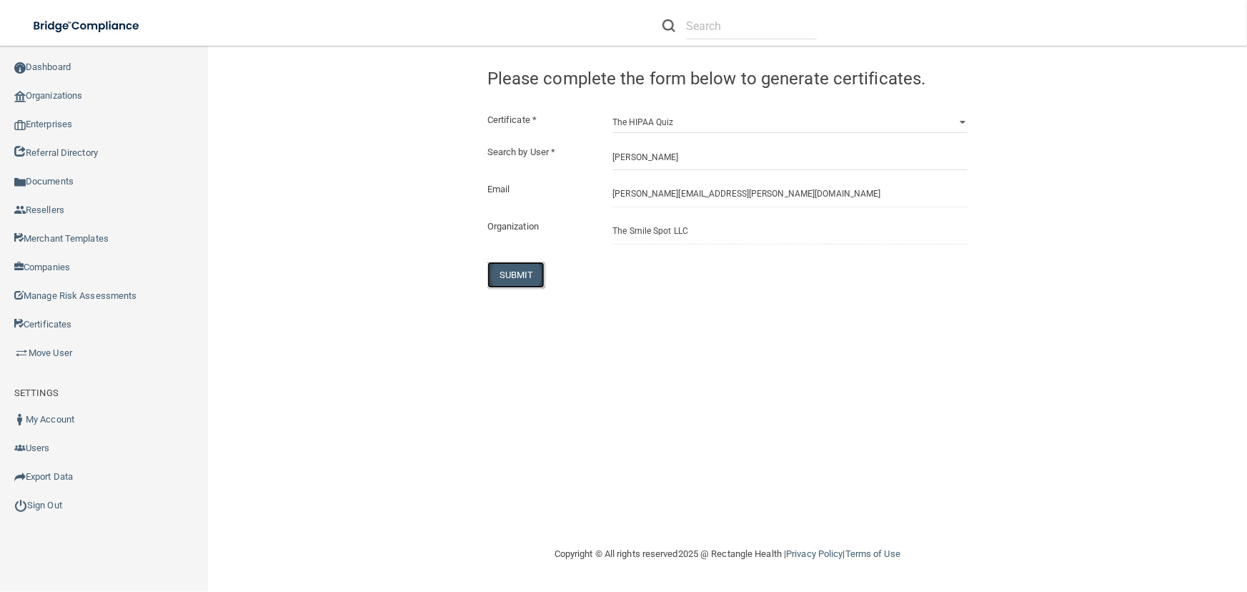
click at [524, 268] on button "SUBMIT" at bounding box center [516, 274] width 58 height 26
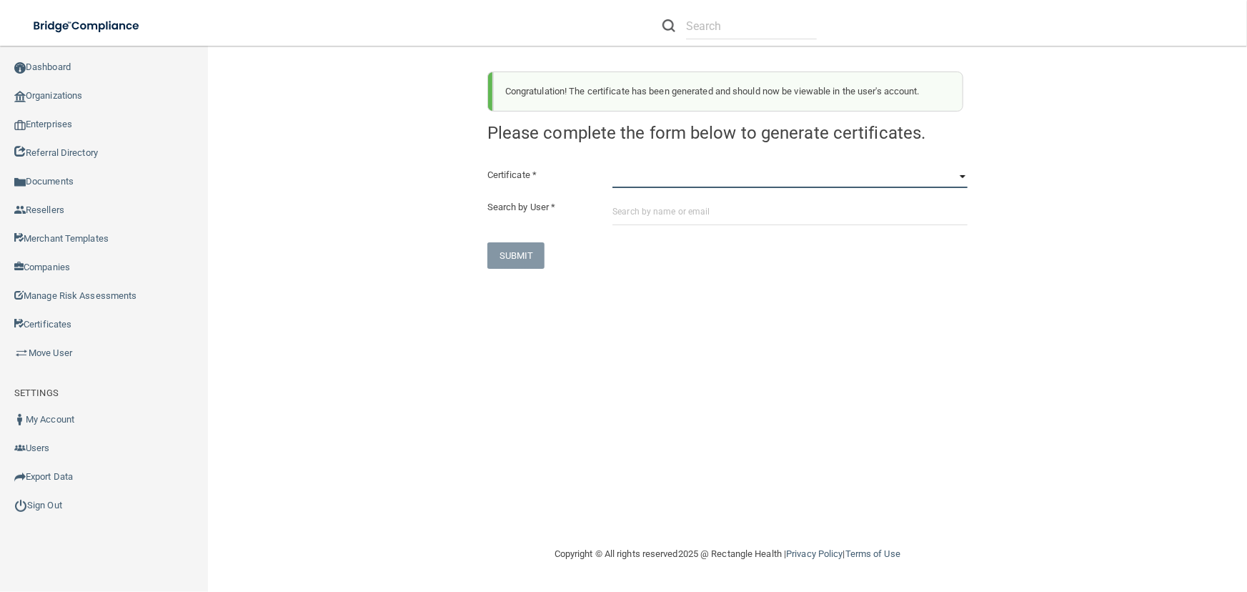
click at [612, 178] on select "HIPAA Officer Certification Training OSHA Bloodborne Pathogens OSHA [MEDICAL_DA…" at bounding box center [789, 176] width 355 height 21
select select "0"
click at [612, 166] on select "HIPAA Officer Certification Training OSHA Bloodborne Pathogens OSHA [MEDICAL_DA…" at bounding box center [789, 176] width 355 height 21
click at [642, 218] on input "text" at bounding box center [789, 212] width 355 height 26
paste input "[PERSON_NAME][EMAIL_ADDRESS][DOMAIN_NAME]"
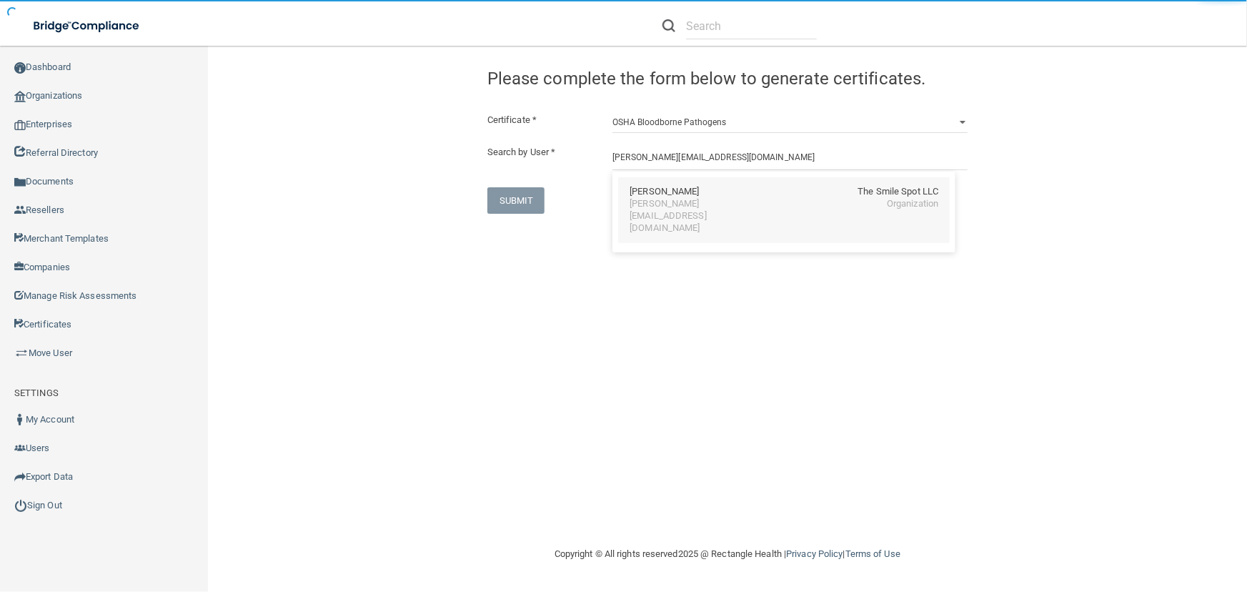
click at [672, 177] on div "[PERSON_NAME] The Smile Spot LLC [PERSON_NAME][EMAIL_ADDRESS][DOMAIN_NAME] Orga…" at bounding box center [783, 210] width 331 height 66
type input "[PERSON_NAME]"
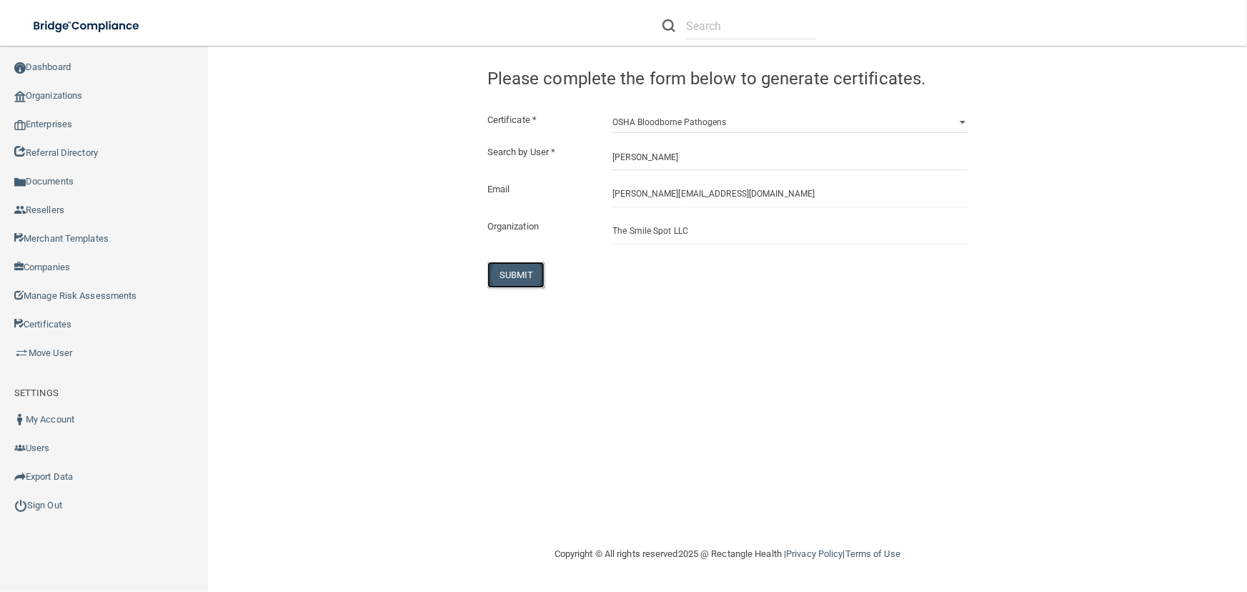
click at [496, 269] on button "SUBMIT" at bounding box center [516, 274] width 58 height 26
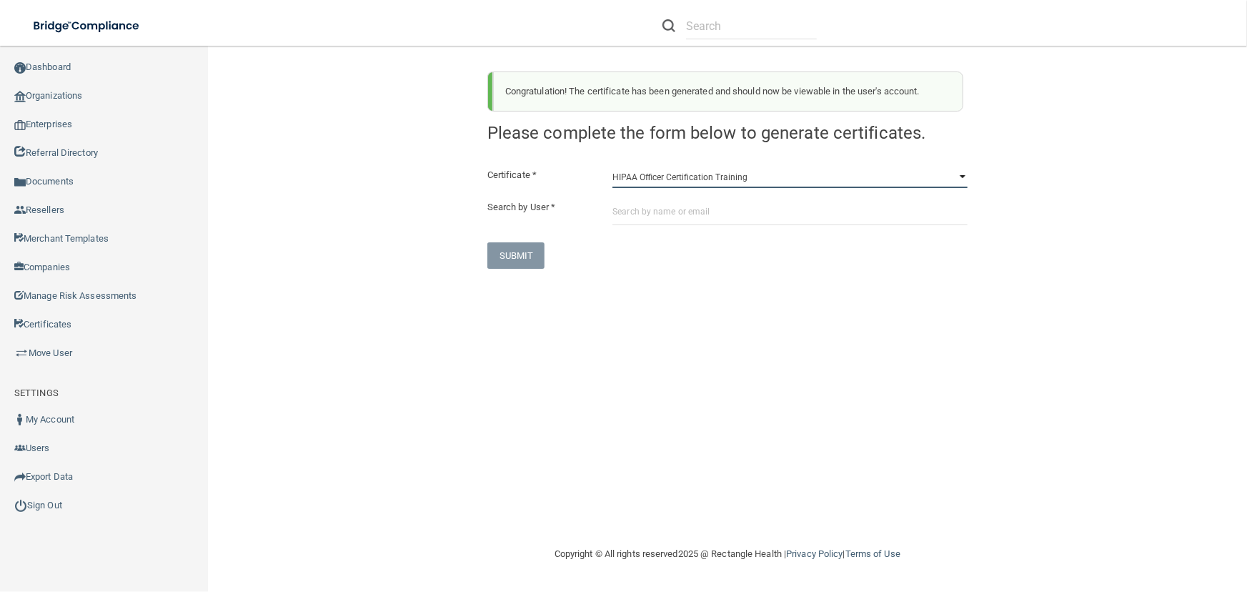
click at [671, 169] on select "HIPAA Officer Certification Training OSHA Bloodborne Pathogens OSHA [MEDICAL_DA…" at bounding box center [789, 176] width 355 height 21
select select "1"
click at [612, 166] on select "HIPAA Officer Certification Training OSHA Bloodborne Pathogens OSHA [MEDICAL_DA…" at bounding box center [789, 176] width 355 height 21
click at [659, 231] on div "Certificate * HIPAA Officer Certification Training OSHA Bloodborne Pathogens OS…" at bounding box center [727, 217] width 480 height 102
click at [655, 221] on input "text" at bounding box center [789, 212] width 355 height 26
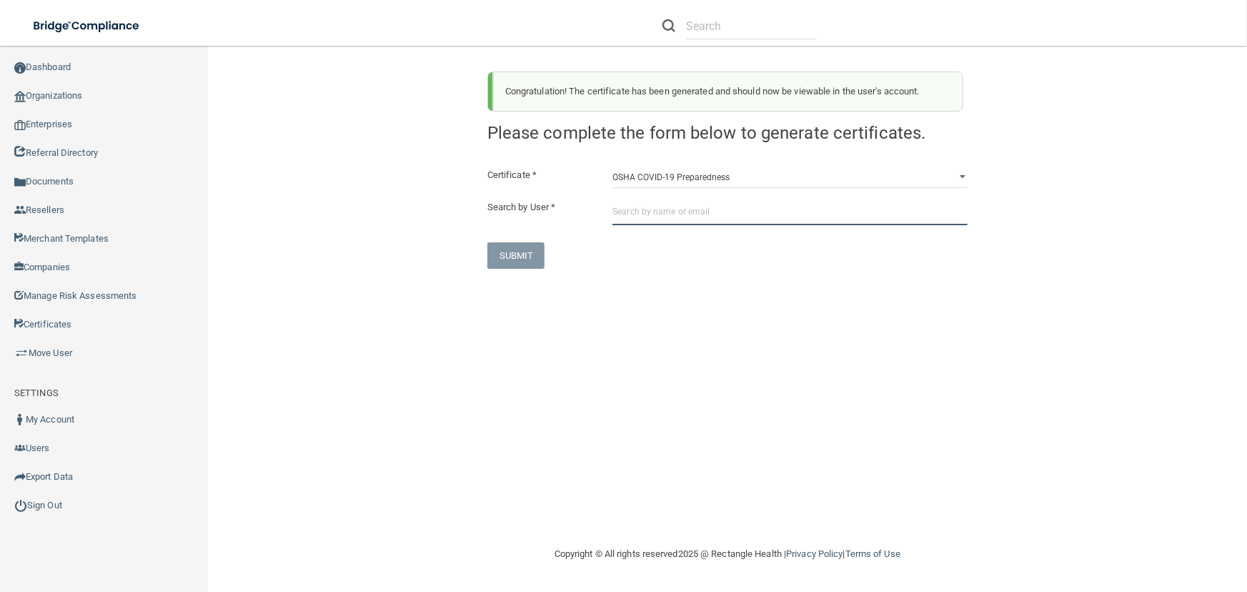
paste input "[PERSON_NAME][EMAIL_ADDRESS][DOMAIN_NAME]"
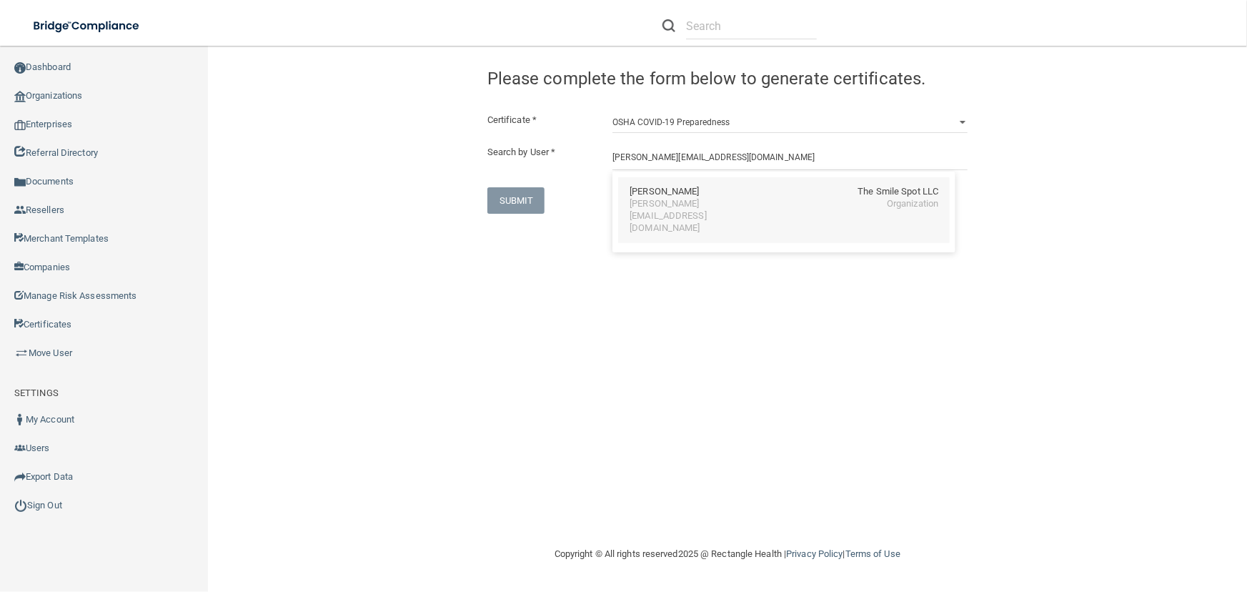
click at [638, 214] on div "[PERSON_NAME] The Smile Spot LLC [PERSON_NAME][EMAIL_ADDRESS][DOMAIN_NAME] Orga…" at bounding box center [783, 210] width 331 height 66
type input "[PERSON_NAME]"
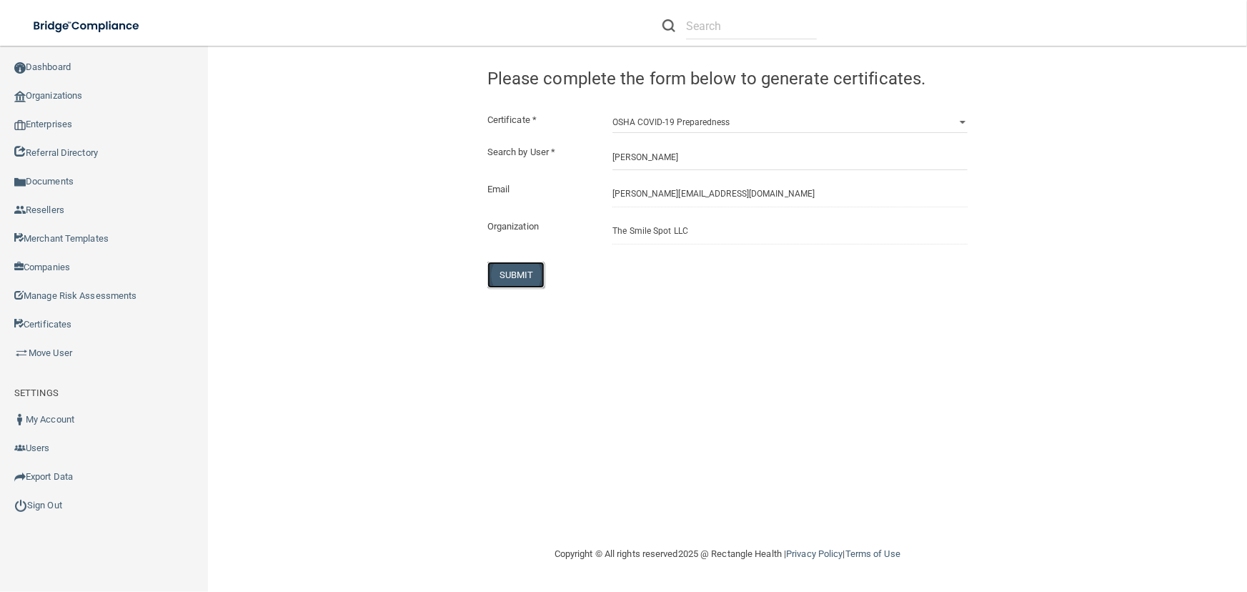
click at [540, 262] on button "SUBMIT" at bounding box center [516, 274] width 58 height 26
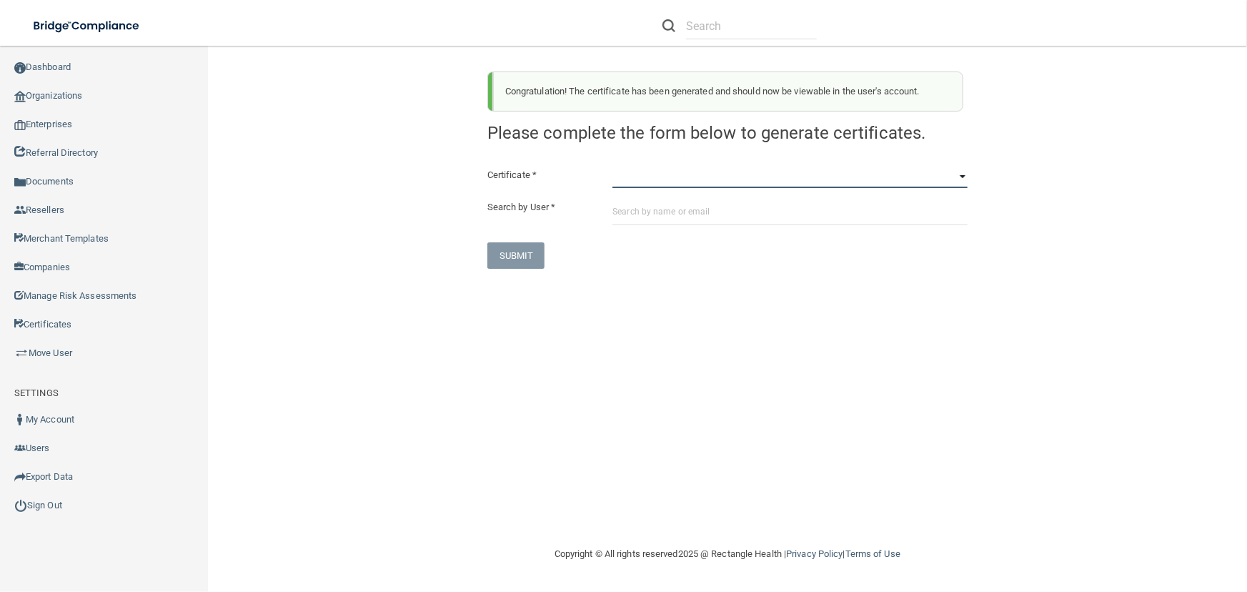
click at [644, 169] on select "HIPAA Officer Certification Training OSHA Bloodborne Pathogens OSHA [MEDICAL_DA…" at bounding box center [789, 176] width 355 height 21
select select "3"
click at [612, 166] on select "HIPAA Officer Certification Training OSHA Bloodborne Pathogens OSHA [MEDICAL_DA…" at bounding box center [789, 176] width 355 height 21
click at [671, 215] on input "text" at bounding box center [789, 212] width 355 height 26
paste input "[PERSON_NAME][EMAIL_ADDRESS][DOMAIN_NAME]"
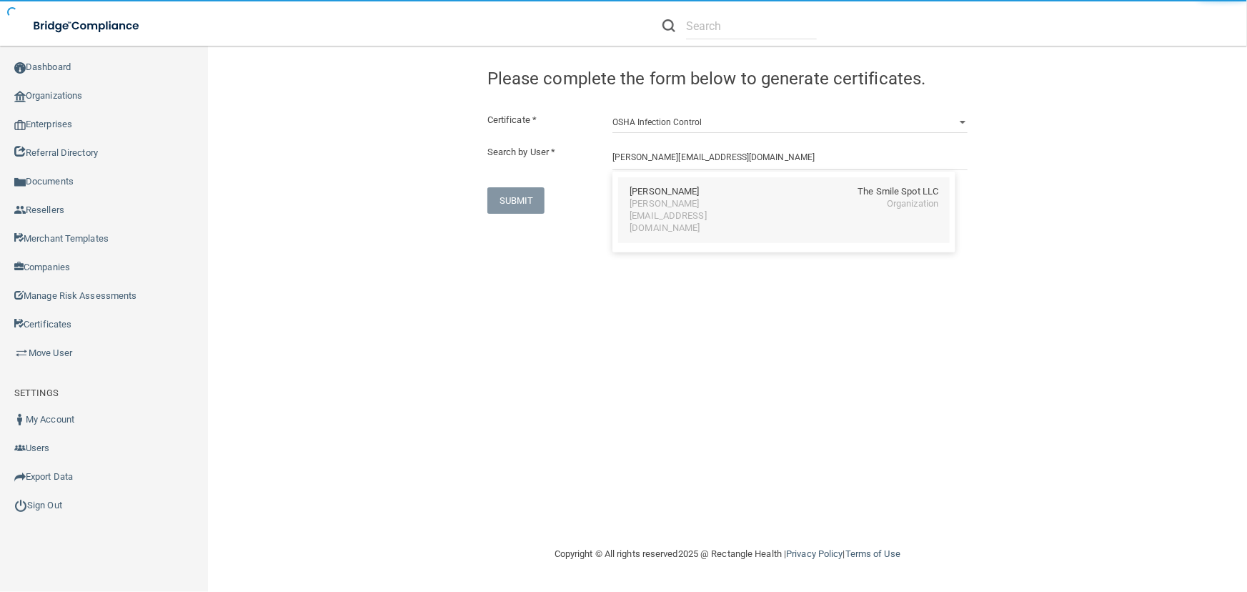
click at [671, 207] on div "[PERSON_NAME][EMAIL_ADDRESS][DOMAIN_NAME]" at bounding box center [691, 216] width 124 height 36
type input "[PERSON_NAME]"
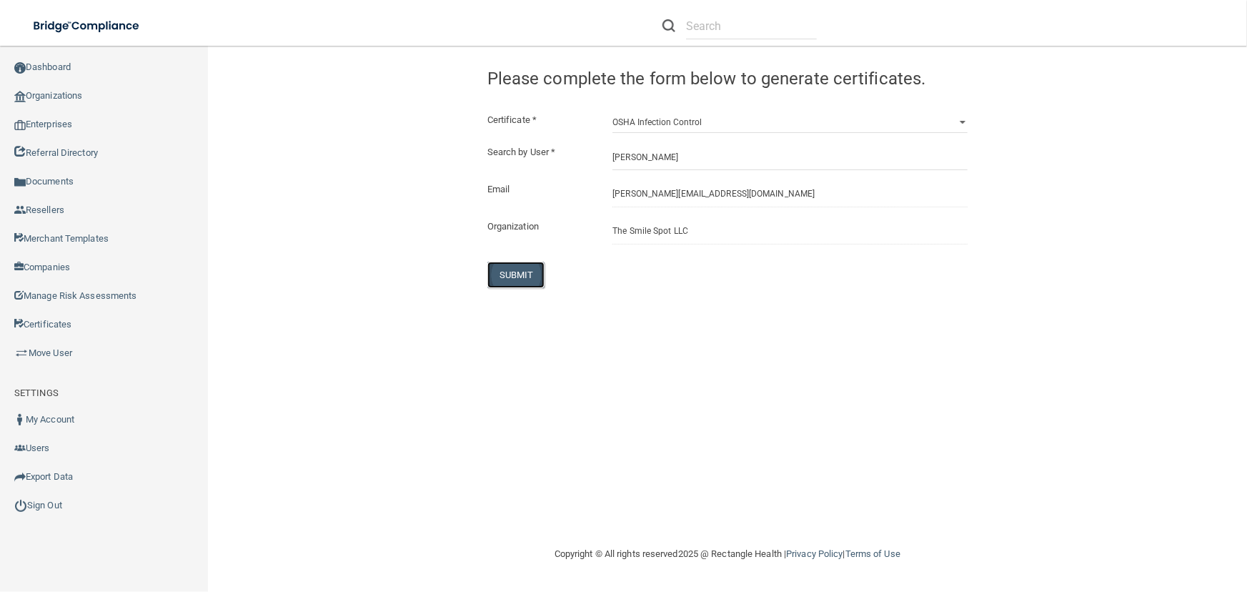
click at [528, 277] on button "SUBMIT" at bounding box center [516, 274] width 58 height 26
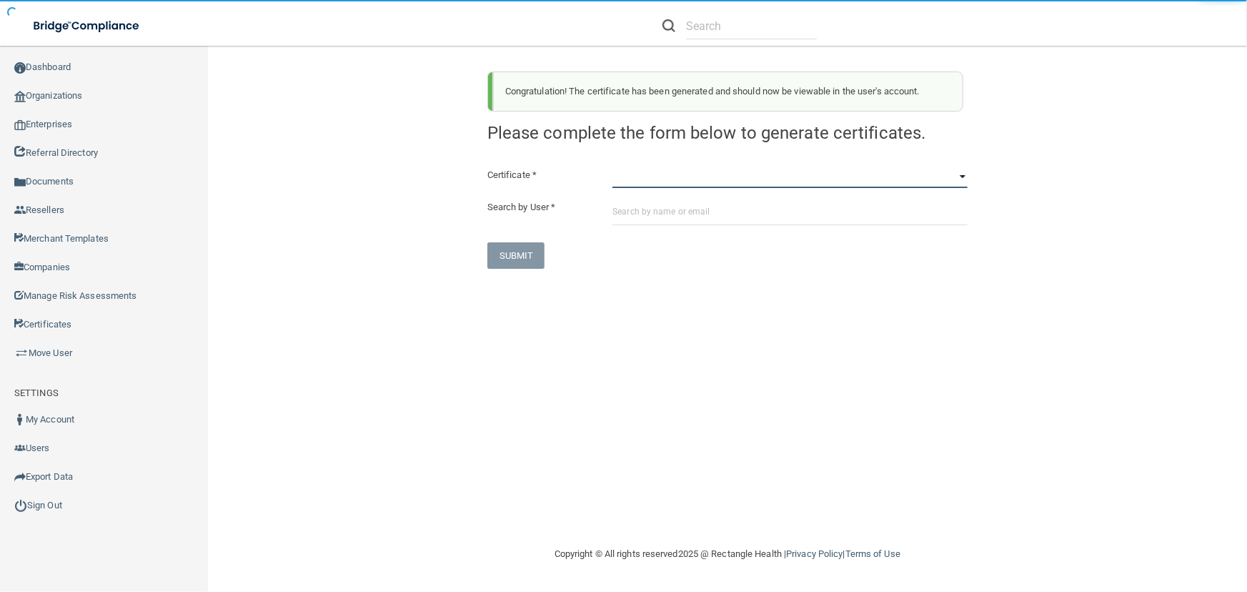
click at [692, 181] on select "HIPAA Officer Certification Training OSHA Bloodborne Pathogens OSHA [MEDICAL_DA…" at bounding box center [789, 176] width 355 height 21
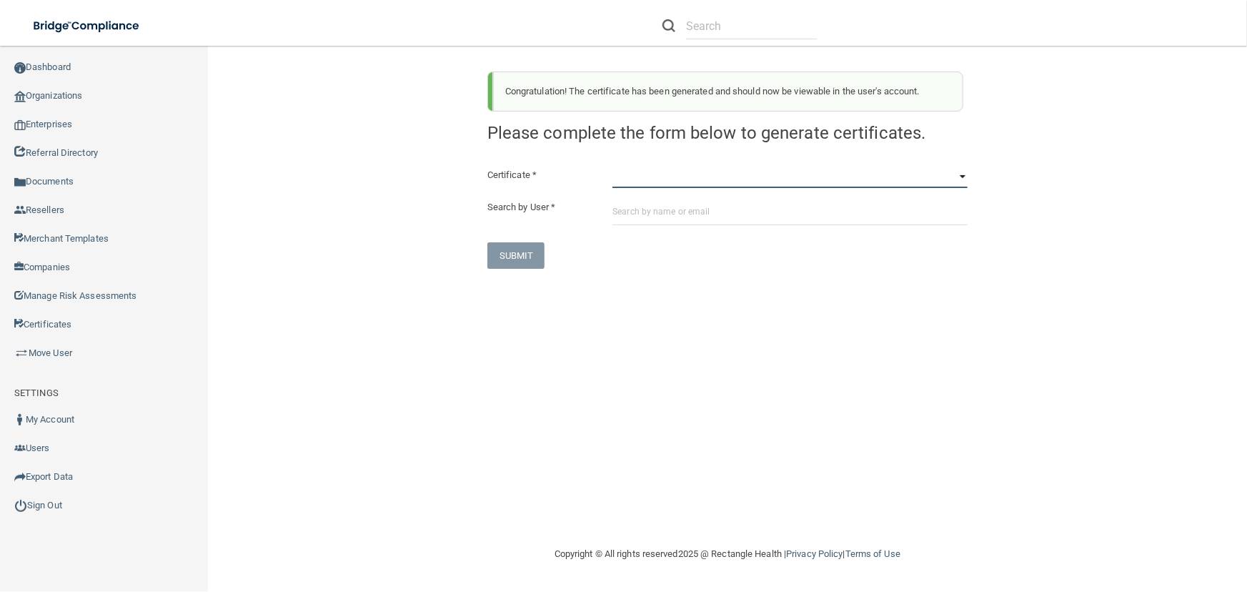
select select "4"
click at [612, 166] on select "HIPAA Officer Certification Training OSHA Bloodborne Pathogens OSHA [MEDICAL_DA…" at bounding box center [789, 176] width 355 height 21
click at [664, 201] on input "text" at bounding box center [789, 212] width 355 height 26
paste input "[PERSON_NAME][EMAIL_ADDRESS][DOMAIN_NAME]"
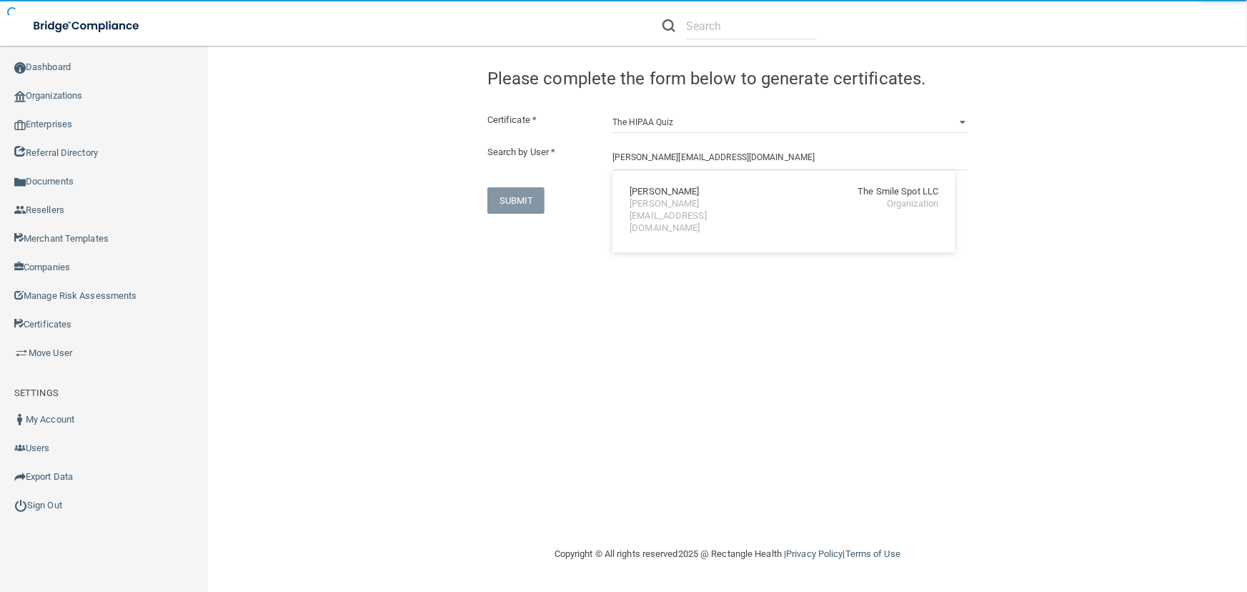
click at [672, 205] on div "[PERSON_NAME][EMAIL_ADDRESS][DOMAIN_NAME]" at bounding box center [691, 216] width 124 height 36
type input "[PERSON_NAME]"
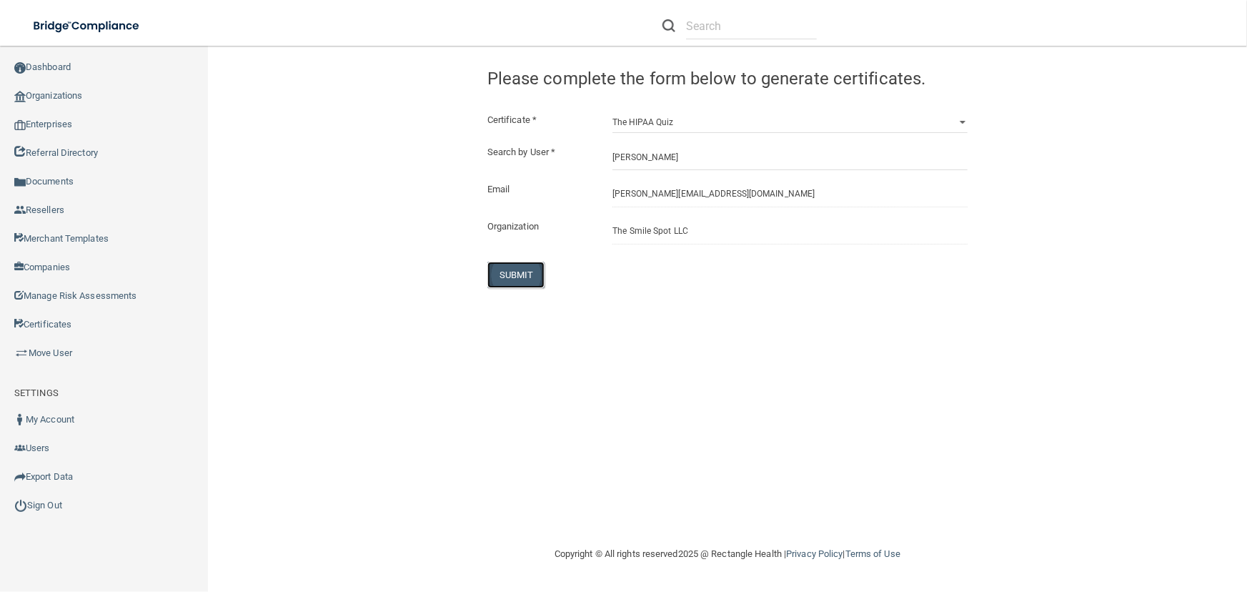
click at [516, 270] on button "SUBMIT" at bounding box center [516, 274] width 58 height 26
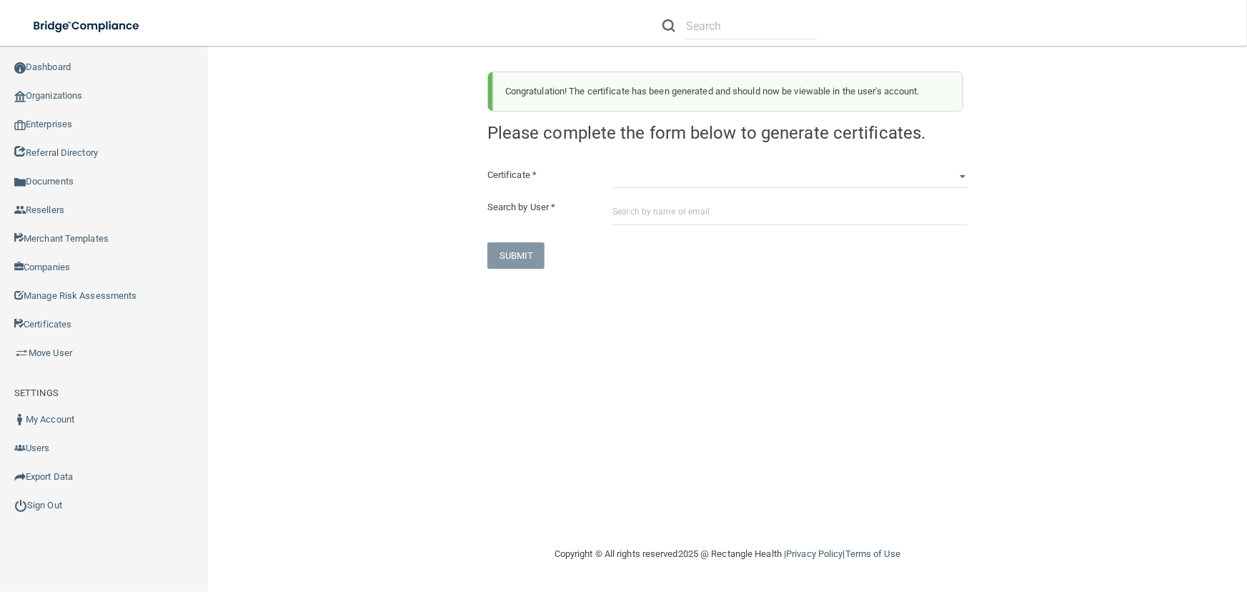
click at [230, 301] on main "Congratulation! The certificate has been generated and should now be viewable i…" at bounding box center [727, 319] width 1039 height 546
click at [649, 186] on select "HIPAA Officer Certification Training OSHA Bloodborne Pathogens OSHA [MEDICAL_DA…" at bounding box center [789, 176] width 355 height 21
select select "0"
click at [612, 166] on select "HIPAA Officer Certification Training OSHA Bloodborne Pathogens OSHA [MEDICAL_DA…" at bounding box center [789, 176] width 355 height 21
click at [663, 214] on input "text" at bounding box center [789, 212] width 355 height 26
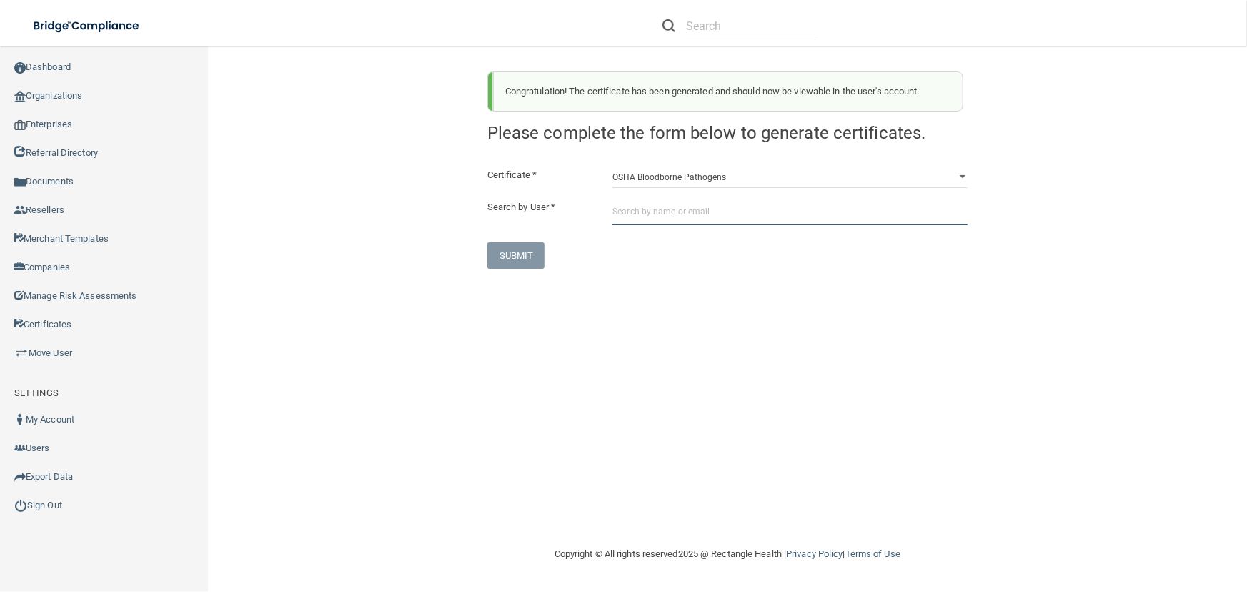
paste input "[EMAIL_ADDRESS][PERSON_NAME][DOMAIN_NAME]"
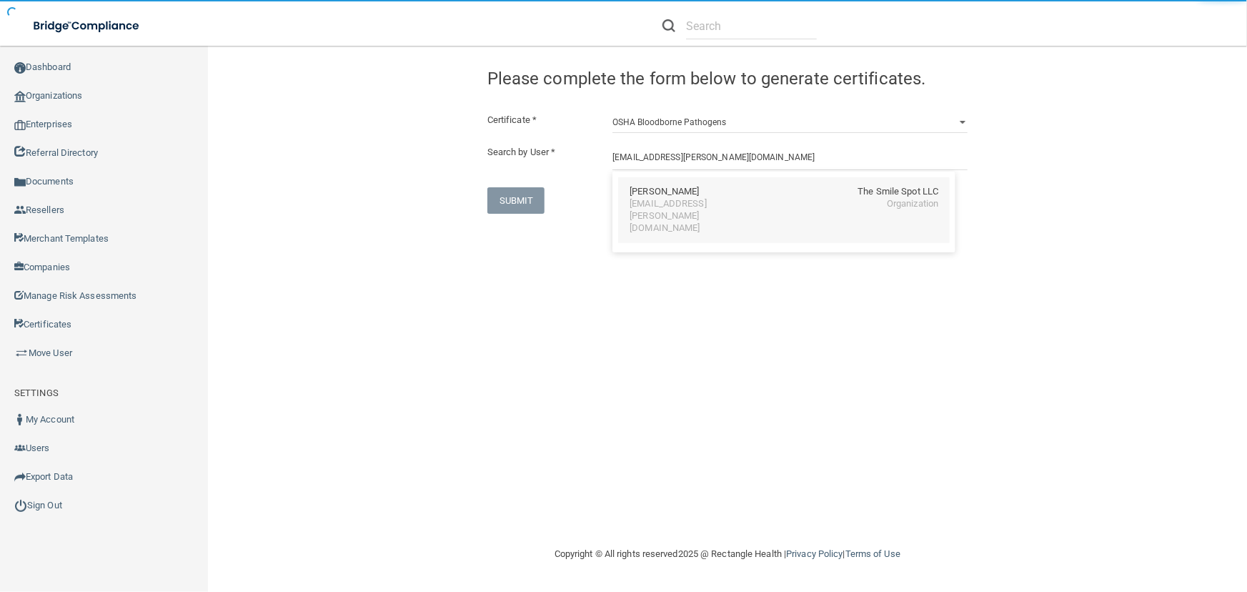
click at [704, 216] on div "[PERSON_NAME] The Smile Spot LLC [EMAIL_ADDRESS][PERSON_NAME][DOMAIN_NAME] Orga…" at bounding box center [783, 210] width 331 height 66
type input "[PERSON_NAME]"
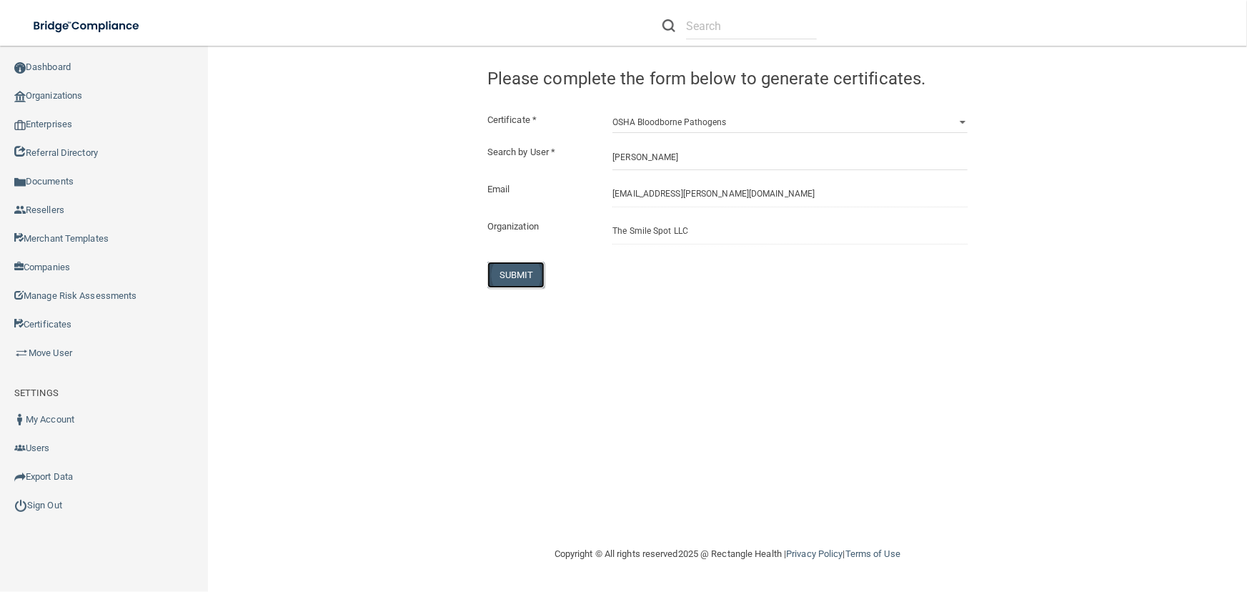
click at [531, 268] on button "SUBMIT" at bounding box center [516, 274] width 58 height 26
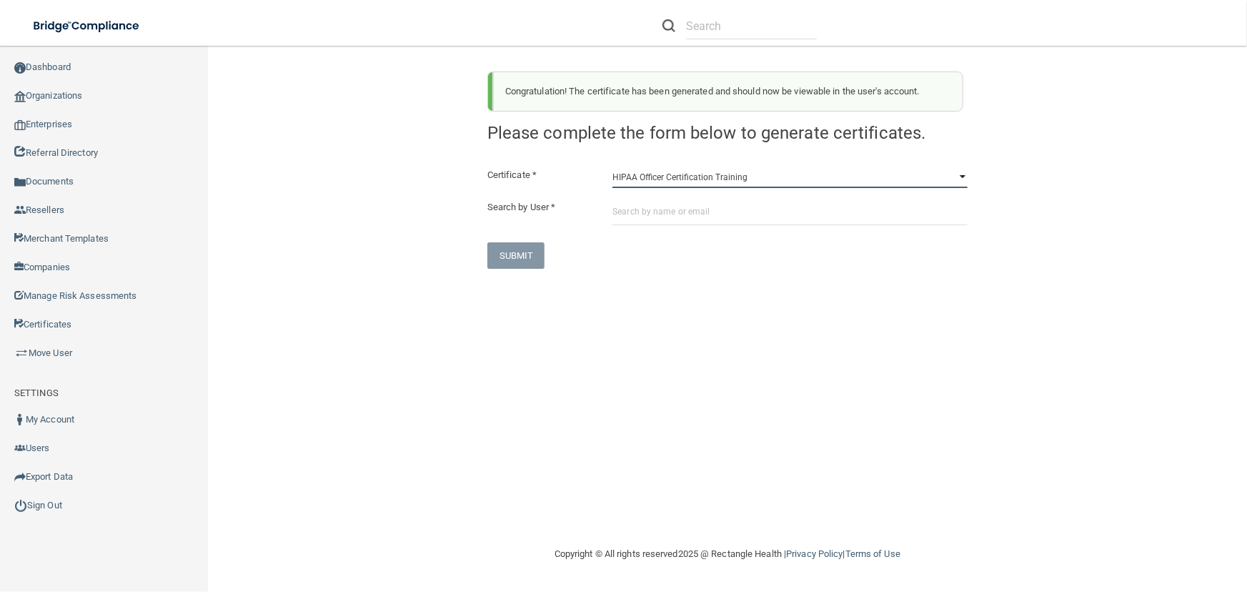
click at [639, 176] on select "HIPAA Officer Certification Training OSHA Bloodborne Pathogens OSHA [MEDICAL_DA…" at bounding box center [789, 176] width 355 height 21
select select "1"
click at [612, 166] on select "HIPAA Officer Certification Training OSHA Bloodborne Pathogens OSHA [MEDICAL_DA…" at bounding box center [789, 176] width 355 height 21
click at [652, 215] on input "text" at bounding box center [789, 212] width 355 height 26
paste input "[EMAIL_ADDRESS][PERSON_NAME][DOMAIN_NAME]"
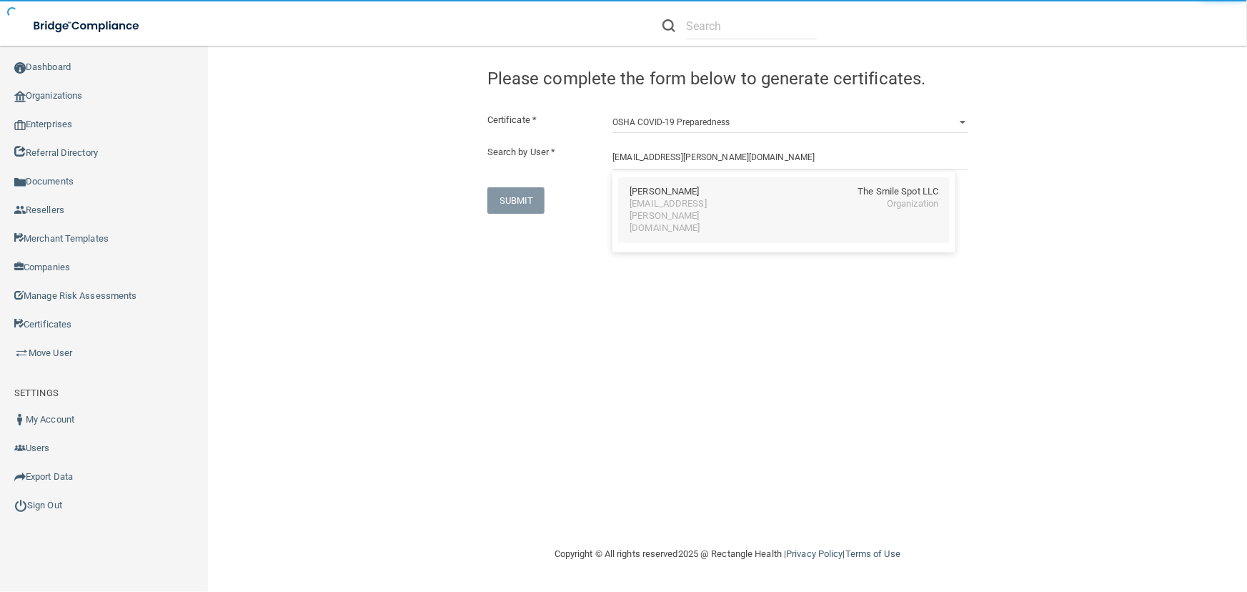
click at [657, 204] on div "[EMAIL_ADDRESS][PERSON_NAME][DOMAIN_NAME]" at bounding box center [691, 216] width 124 height 36
type input "[PERSON_NAME]"
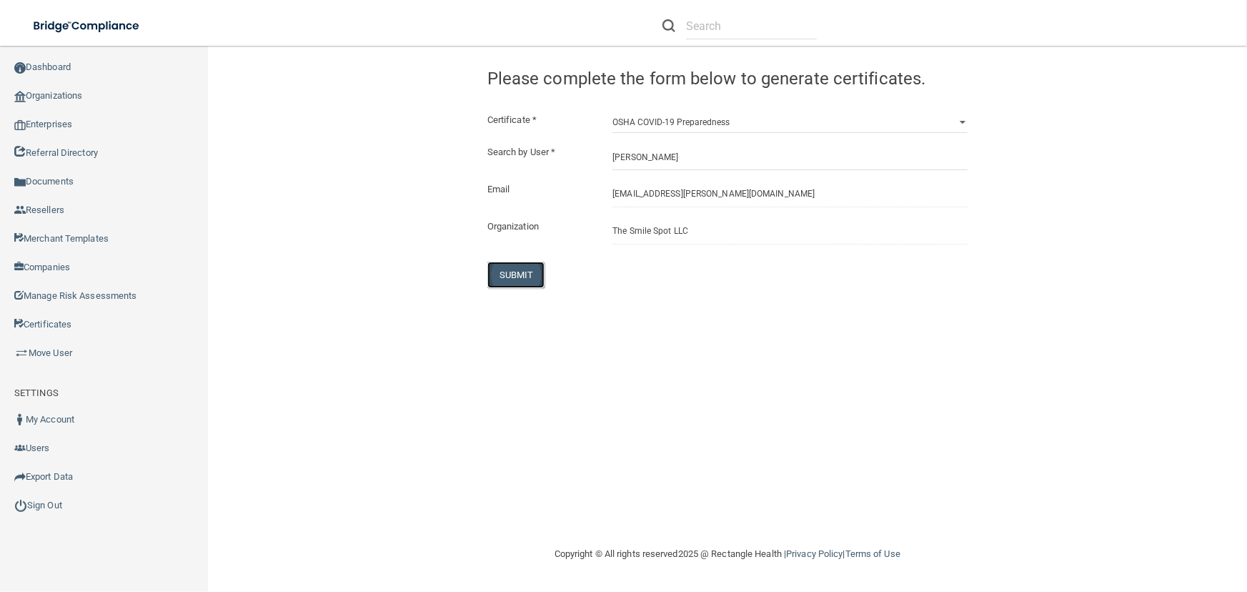
click at [513, 276] on button "SUBMIT" at bounding box center [516, 274] width 58 height 26
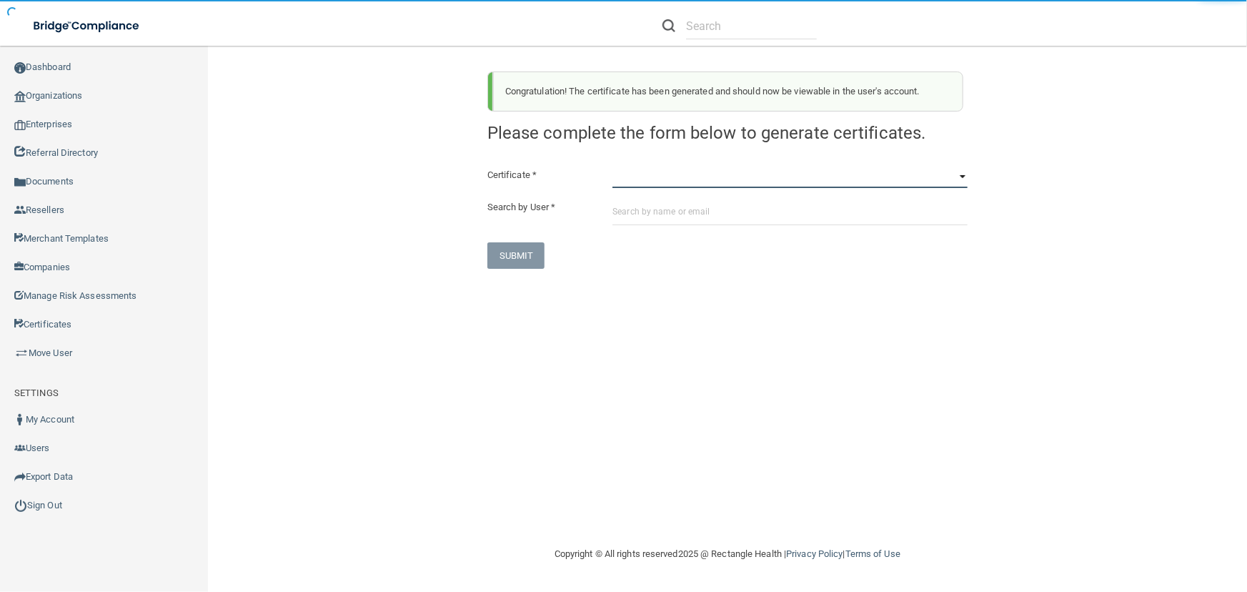
click at [668, 182] on select "HIPAA Officer Certification Training OSHA Bloodborne Pathogens OSHA [MEDICAL_DA…" at bounding box center [789, 176] width 355 height 21
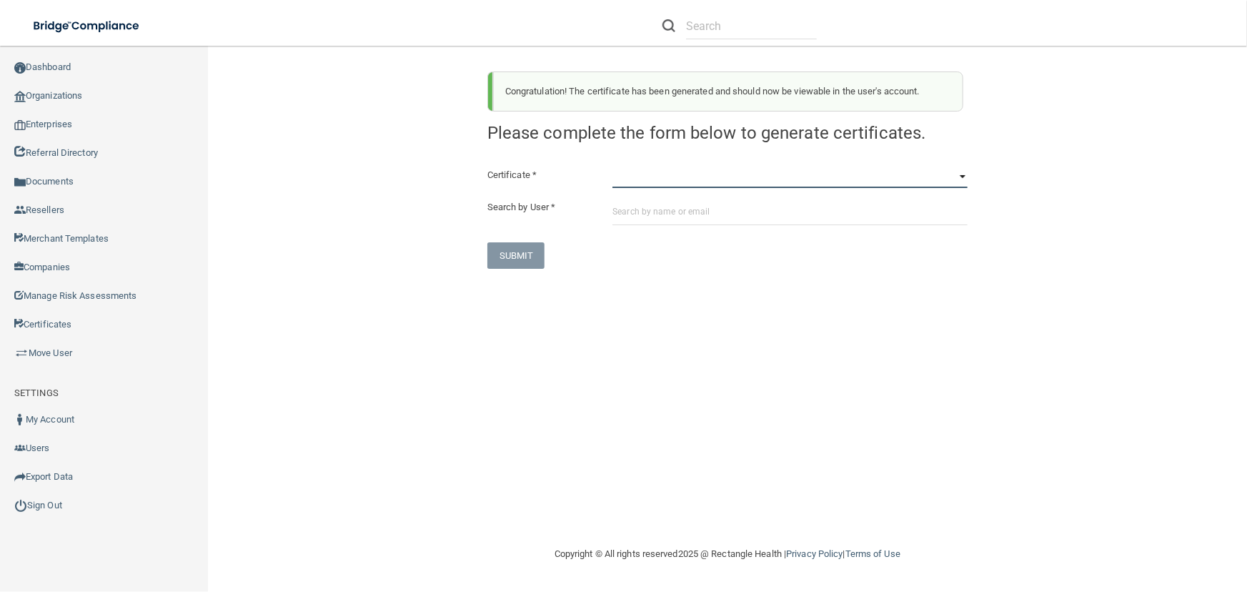
select select "3"
click at [612, 166] on select "HIPAA Officer Certification Training OSHA Bloodborne Pathogens OSHA [MEDICAL_DA…" at bounding box center [789, 176] width 355 height 21
click at [666, 220] on input "text" at bounding box center [789, 212] width 355 height 26
paste input "[EMAIL_ADDRESS][PERSON_NAME][DOMAIN_NAME]"
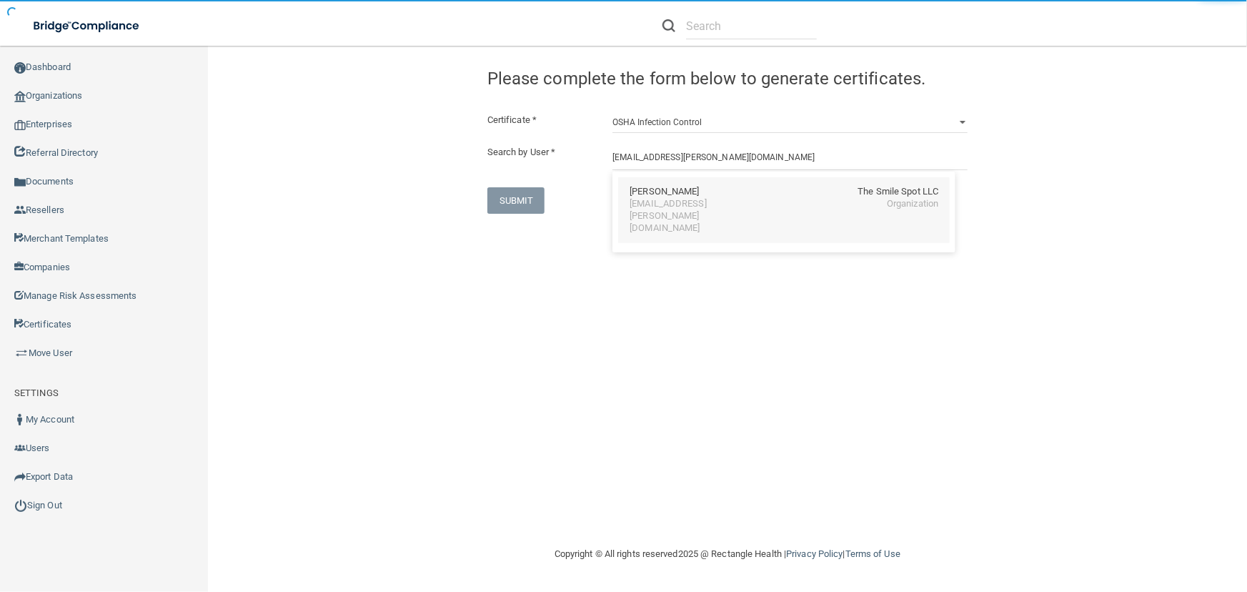
click at [656, 207] on div "[EMAIL_ADDRESS][PERSON_NAME][DOMAIN_NAME]" at bounding box center [691, 216] width 124 height 36
type input "[PERSON_NAME]"
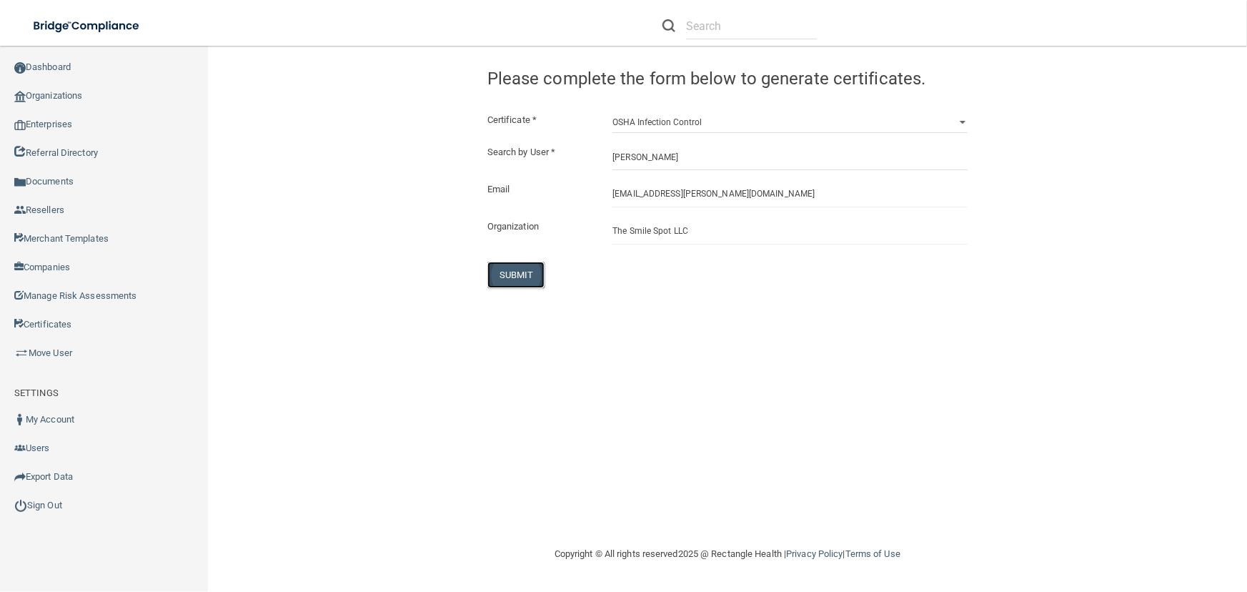
click at [513, 277] on button "SUBMIT" at bounding box center [516, 274] width 58 height 26
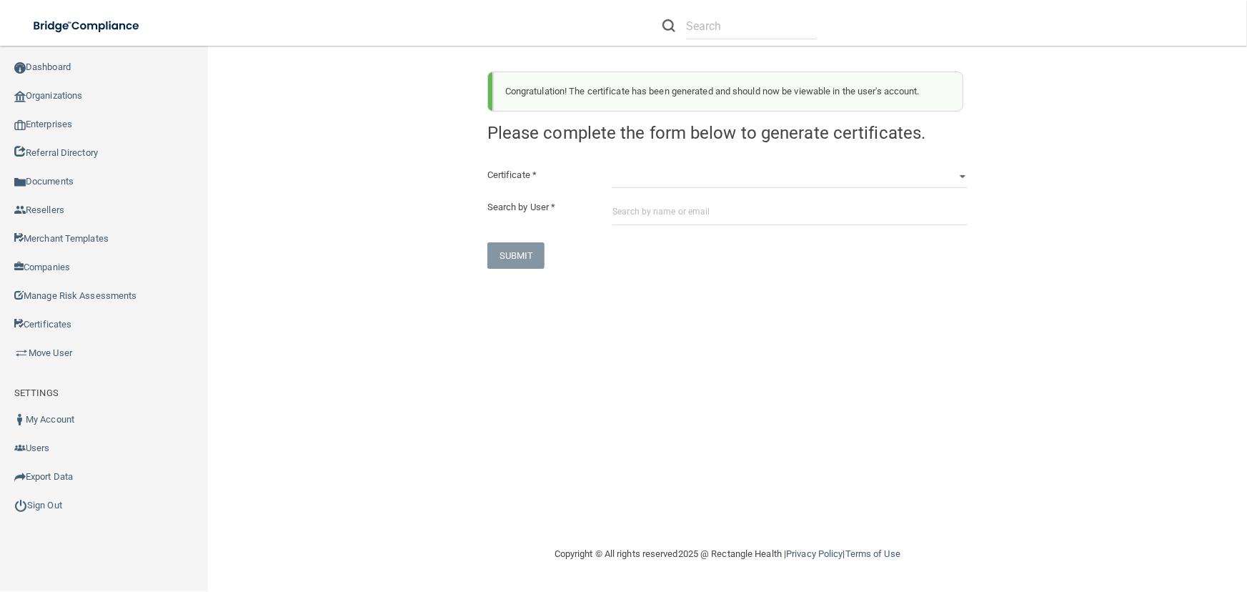
click at [661, 188] on div "Certificate * HIPAA Officer Certification Training OSHA Bloodborne Pathogens OS…" at bounding box center [727, 217] width 480 height 102
click at [660, 187] on div "Certificate * HIPAA Officer Certification Training OSHA Bloodborne Pathogens OS…" at bounding box center [727, 217] width 480 height 102
click at [649, 166] on select "HIPAA Officer Certification Training OSHA Bloodborne Pathogens OSHA [MEDICAL_DA…" at bounding box center [789, 176] width 355 height 21
select select "4"
click at [612, 166] on select "HIPAA Officer Certification Training OSHA Bloodborne Pathogens OSHA [MEDICAL_DA…" at bounding box center [789, 176] width 355 height 21
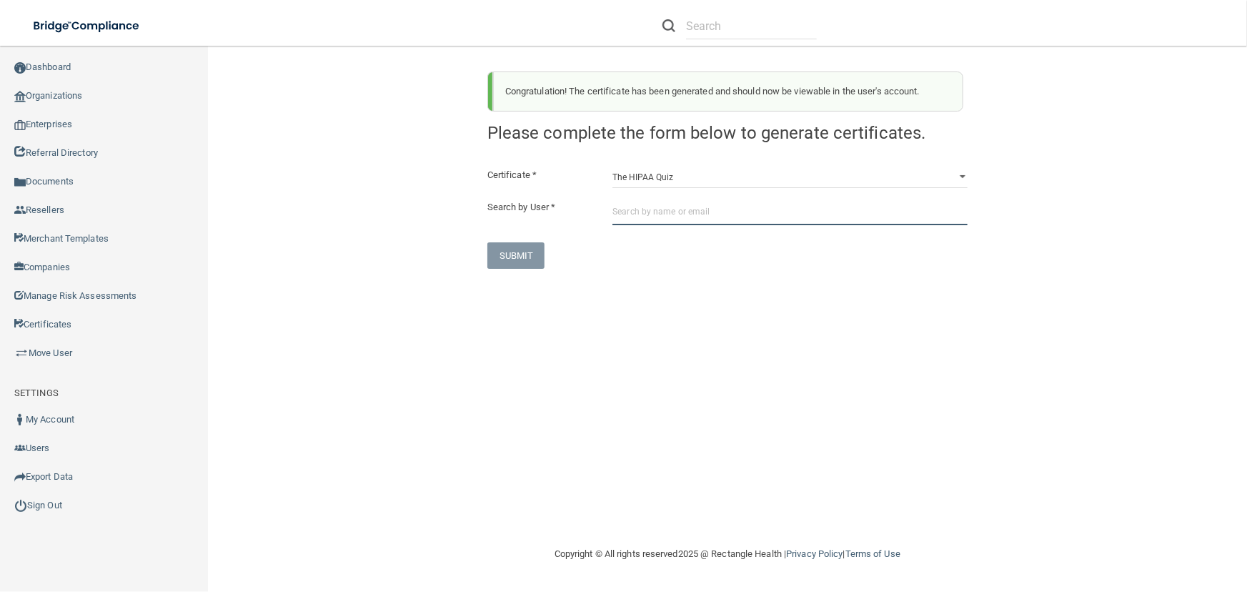
click at [669, 211] on input "text" at bounding box center [789, 212] width 355 height 26
paste input "[EMAIL_ADDRESS][PERSON_NAME][DOMAIN_NAME]"
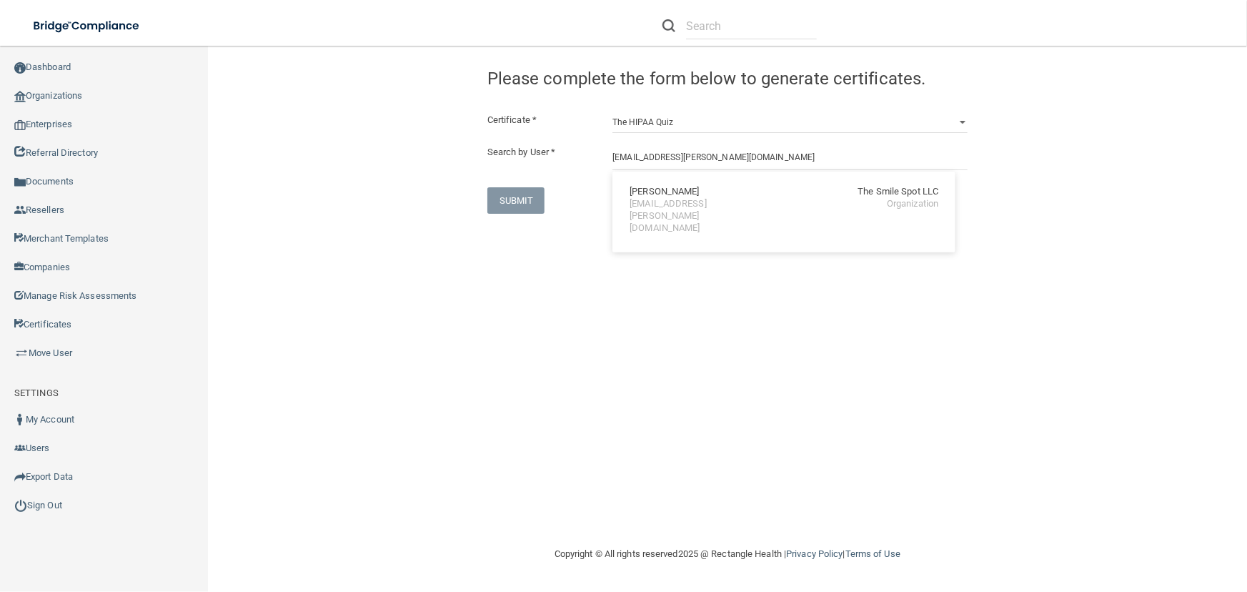
click at [668, 211] on div "[PERSON_NAME] The Smile Spot LLC [EMAIL_ADDRESS][PERSON_NAME][DOMAIN_NAME] Orga…" at bounding box center [783, 210] width 331 height 66
type input "[PERSON_NAME]"
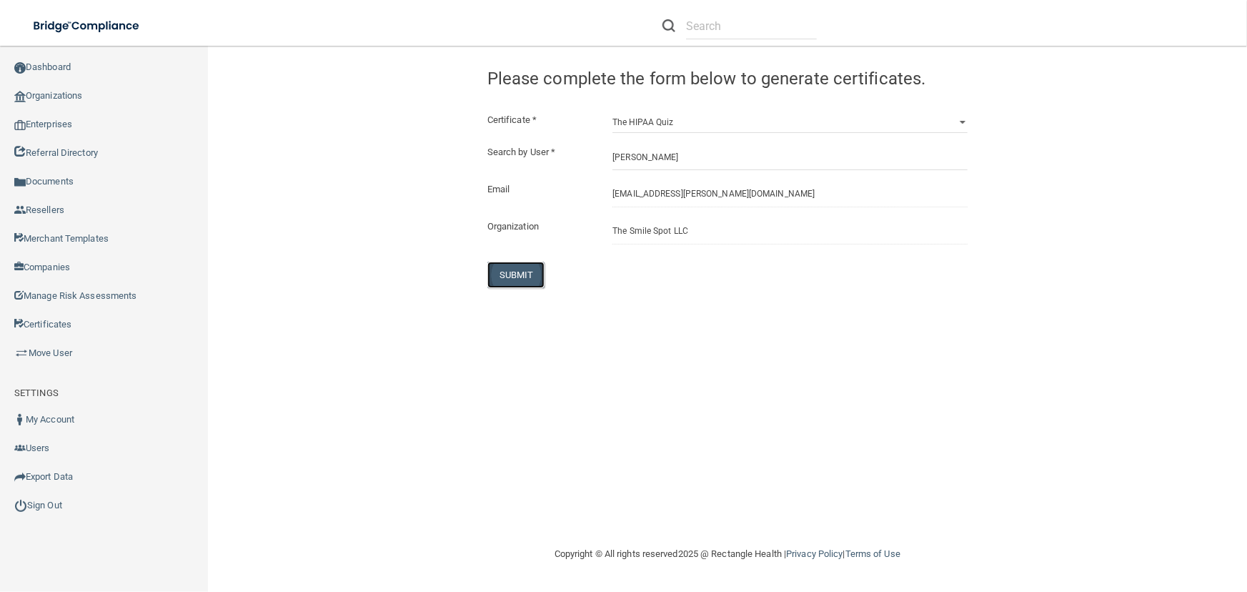
click at [510, 281] on button "SUBMIT" at bounding box center [516, 274] width 58 height 26
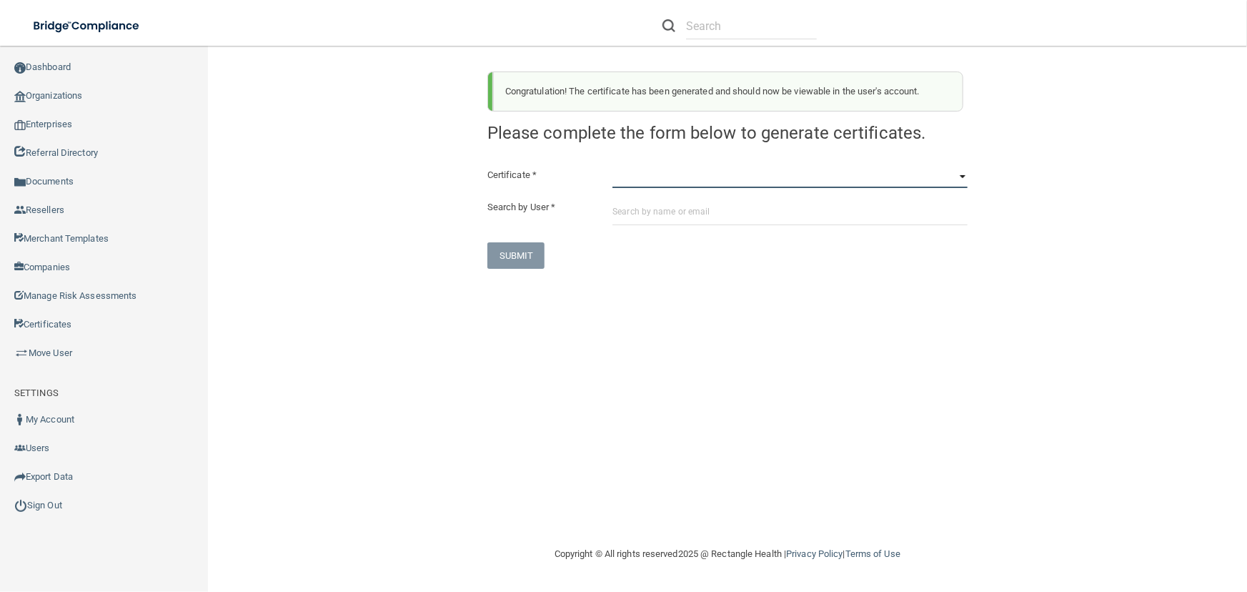
click at [699, 169] on select "HIPAA Officer Certification Training OSHA Bloodborne Pathogens OSHA [MEDICAL_DA…" at bounding box center [789, 176] width 355 height 21
click at [632, 181] on select "HIPAA Officer Certification Training OSHA Bloodborne Pathogens OSHA [MEDICAL_DA…" at bounding box center [789, 176] width 355 height 21
select select "0"
click at [612, 166] on select "HIPAA Officer Certification Training OSHA Bloodborne Pathogens OSHA [MEDICAL_DA…" at bounding box center [789, 176] width 355 height 21
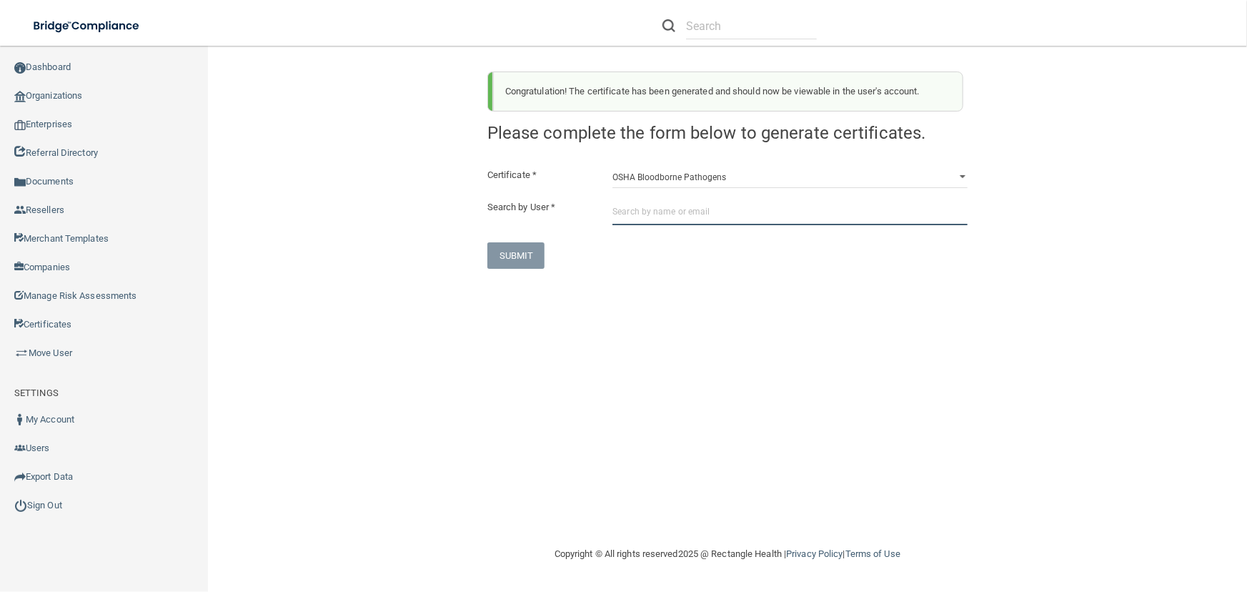
paste input "[PERSON_NAME][EMAIL_ADDRESS][PERSON_NAME][DOMAIN_NAME]"
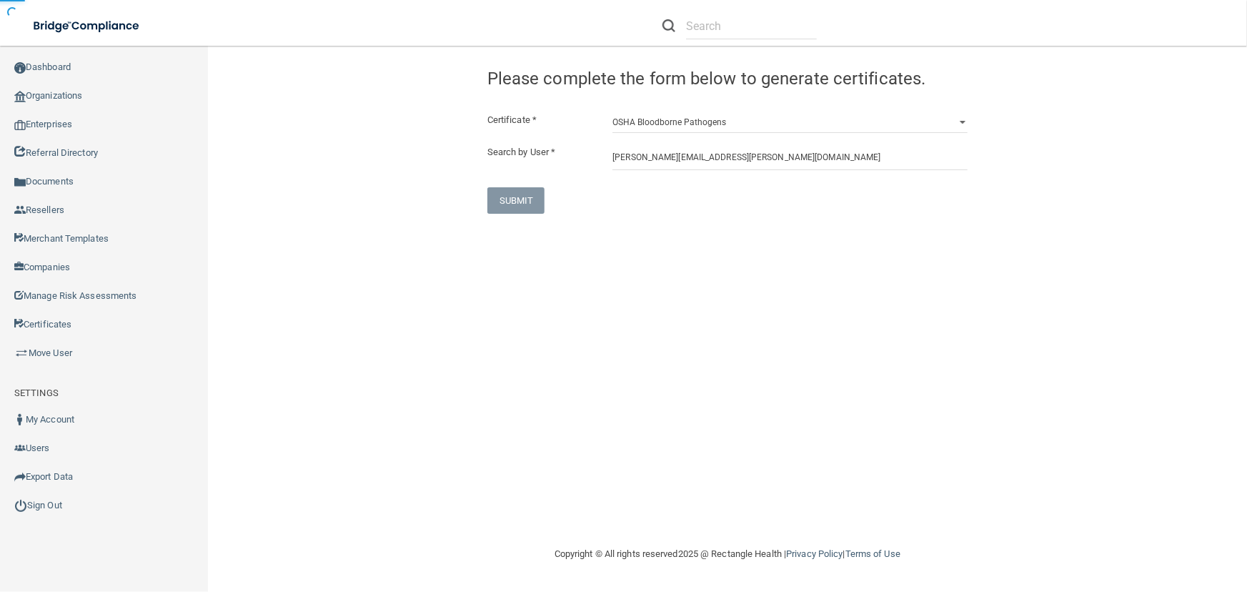
click at [688, 364] on div "Congratulation! The certificate has been generated and should now be viewable i…" at bounding box center [727, 295] width 982 height 471
click at [657, 181] on div "Certificate * HIPAA Officer Certification Training OSHA Bloodborne Pathogens OS…" at bounding box center [727, 162] width 480 height 102
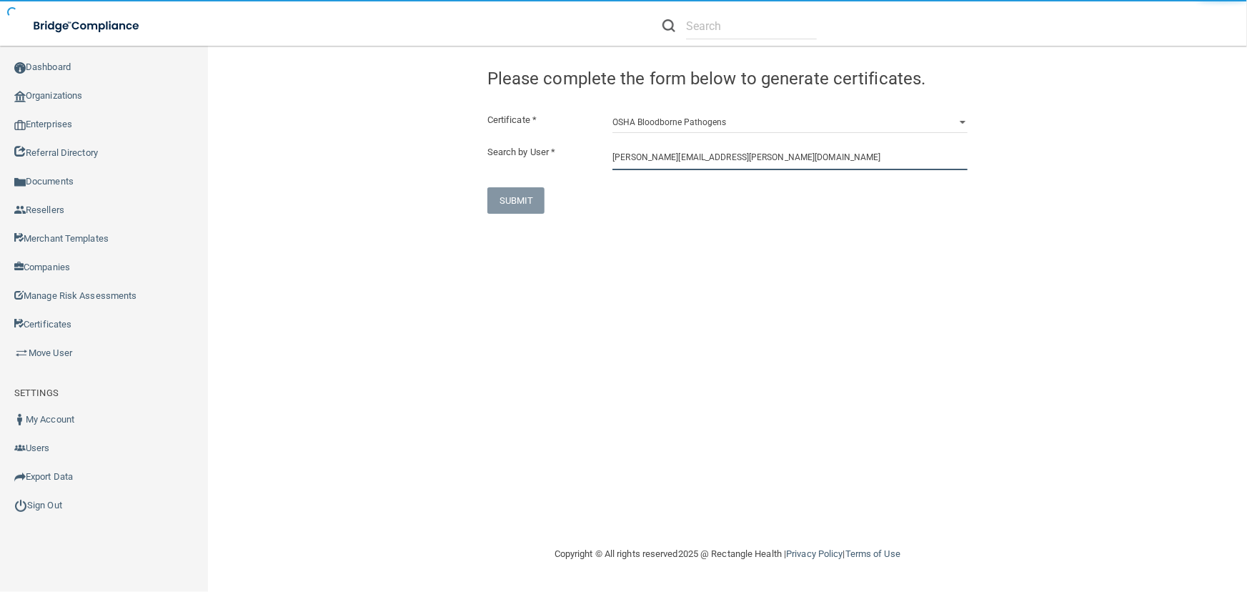
click at [649, 166] on input "[PERSON_NAME][EMAIL_ADDRESS][PERSON_NAME][DOMAIN_NAME]" at bounding box center [789, 157] width 355 height 26
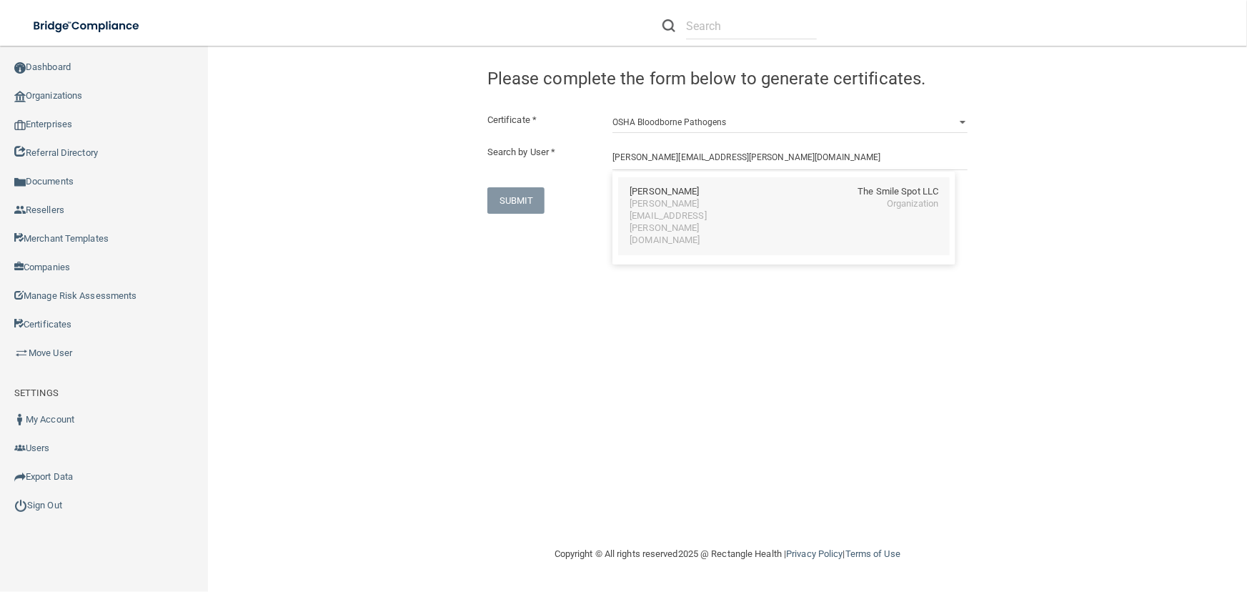
click at [674, 207] on div "[PERSON_NAME][EMAIL_ADDRESS][PERSON_NAME][DOMAIN_NAME]" at bounding box center [691, 222] width 124 height 49
type input "[PERSON_NAME]"
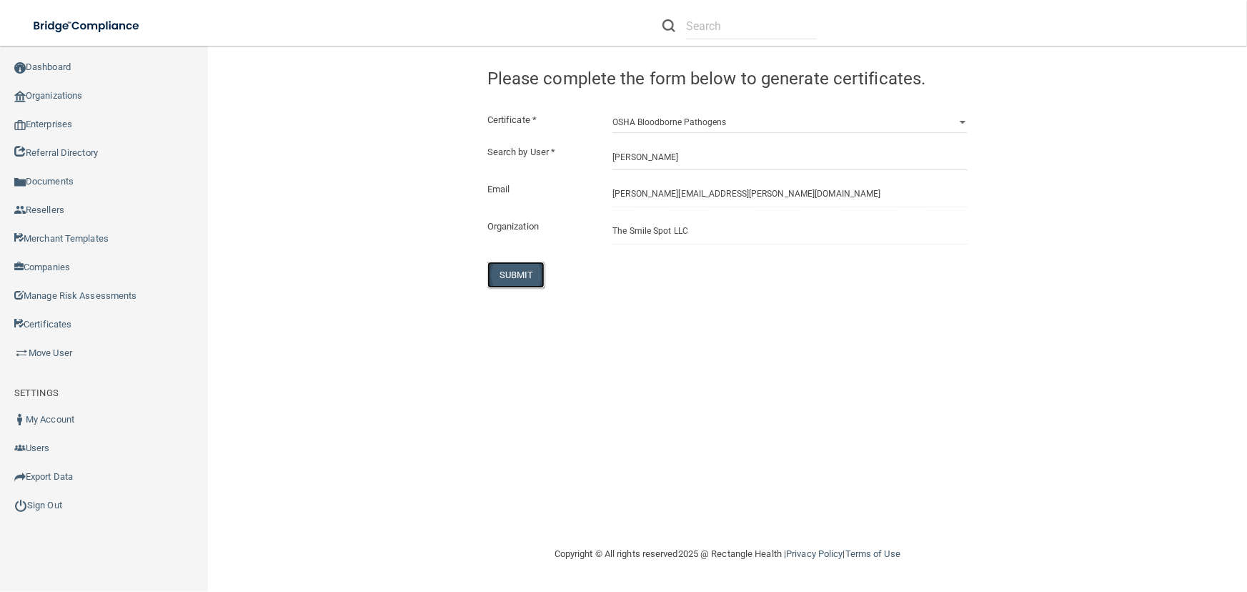
click at [507, 269] on button "SUBMIT" at bounding box center [516, 274] width 58 height 26
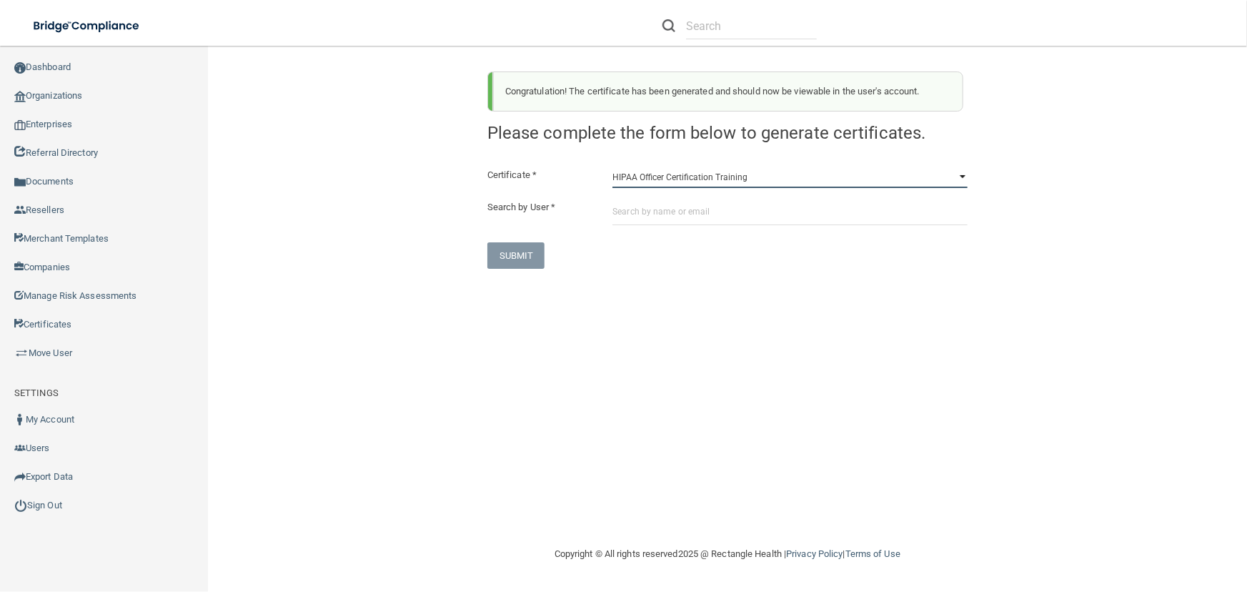
click at [677, 177] on select "HIPAA Officer Certification Training OSHA Bloodborne Pathogens OSHA [MEDICAL_DA…" at bounding box center [789, 176] width 355 height 21
select select "1"
click at [612, 166] on select "HIPAA Officer Certification Training OSHA Bloodborne Pathogens OSHA [MEDICAL_DA…" at bounding box center [789, 176] width 355 height 21
click at [664, 219] on input "text" at bounding box center [789, 212] width 355 height 26
paste input "[PERSON_NAME][EMAIL_ADDRESS][PERSON_NAME][DOMAIN_NAME]"
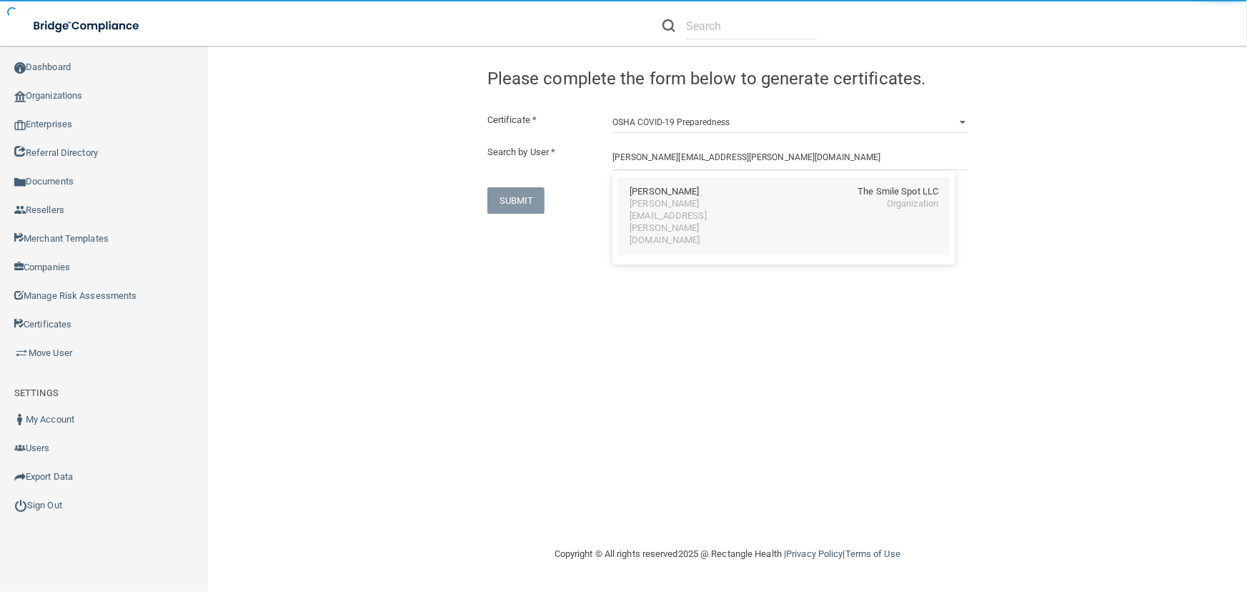
click at [674, 196] on div "[PERSON_NAME]" at bounding box center [663, 192] width 69 height 12
type input "[PERSON_NAME]"
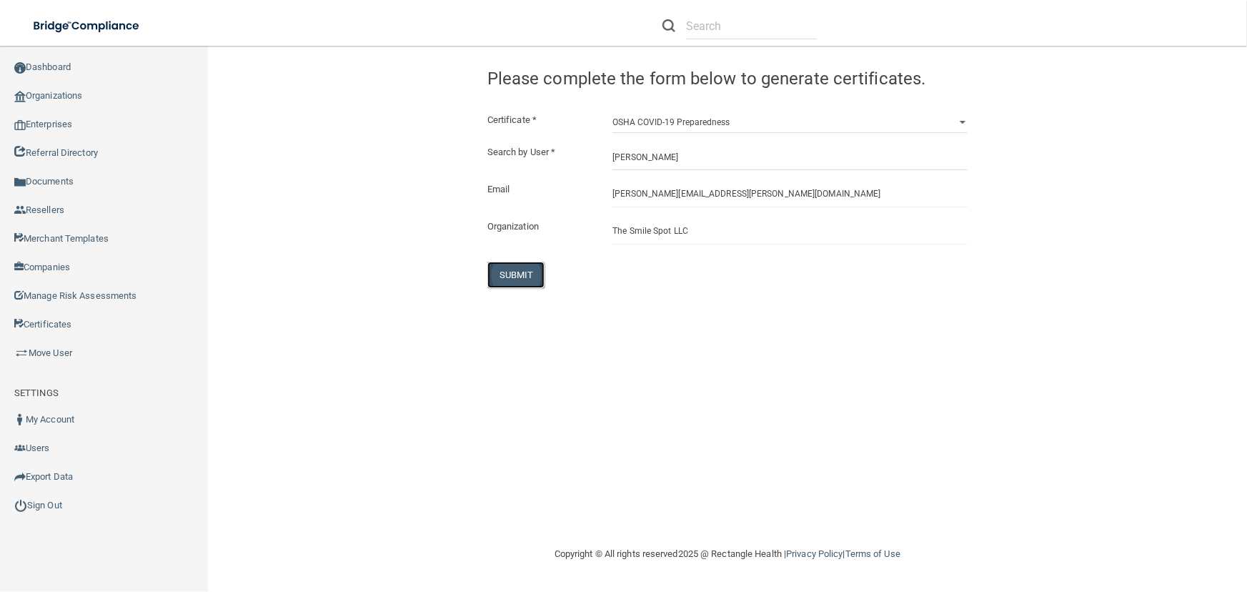
click at [516, 278] on button "SUBMIT" at bounding box center [516, 274] width 58 height 26
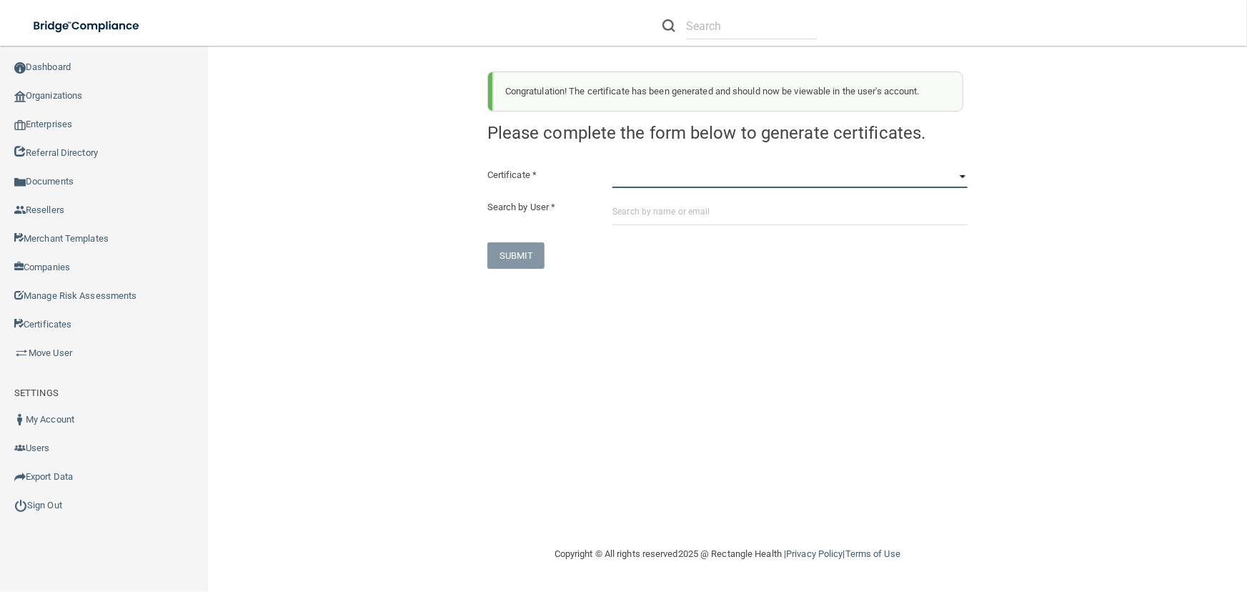
click at [688, 174] on select "HIPAA Officer Certification Training OSHA Bloodborne Pathogens OSHA [MEDICAL_DA…" at bounding box center [789, 176] width 355 height 21
select select "3"
click at [612, 166] on select "HIPAA Officer Certification Training OSHA Bloodborne Pathogens OSHA [MEDICAL_DA…" at bounding box center [789, 176] width 355 height 21
click at [677, 202] on input "text" at bounding box center [789, 212] width 355 height 26
paste input "[PERSON_NAME][EMAIL_ADDRESS][PERSON_NAME][DOMAIN_NAME]"
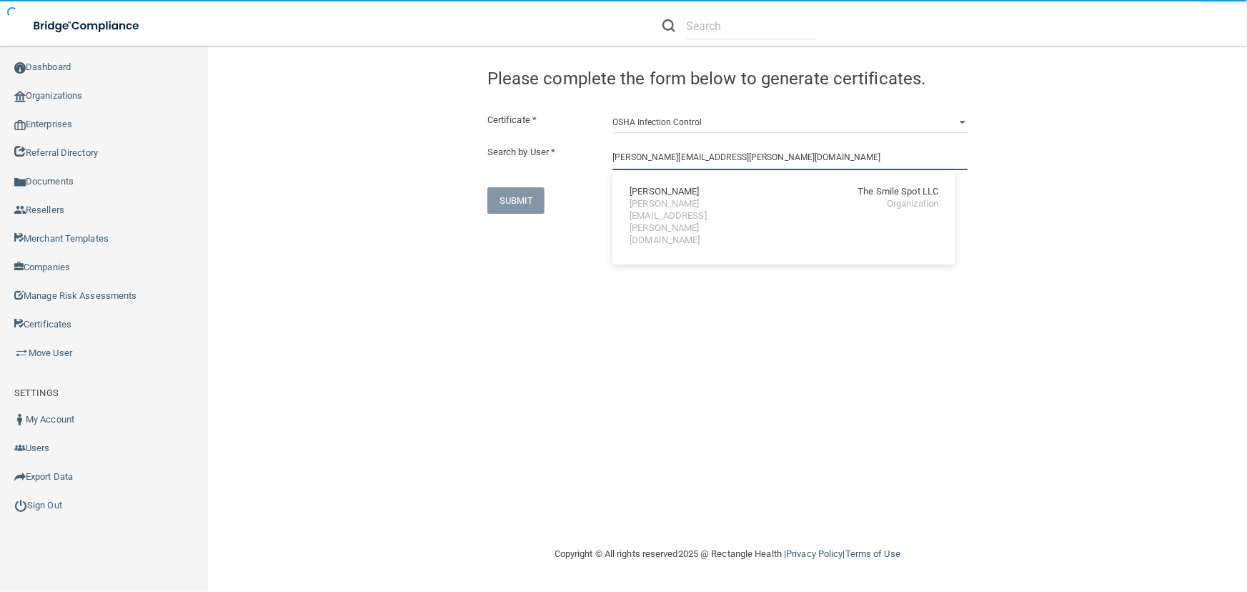
click at [694, 169] on input "[PERSON_NAME][EMAIL_ADDRESS][PERSON_NAME][DOMAIN_NAME]" at bounding box center [789, 157] width 355 height 26
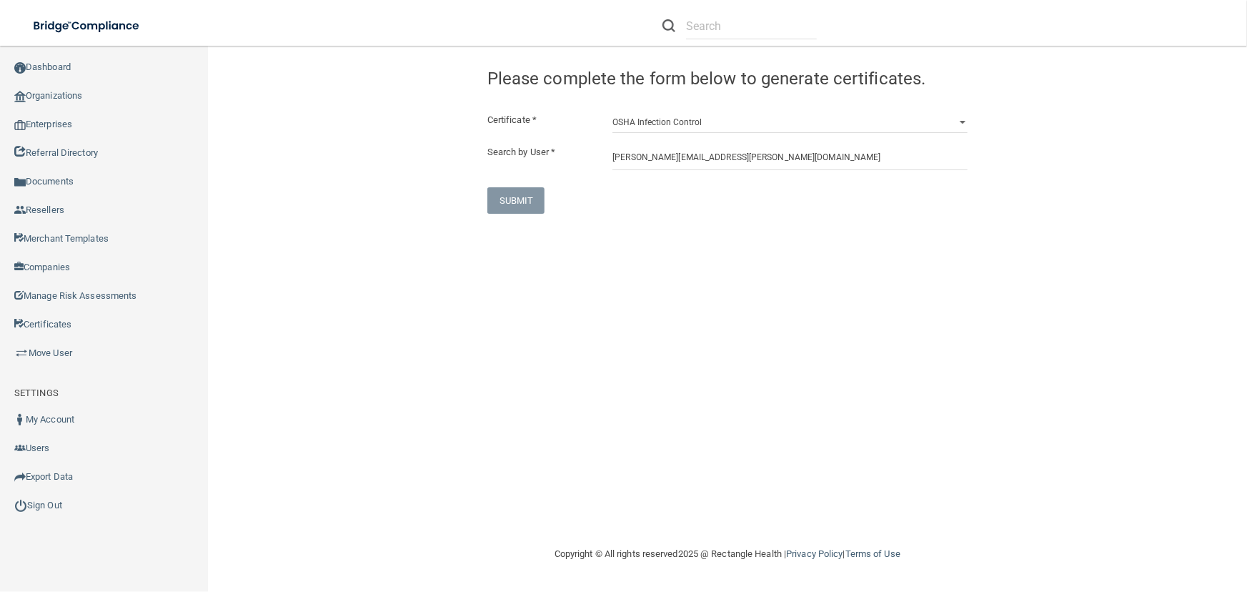
click at [692, 173] on div "Certificate * HIPAA Officer Certification Training OSHA Bloodborne Pathogens OS…" at bounding box center [727, 162] width 480 height 102
click at [692, 162] on input "[PERSON_NAME][EMAIL_ADDRESS][PERSON_NAME][DOMAIN_NAME]" at bounding box center [789, 157] width 355 height 26
click at [704, 214] on div "[PERSON_NAME] The Smile Spot LLC [PERSON_NAME][EMAIL_ADDRESS][PERSON_NAME][DOMA…" at bounding box center [783, 216] width 331 height 78
type input "[PERSON_NAME]"
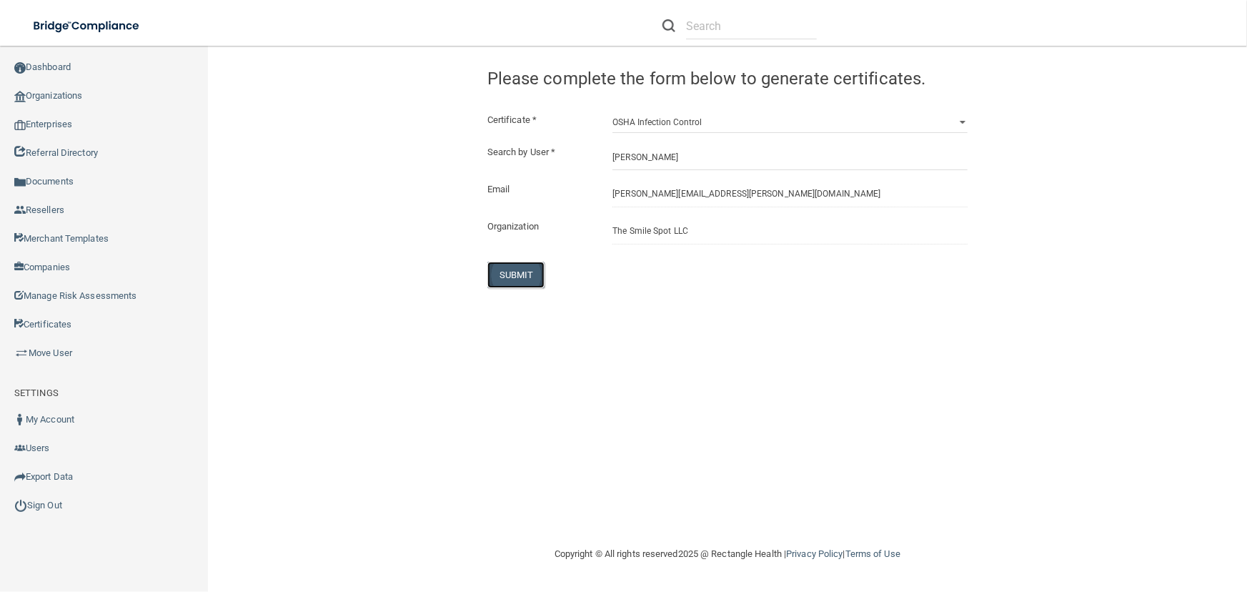
click at [526, 274] on button "SUBMIT" at bounding box center [516, 274] width 58 height 26
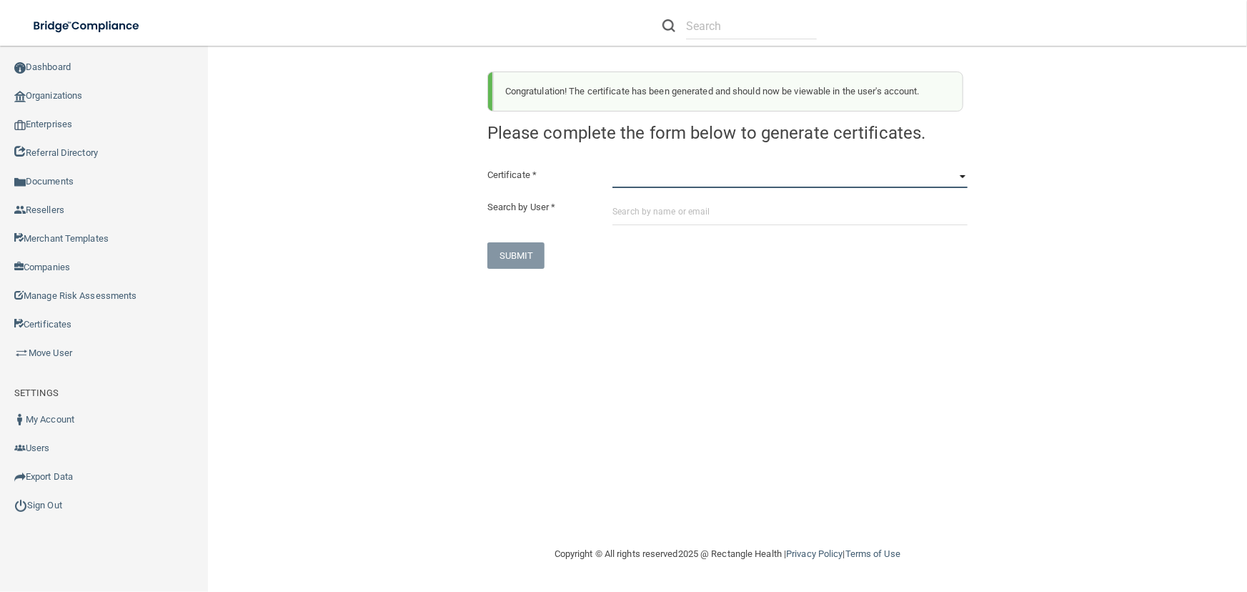
click at [635, 171] on select "HIPAA Officer Certification Training OSHA Bloodborne Pathogens OSHA [MEDICAL_DA…" at bounding box center [789, 176] width 355 height 21
select select "4"
click at [612, 166] on select "HIPAA Officer Certification Training OSHA Bloodborne Pathogens OSHA [MEDICAL_DA…" at bounding box center [789, 176] width 355 height 21
drag, startPoint x: 641, startPoint y: 229, endPoint x: 647, endPoint y: 200, distance: 29.3
paste input "[PERSON_NAME][EMAIL_ADDRESS][PERSON_NAME][DOMAIN_NAME]"
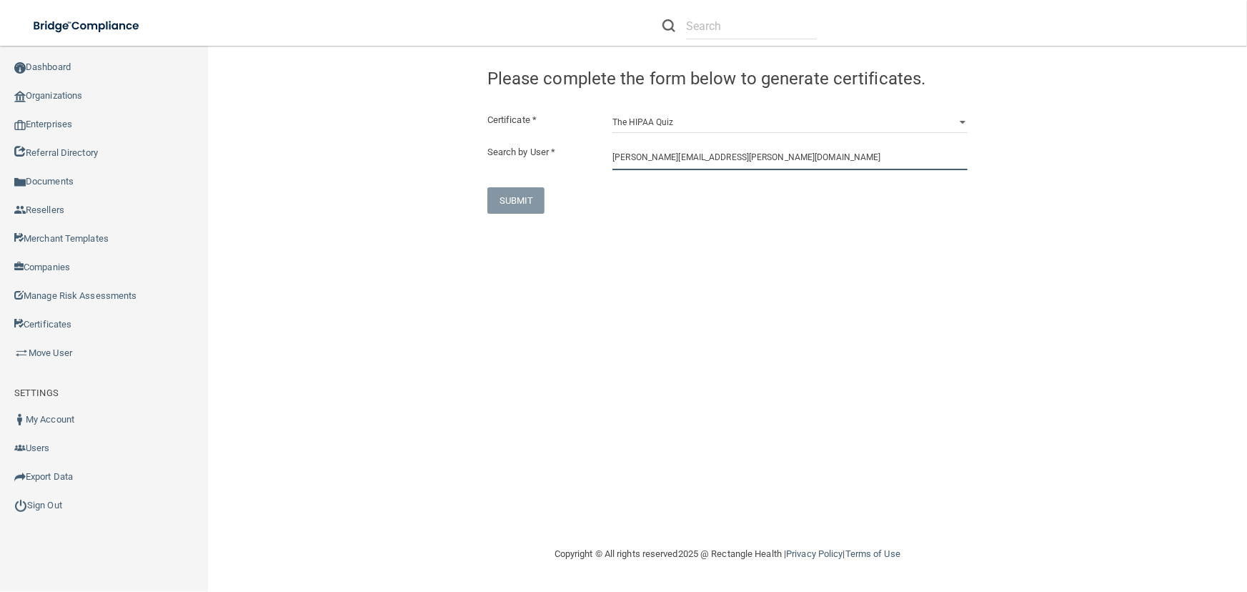
click at [742, 163] on input "[PERSON_NAME][EMAIL_ADDRESS][PERSON_NAME][DOMAIN_NAME]" at bounding box center [789, 157] width 355 height 26
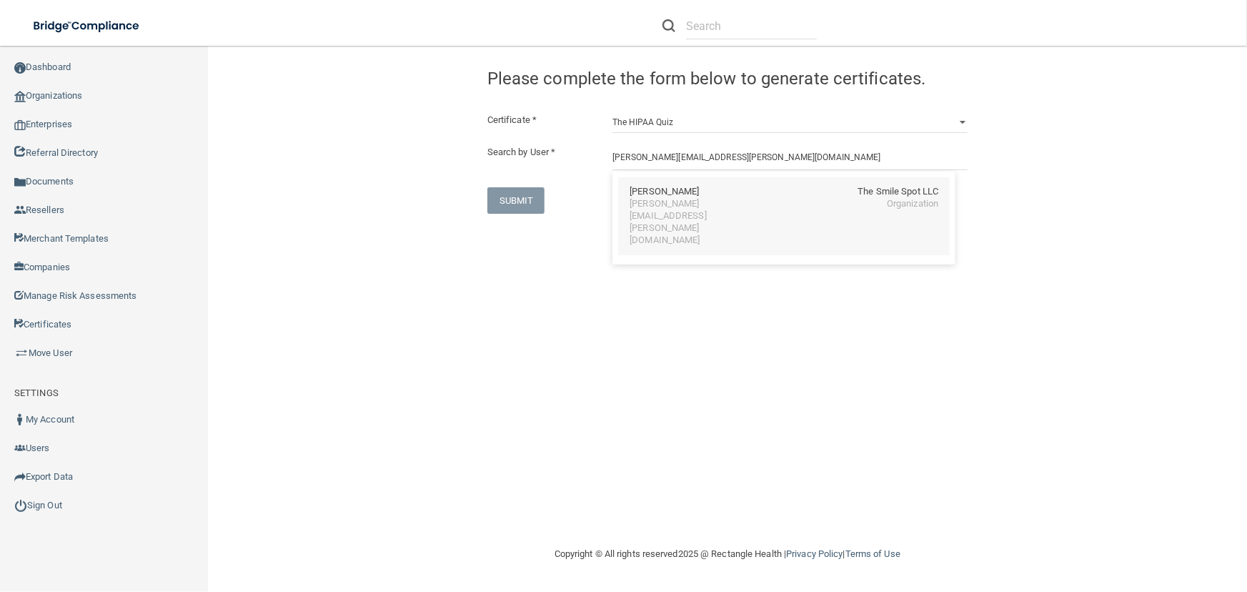
click at [740, 199] on div "[PERSON_NAME][EMAIL_ADDRESS][PERSON_NAME][DOMAIN_NAME]" at bounding box center [691, 222] width 124 height 49
type input "[PERSON_NAME]"
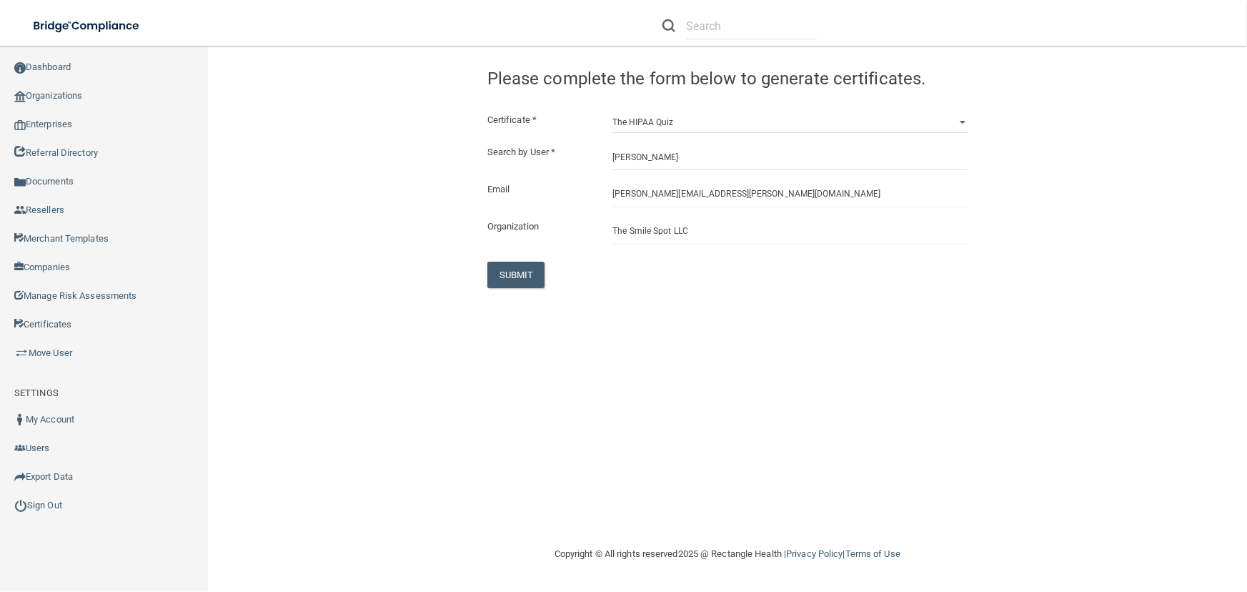
click at [484, 283] on div "SUBMIT" at bounding box center [559, 274] width 167 height 26
click at [499, 279] on button "SUBMIT" at bounding box center [516, 274] width 58 height 26
select select "?"
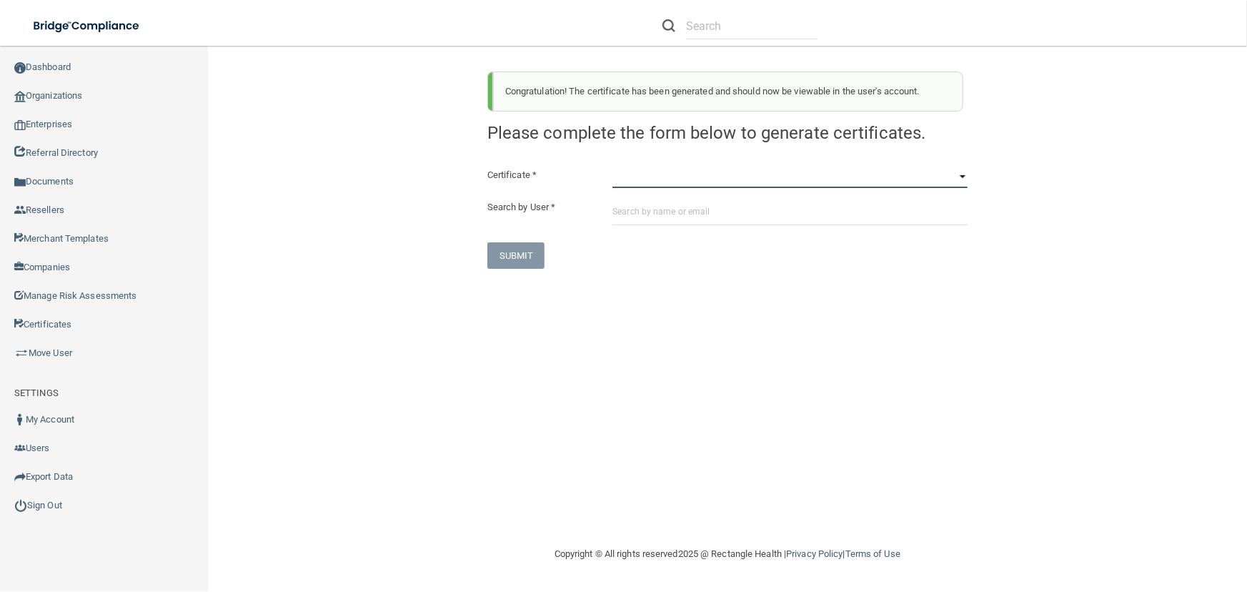
click at [752, 166] on select "HIPAA Officer Certification Training OSHA Bloodborne Pathogens OSHA [MEDICAL_DA…" at bounding box center [789, 176] width 355 height 21
